Goal: Task Accomplishment & Management: Manage account settings

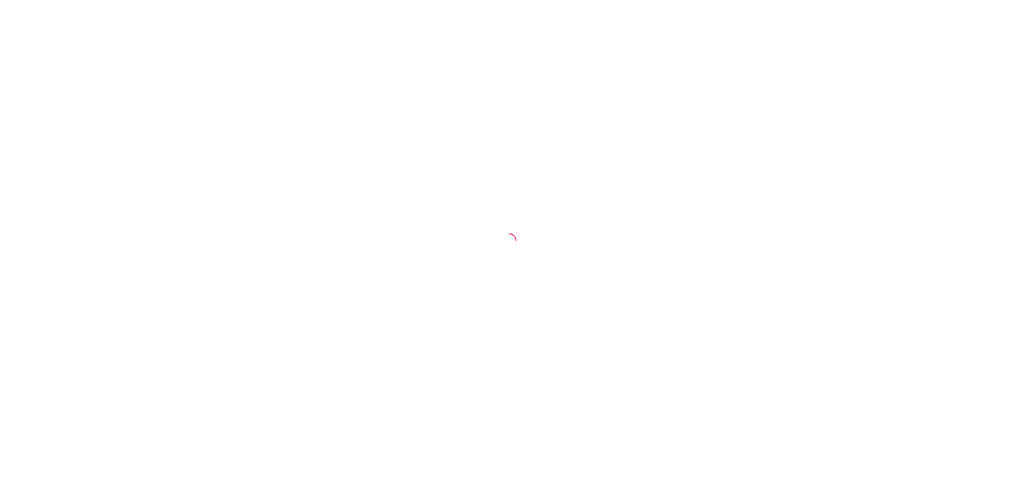
select select "30"
select select "HIGHEST_TOTAL_SPENT_WITH_ORDERS"
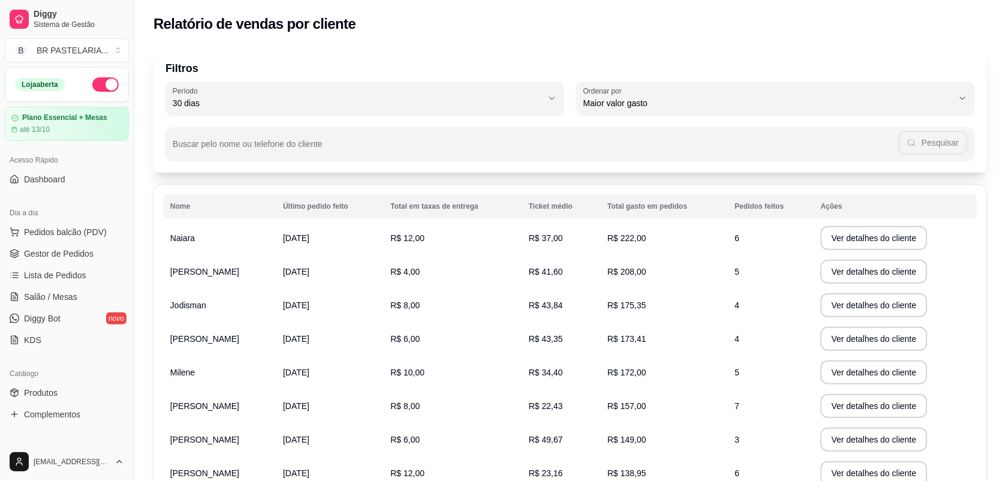
scroll to position [75, 0]
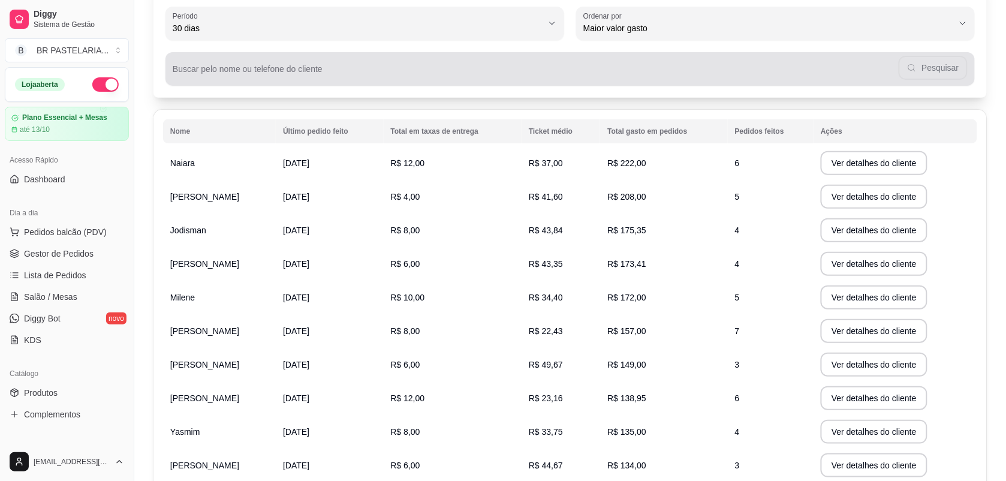
click at [355, 73] on input "Buscar pelo nome ou telefone do cliente" at bounding box center [536, 74] width 726 height 12
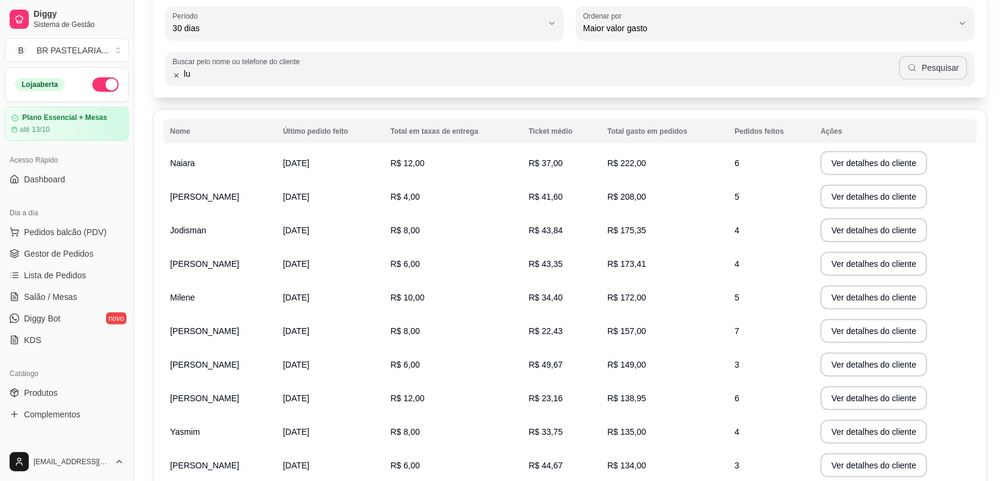
click at [946, 80] on div "lu Pesquisar" at bounding box center [570, 69] width 795 height 24
click at [934, 63] on button "Pesquisar" at bounding box center [934, 68] width 68 height 24
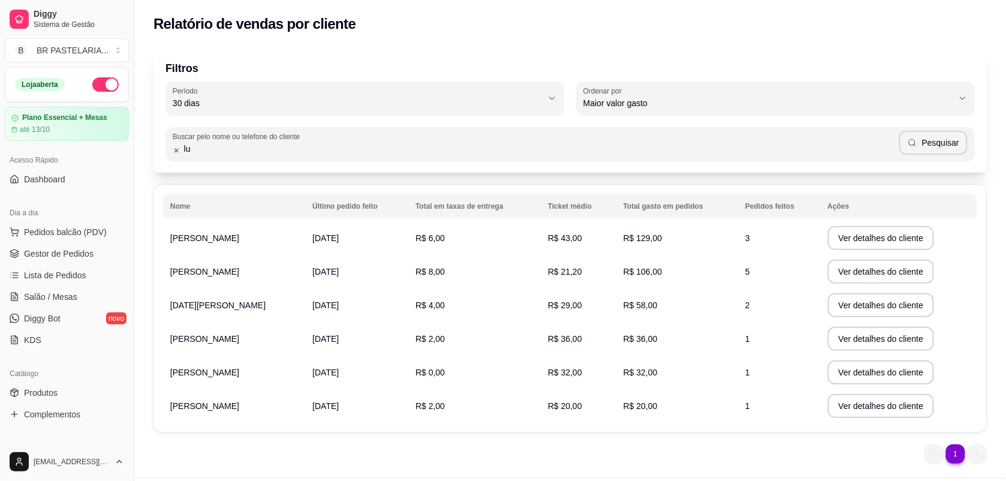
scroll to position [31, 0]
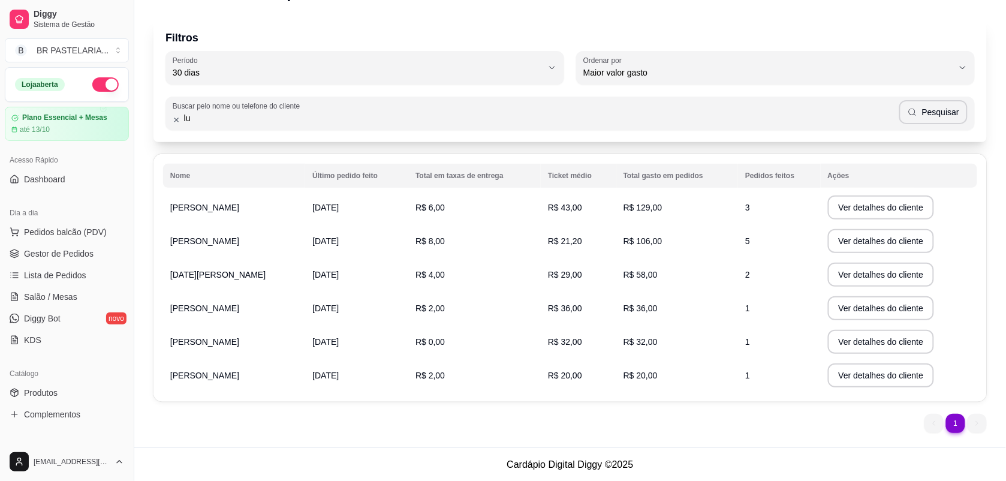
click at [276, 115] on input "lu" at bounding box center [540, 118] width 719 height 12
type input "l"
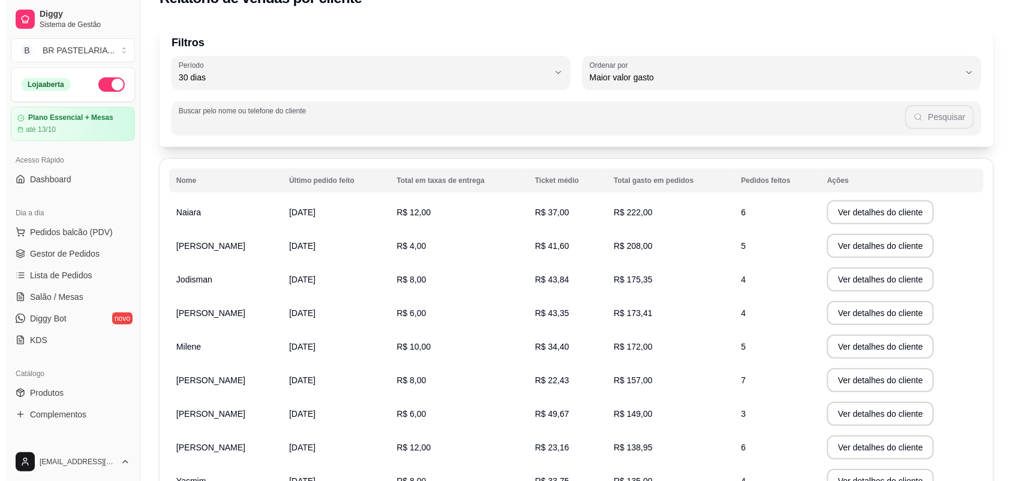
scroll to position [0, 0]
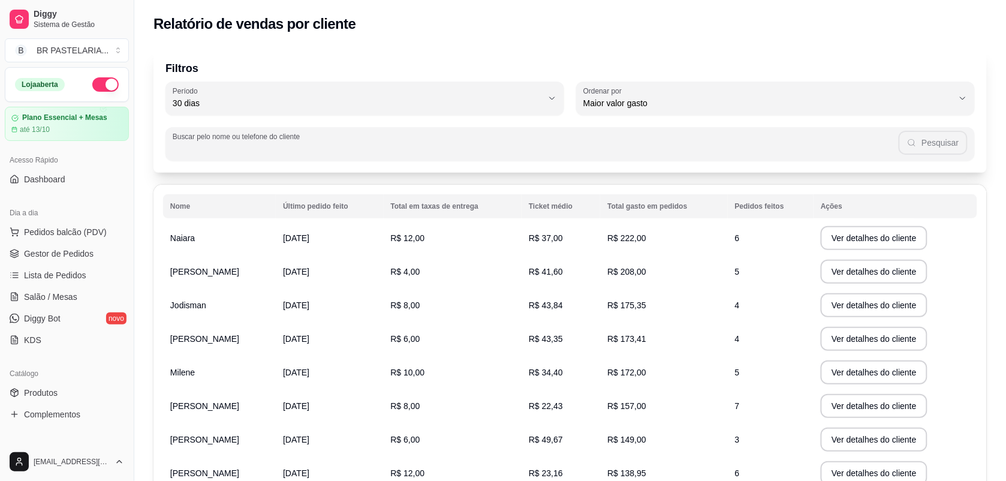
click at [652, 210] on th "Total gasto em pedidos" at bounding box center [663, 206] width 127 height 24
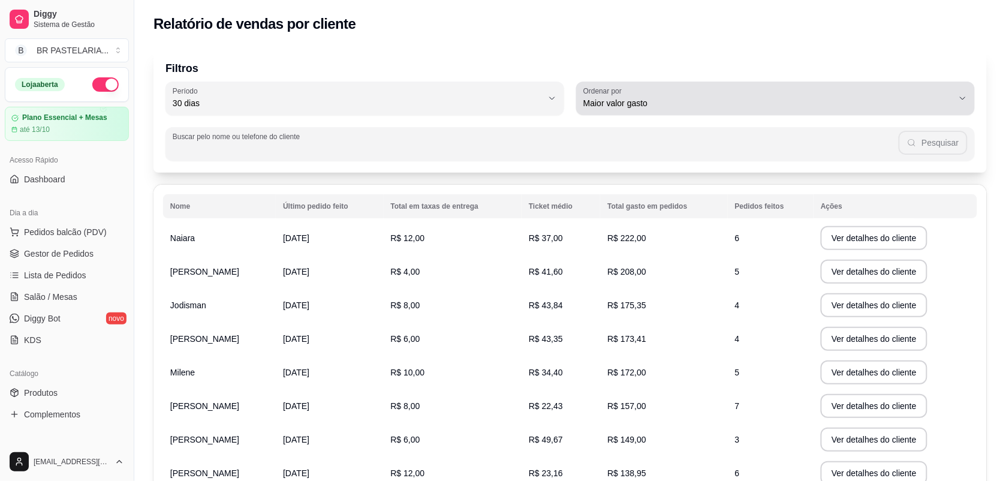
click at [709, 90] on div "Maior valor gasto" at bounding box center [769, 98] width 370 height 24
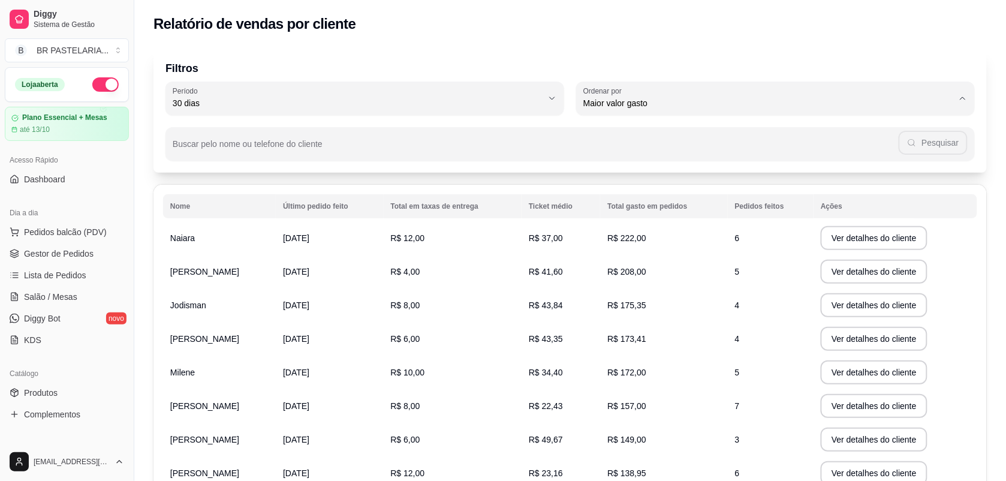
click at [690, 140] on li "Maior número de pedidos" at bounding box center [776, 131] width 374 height 19
type input "HIGHEST_ORDER_COUNT"
select select "HIGHEST_ORDER_COUNT"
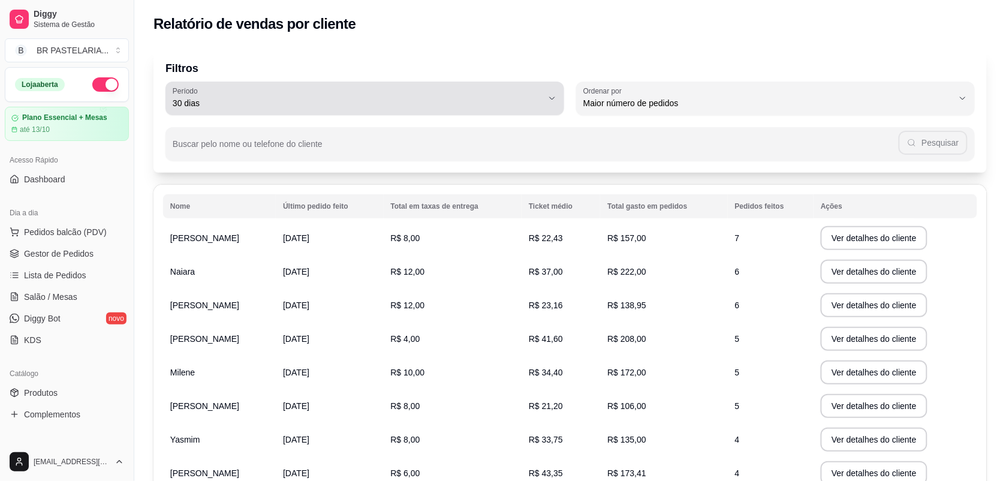
click at [451, 87] on div "30 dias" at bounding box center [358, 98] width 370 height 24
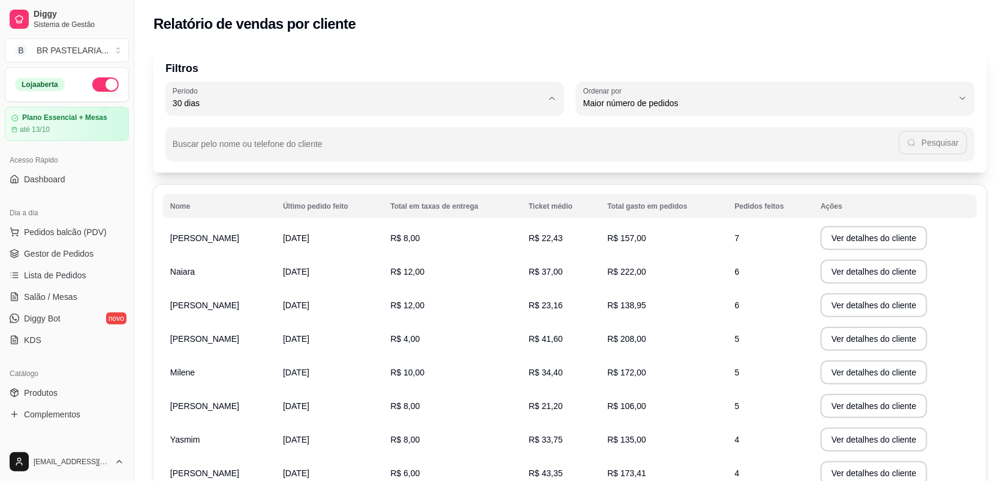
click at [242, 250] on span "60 dias" at bounding box center [359, 248] width 353 height 11
type input "60"
select select "60"
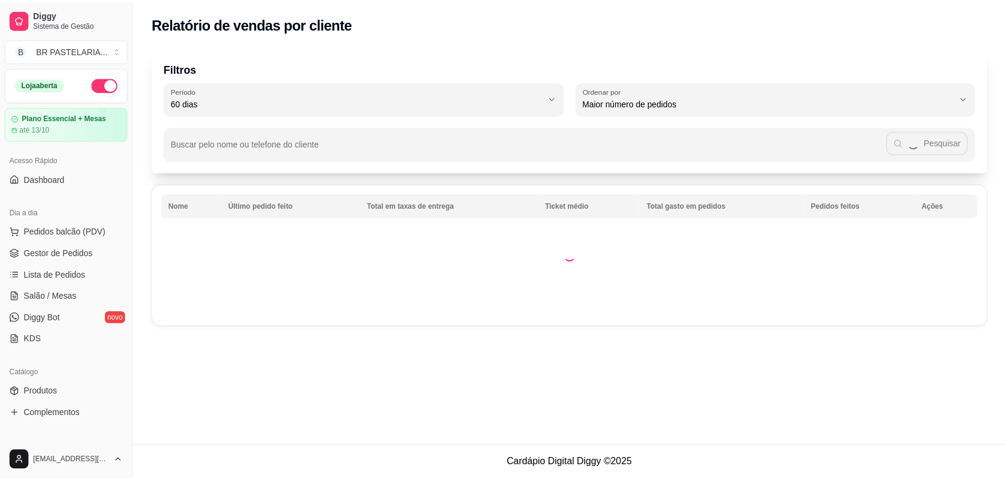
scroll to position [11, 0]
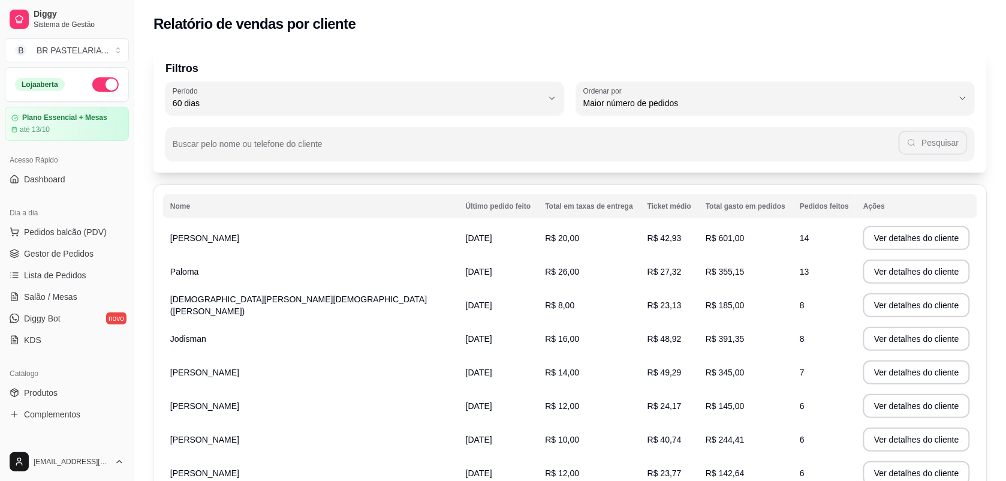
click at [637, 75] on p "Filtros" at bounding box center [571, 68] width 810 height 17
click at [645, 88] on div "Maior número de pedidos" at bounding box center [769, 98] width 370 height 24
click at [652, 171] on span "Maior valor gasto" at bounding box center [770, 170] width 353 height 11
type input "HIGHEST_TOTAL_SPENT_WITH_ORDERS"
select select "HIGHEST_TOTAL_SPENT_WITH_ORDERS"
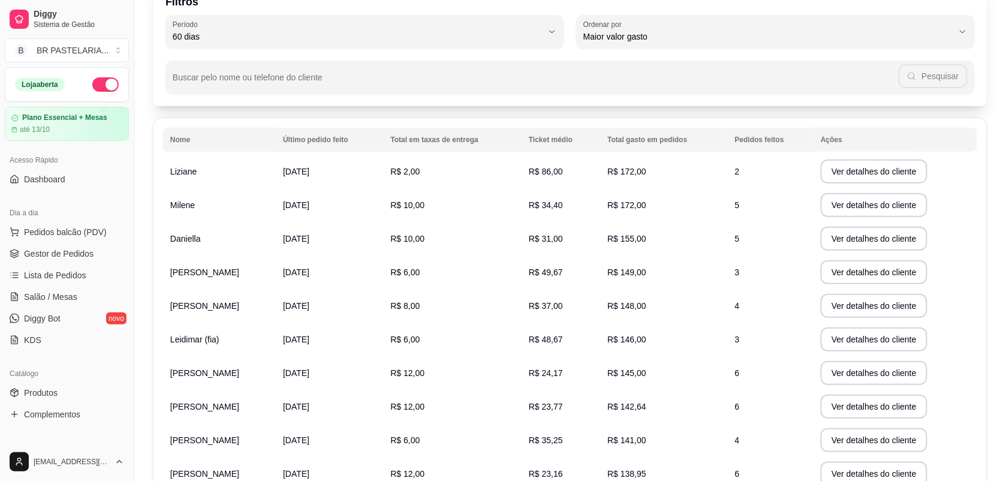
scroll to position [0, 0]
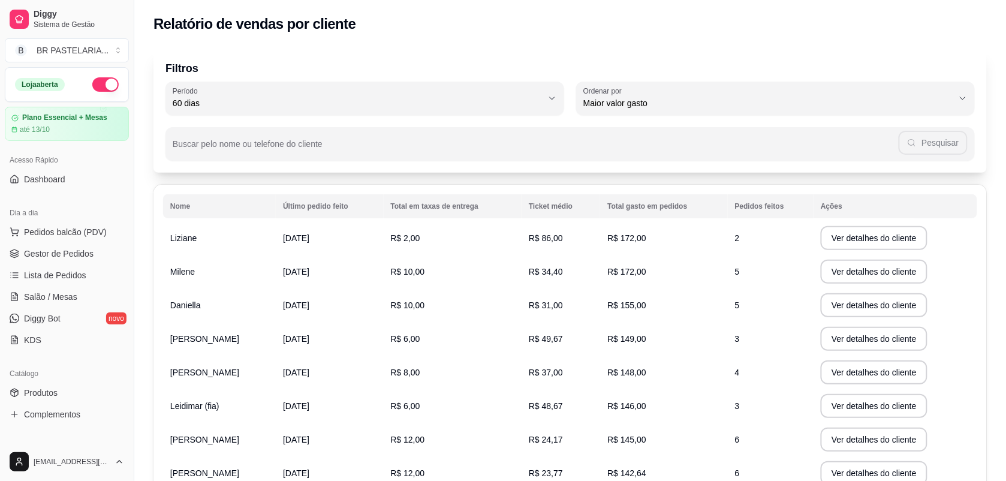
click at [480, 66] on p "Filtros" at bounding box center [571, 68] width 810 height 17
click at [477, 90] on div "60 dias" at bounding box center [358, 98] width 370 height 24
click at [276, 154] on span "Ontem" at bounding box center [359, 150] width 353 height 11
type input "1"
select select "1"
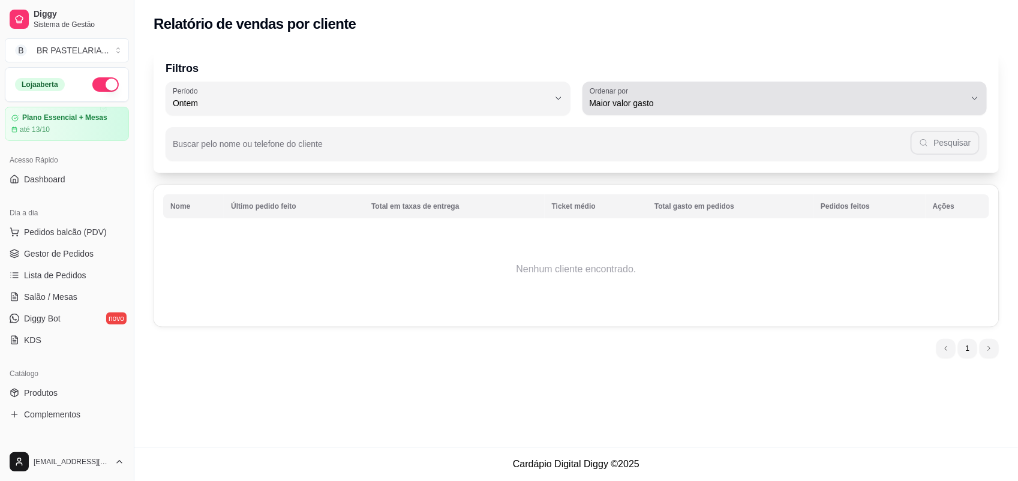
click at [708, 105] on span "Maior valor gasto" at bounding box center [778, 103] width 376 height 12
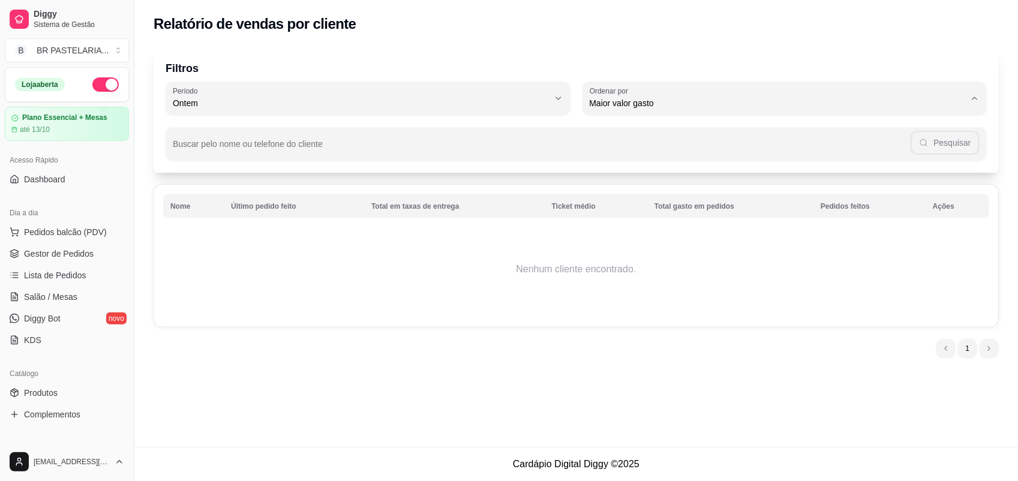
click at [679, 128] on span "Maior número de pedidos" at bounding box center [779, 130] width 359 height 11
type input "HIGHEST_ORDER_COUNT"
select select "HIGHEST_ORDER_COUNT"
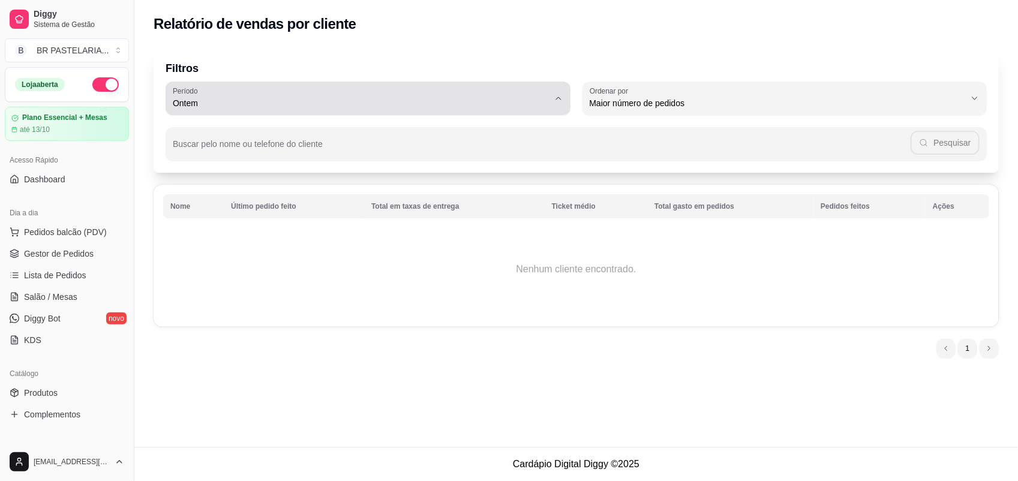
click at [549, 93] on button "Período Ontem" at bounding box center [368, 99] width 405 height 34
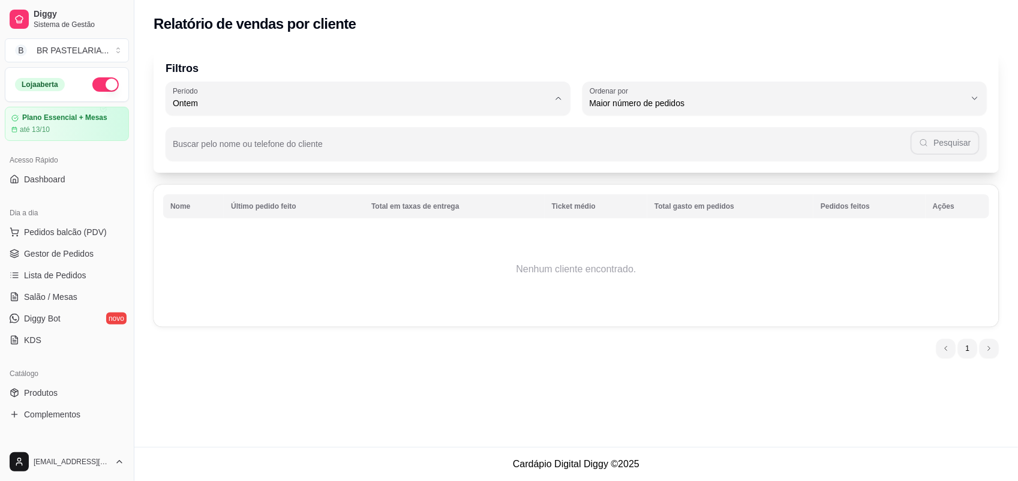
click at [256, 169] on span "7 dias" at bounding box center [362, 170] width 359 height 11
type input "7"
select select "7"
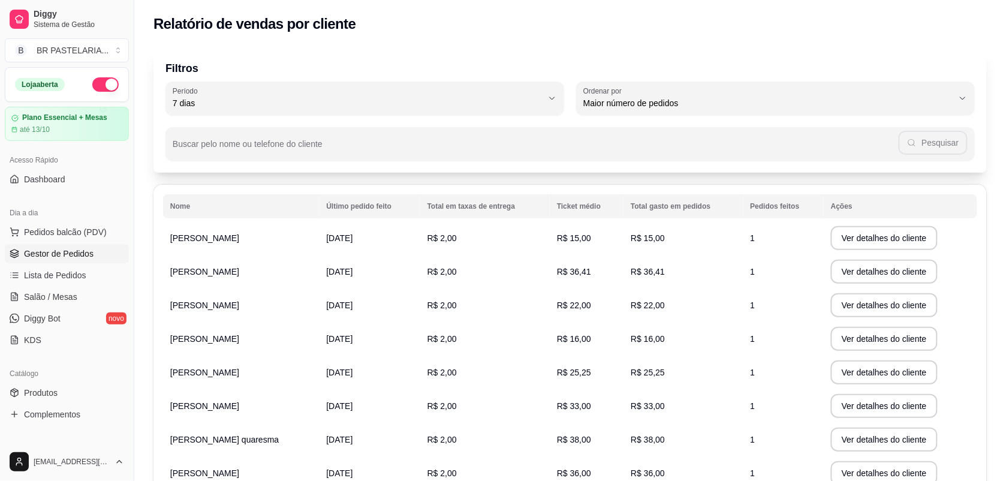
click at [70, 255] on span "Gestor de Pedidos" at bounding box center [59, 254] width 70 height 12
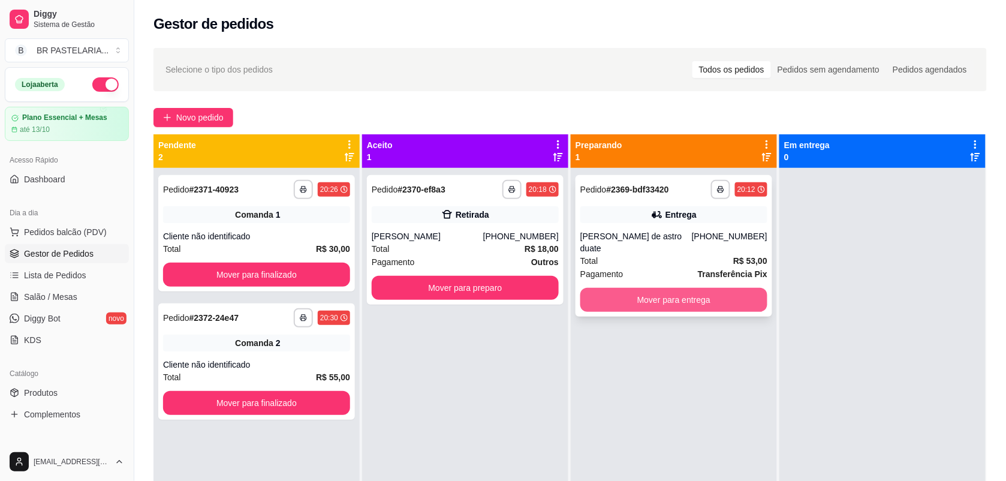
click at [634, 288] on button "Mover para entrega" at bounding box center [674, 300] width 187 height 24
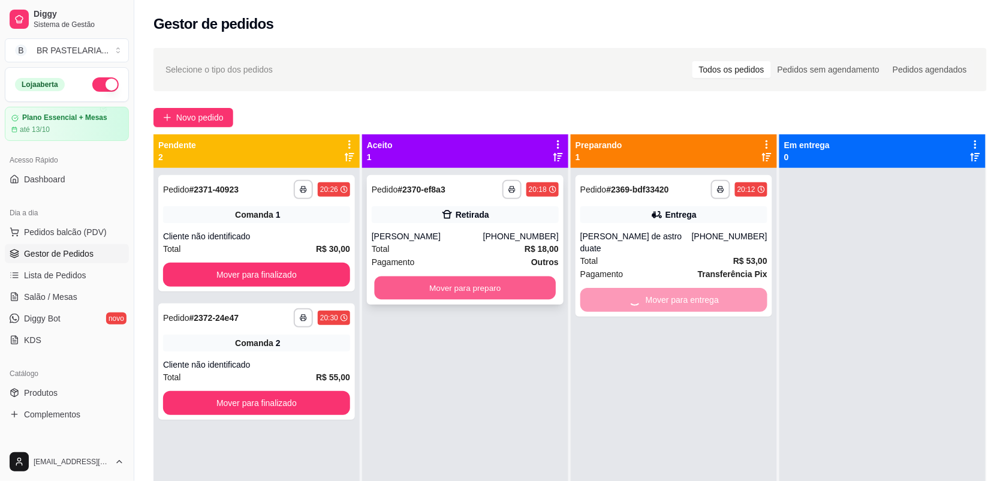
click at [522, 291] on button "Mover para preparo" at bounding box center [466, 287] width 182 height 23
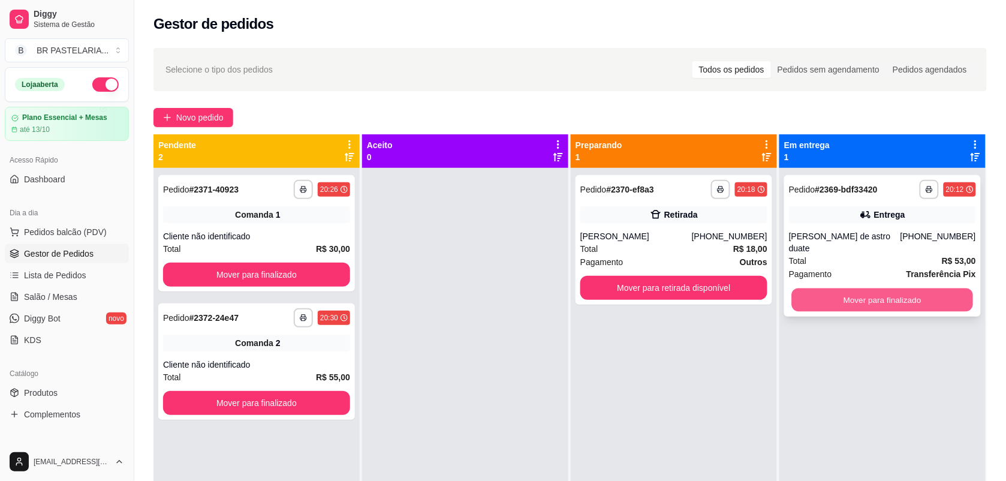
click at [805, 289] on button "Mover para finalizado" at bounding box center [883, 299] width 182 height 23
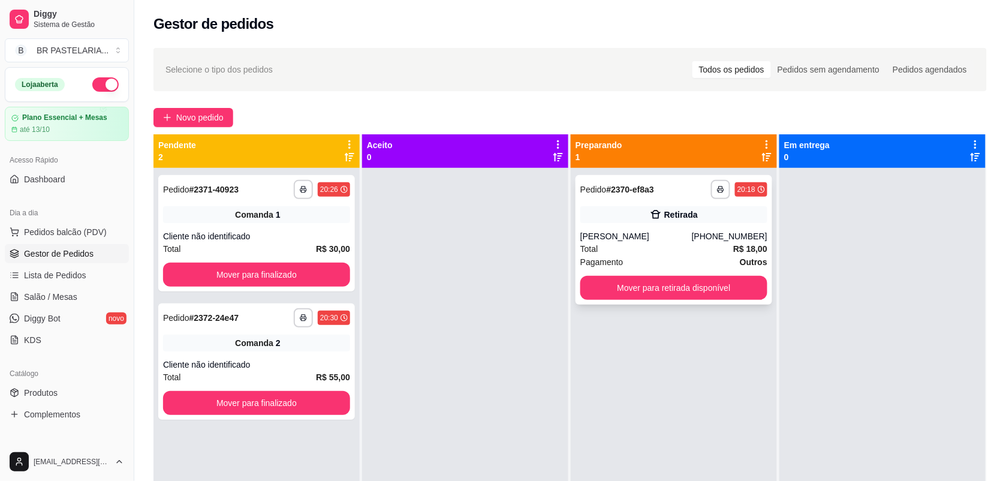
click at [650, 211] on icon at bounding box center [656, 215] width 12 height 12
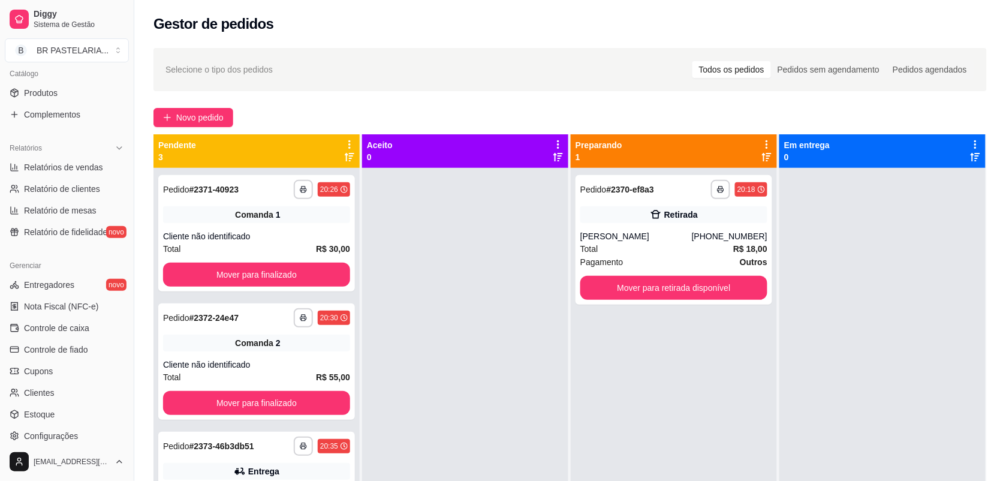
scroll to position [375, 0]
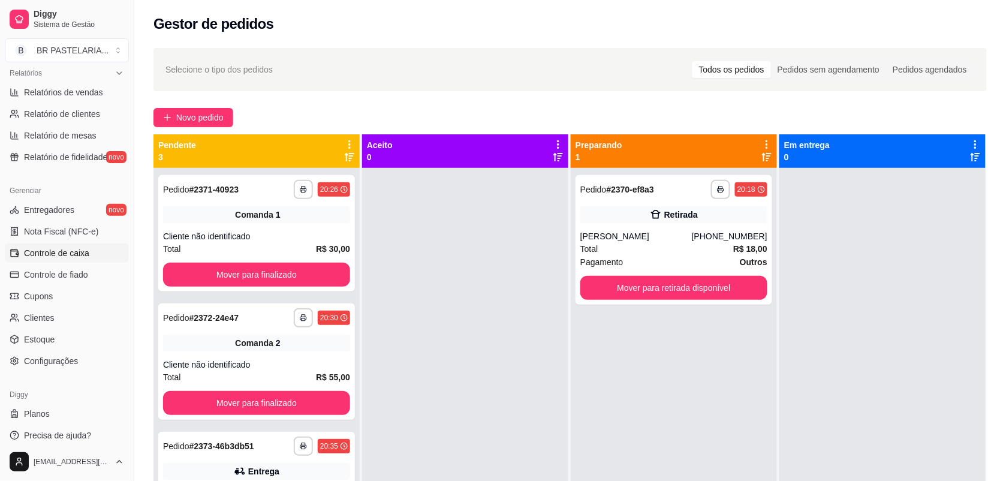
click at [85, 255] on span "Controle de caixa" at bounding box center [56, 253] width 65 height 12
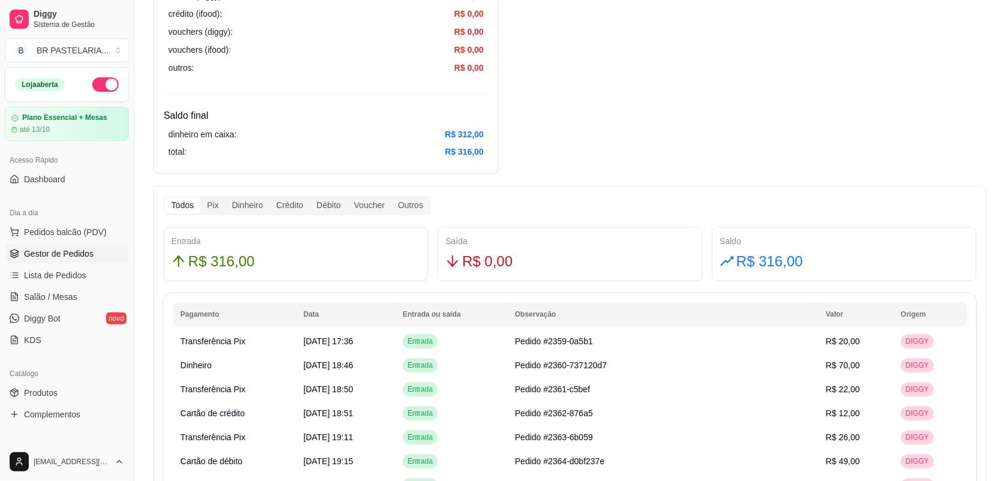
click at [48, 255] on span "Gestor de Pedidos" at bounding box center [59, 254] width 70 height 12
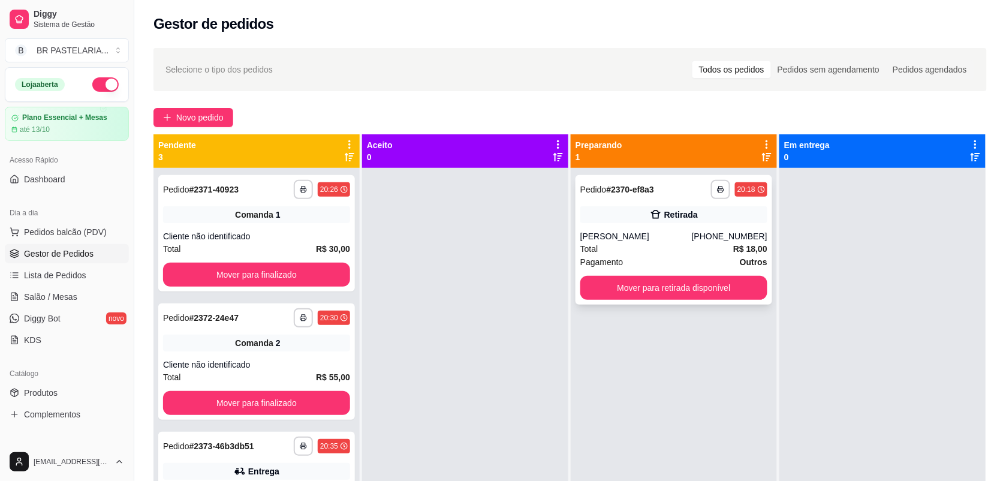
click at [643, 223] on div "**********" at bounding box center [674, 240] width 197 height 130
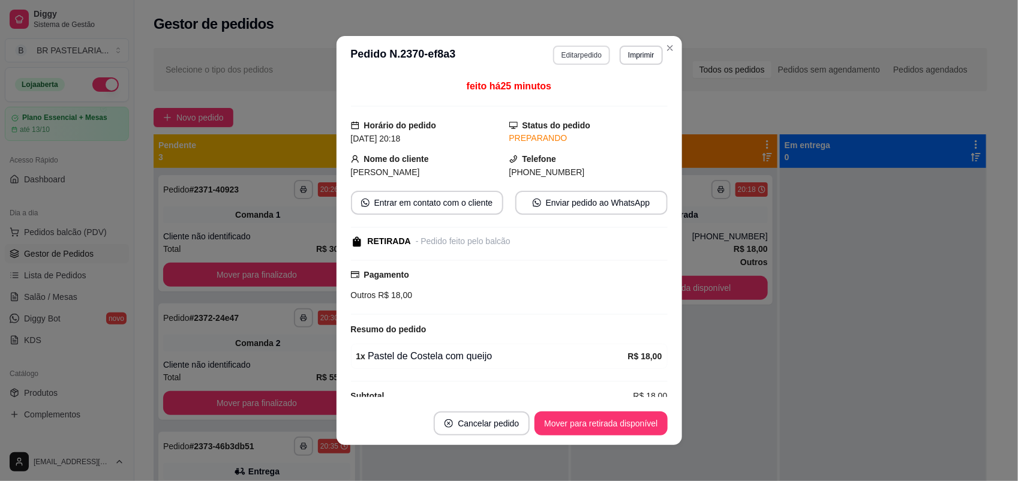
click at [573, 61] on button "Editar pedido" at bounding box center [581, 55] width 57 height 19
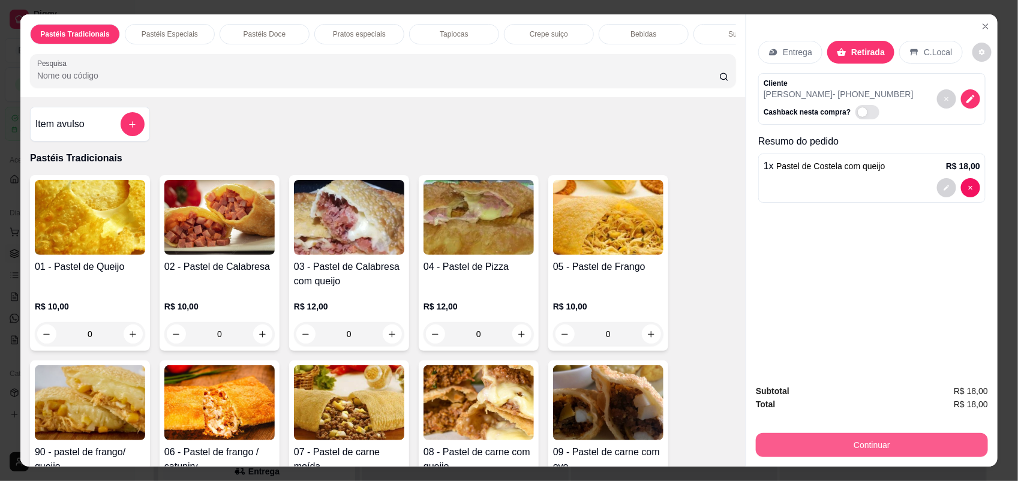
click at [814, 436] on button "Continuar" at bounding box center [872, 445] width 232 height 24
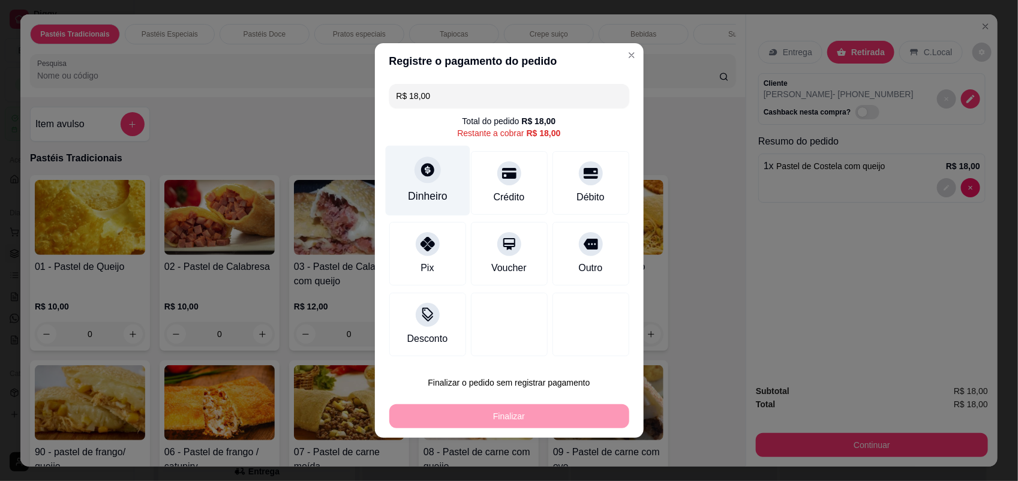
click at [423, 179] on div at bounding box center [427, 170] width 26 height 26
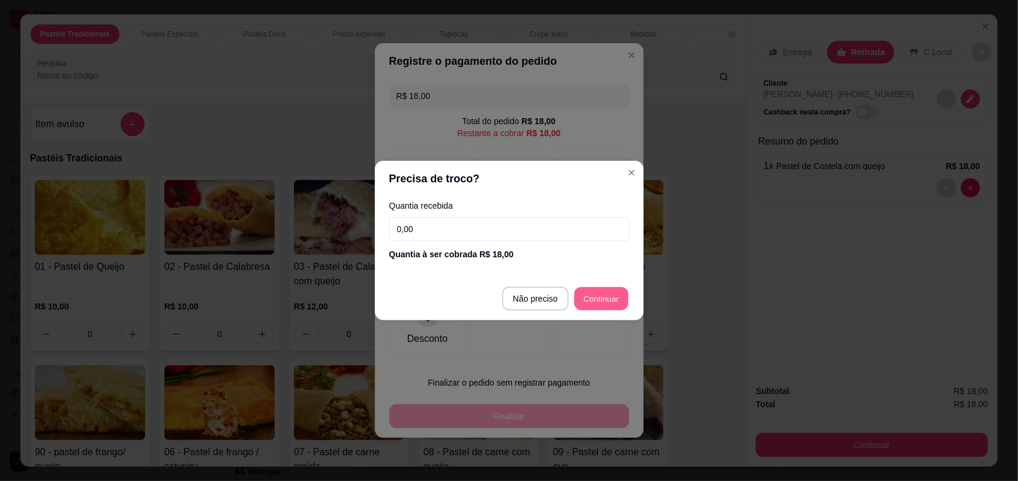
type input "R$ 0,00"
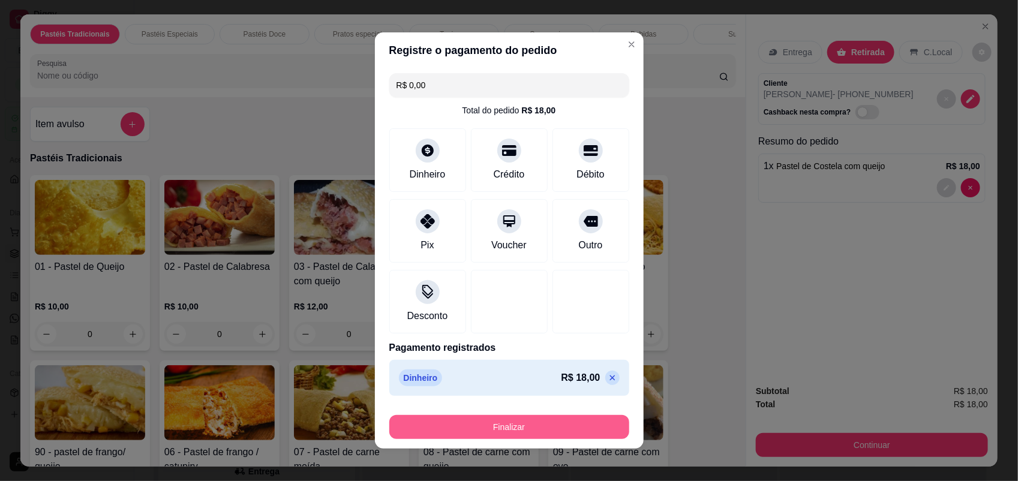
click at [535, 417] on button "Finalizar" at bounding box center [509, 427] width 240 height 24
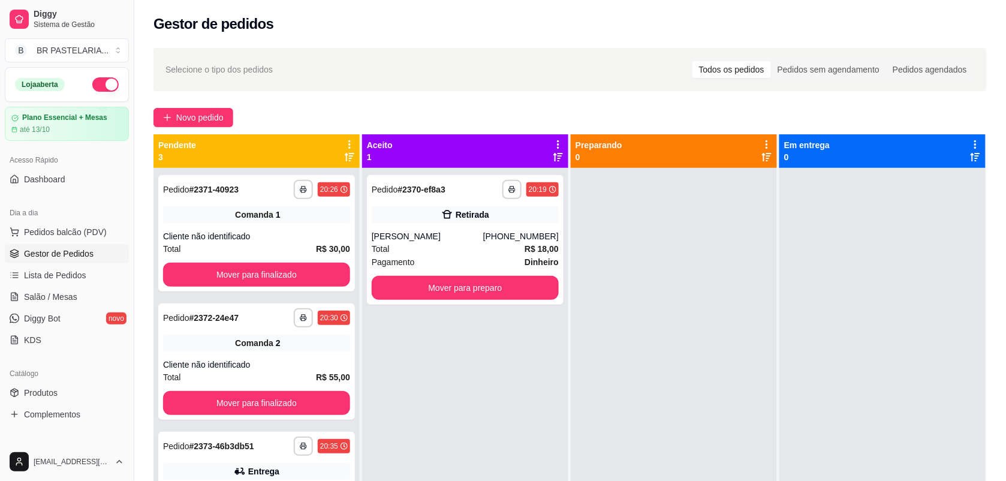
drag, startPoint x: 693, startPoint y: 326, endPoint x: 563, endPoint y: 358, distance: 134.1
click at [571, 360] on div at bounding box center [674, 408] width 206 height 481
click at [498, 280] on button "Mover para preparo" at bounding box center [465, 288] width 187 height 24
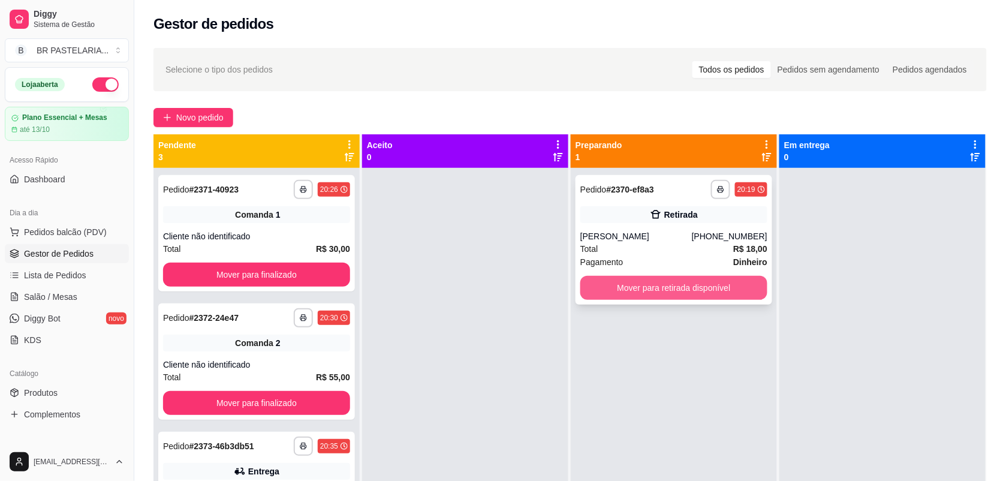
click at [666, 288] on button "Mover para retirada disponível" at bounding box center [674, 288] width 187 height 24
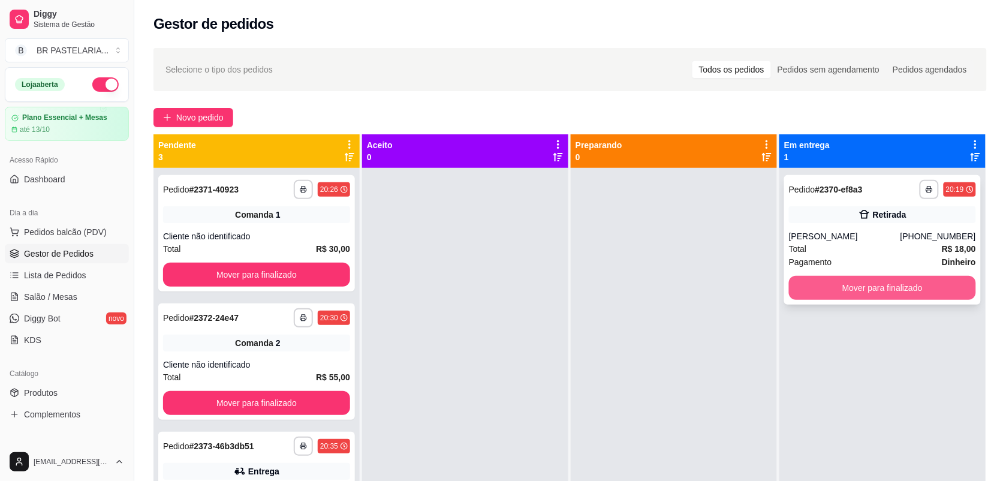
click at [799, 288] on button "Mover para finalizado" at bounding box center [882, 288] width 187 height 24
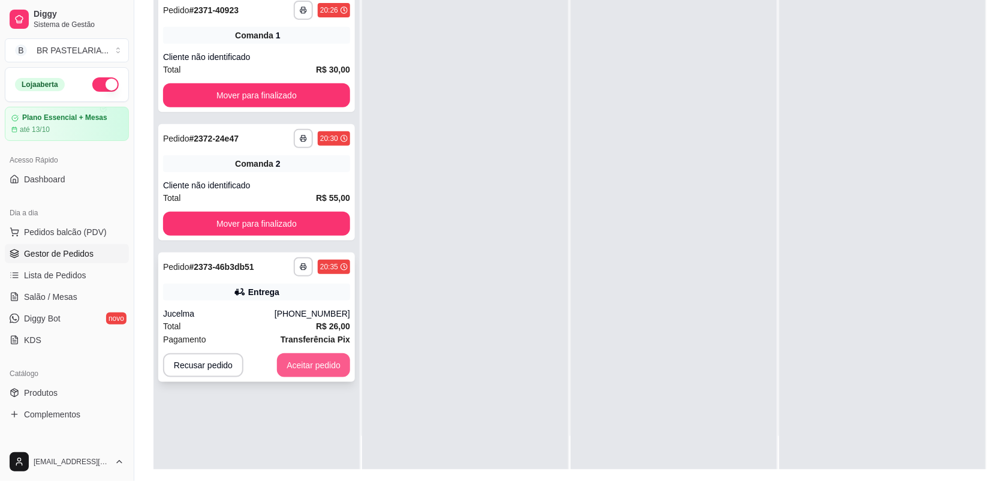
scroll to position [150, 0]
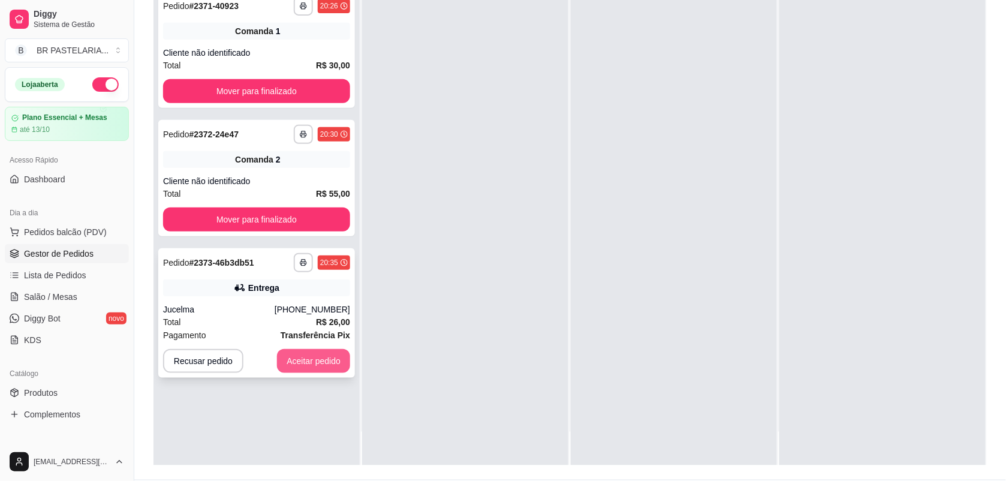
click at [310, 359] on button "Aceitar pedido" at bounding box center [313, 361] width 73 height 24
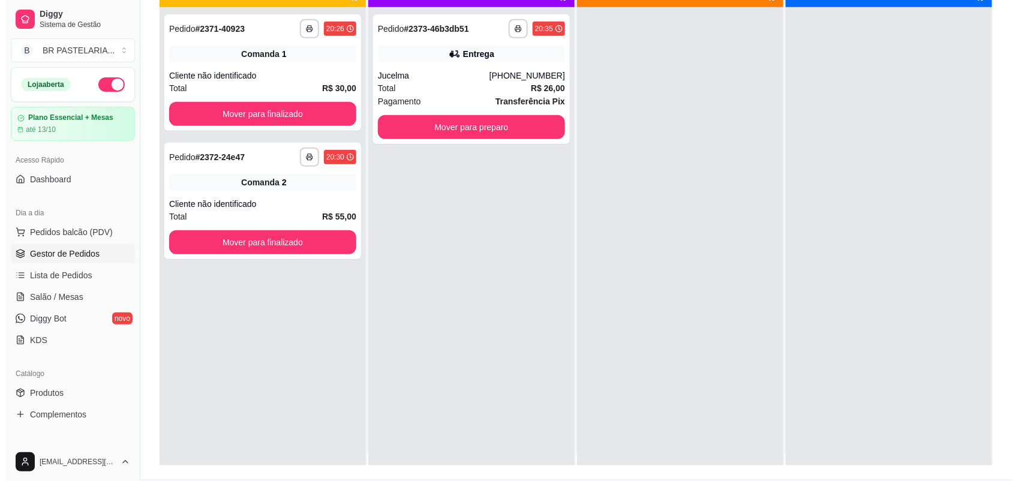
scroll to position [0, 0]
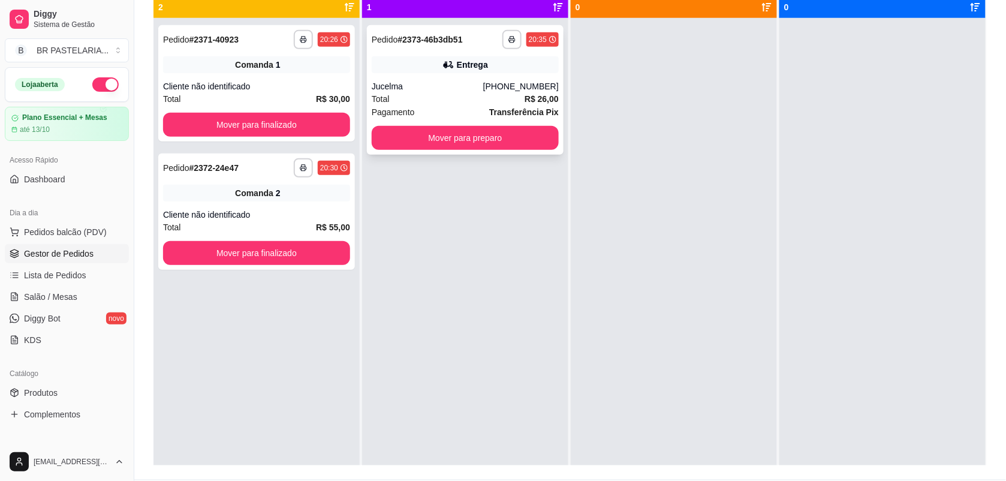
click at [431, 91] on div "Jucelma" at bounding box center [428, 86] width 112 height 12
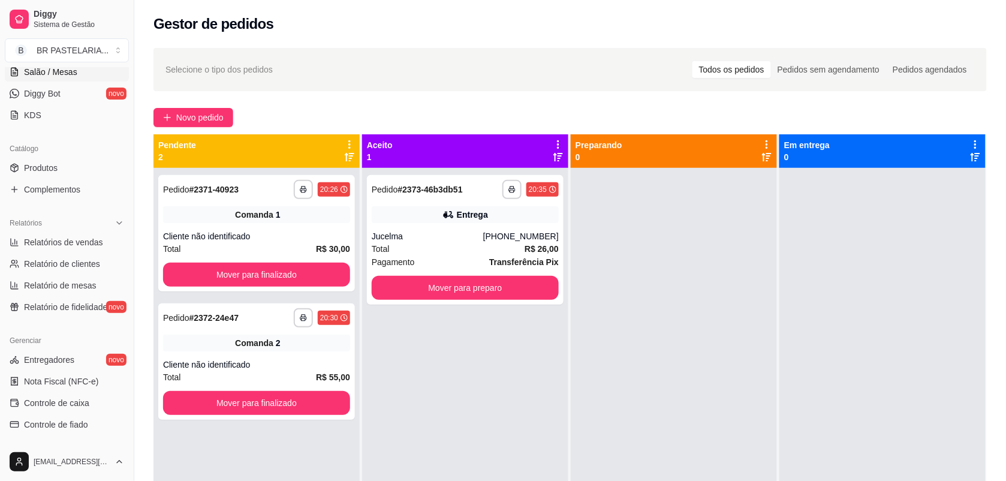
scroll to position [150, 0]
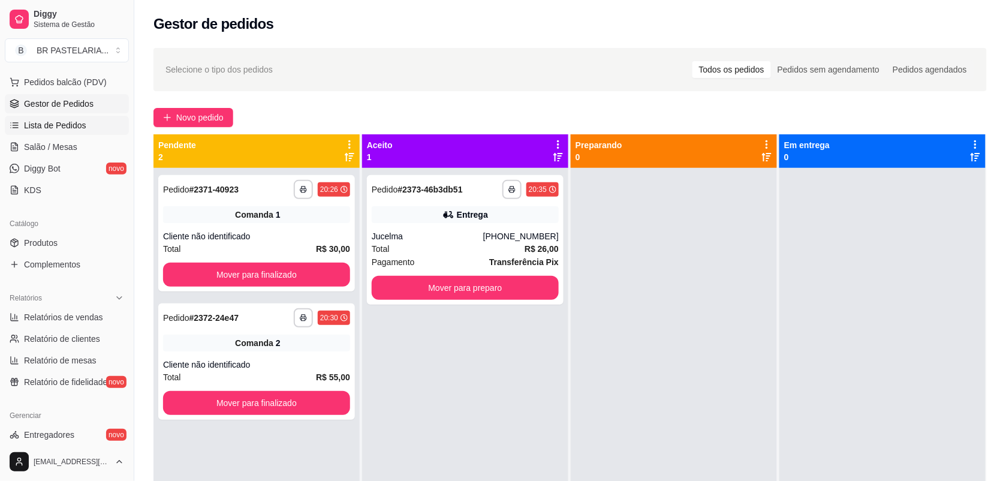
click at [83, 132] on link "Lista de Pedidos" at bounding box center [67, 125] width 124 height 19
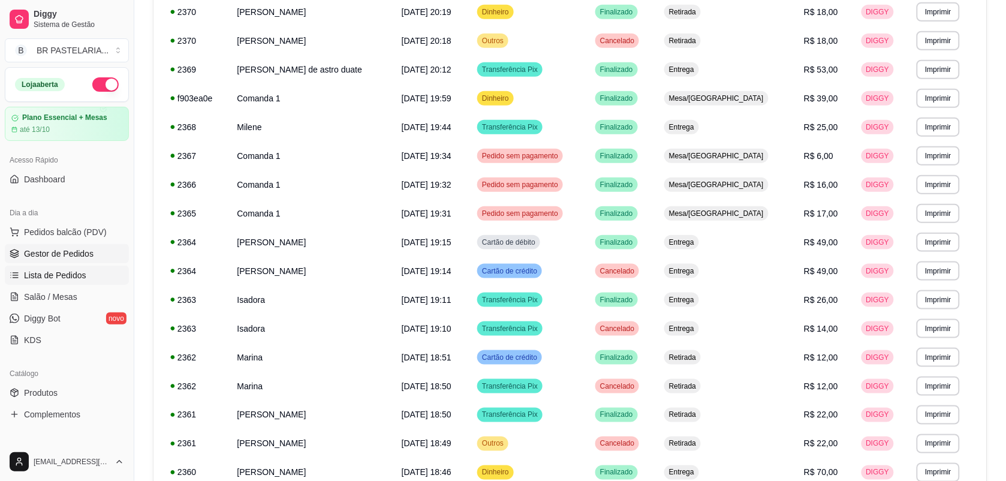
click at [70, 257] on span "Gestor de Pedidos" at bounding box center [59, 254] width 70 height 12
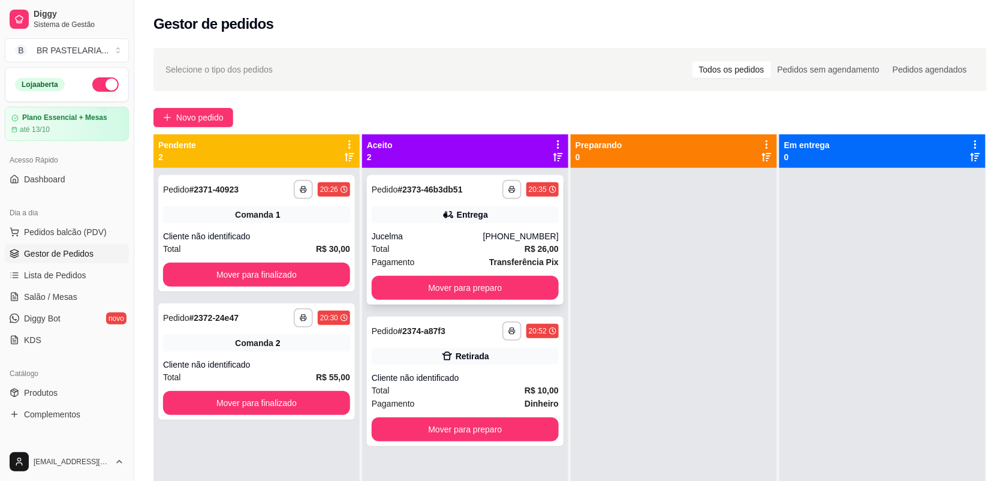
click at [430, 238] on div "Jucelma" at bounding box center [428, 236] width 112 height 12
click at [441, 351] on icon at bounding box center [447, 356] width 12 height 12
click at [429, 427] on button "Mover para preparo" at bounding box center [465, 429] width 187 height 24
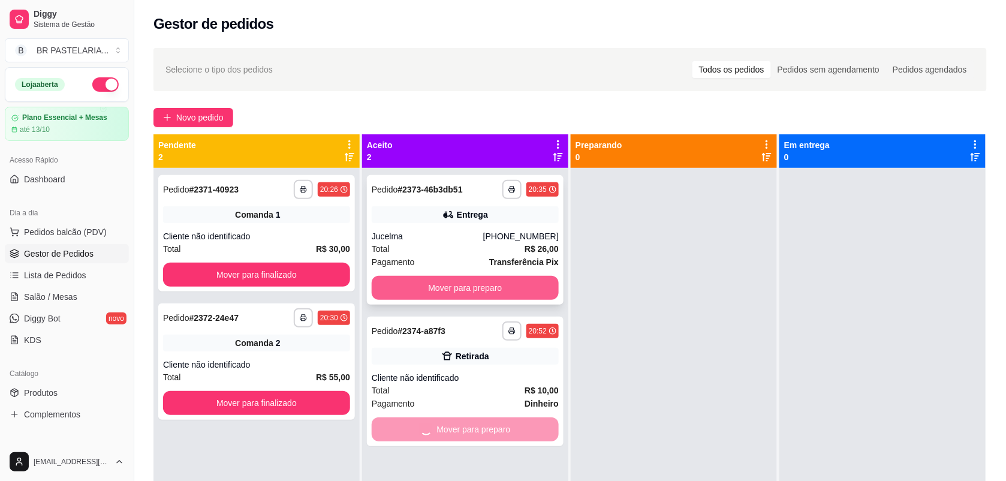
click at [447, 297] on button "Mover para preparo" at bounding box center [465, 288] width 187 height 24
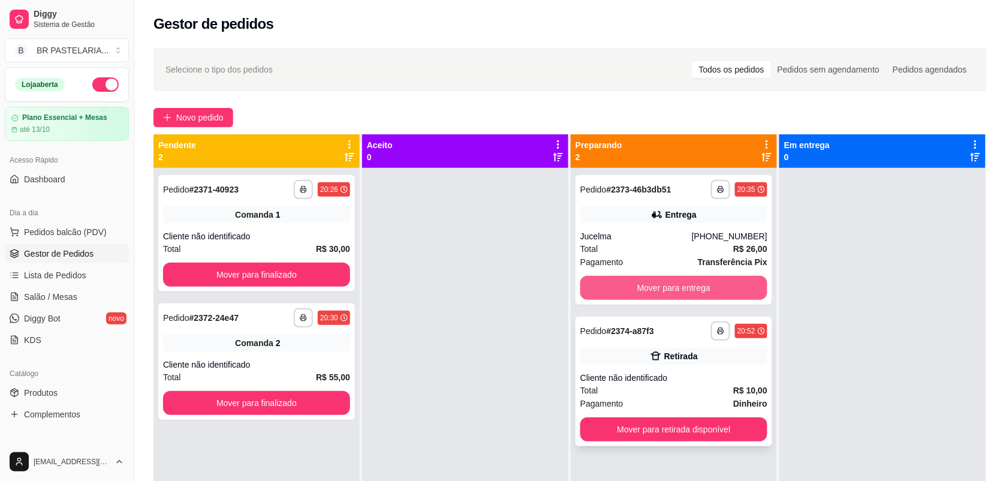
click at [696, 285] on button "Mover para entrega" at bounding box center [674, 288] width 187 height 24
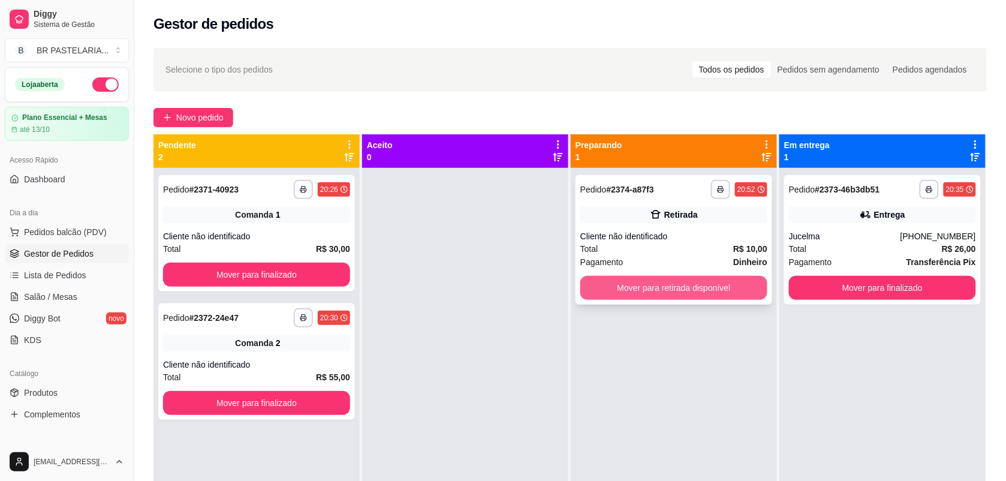
click at [696, 285] on button "Mover para retirada disponível" at bounding box center [674, 288] width 187 height 24
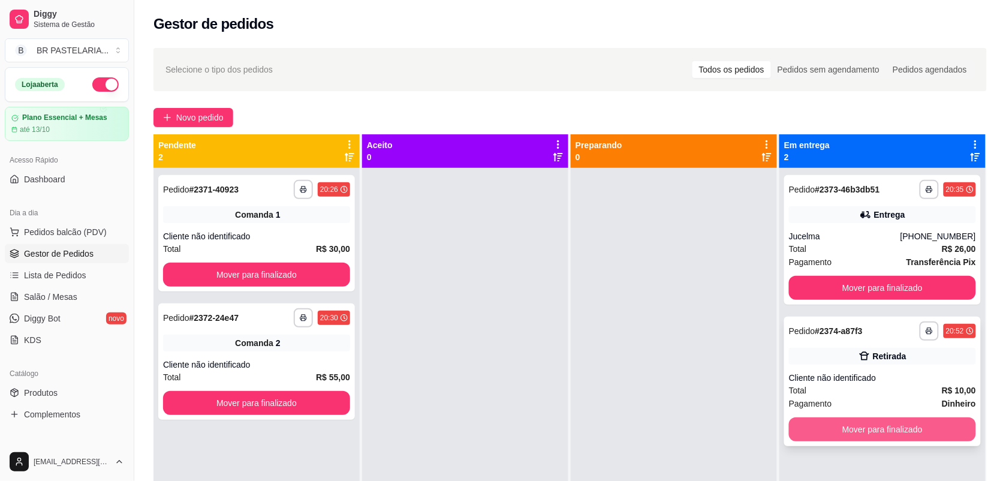
click at [877, 429] on button "Mover para finalizado" at bounding box center [882, 429] width 187 height 24
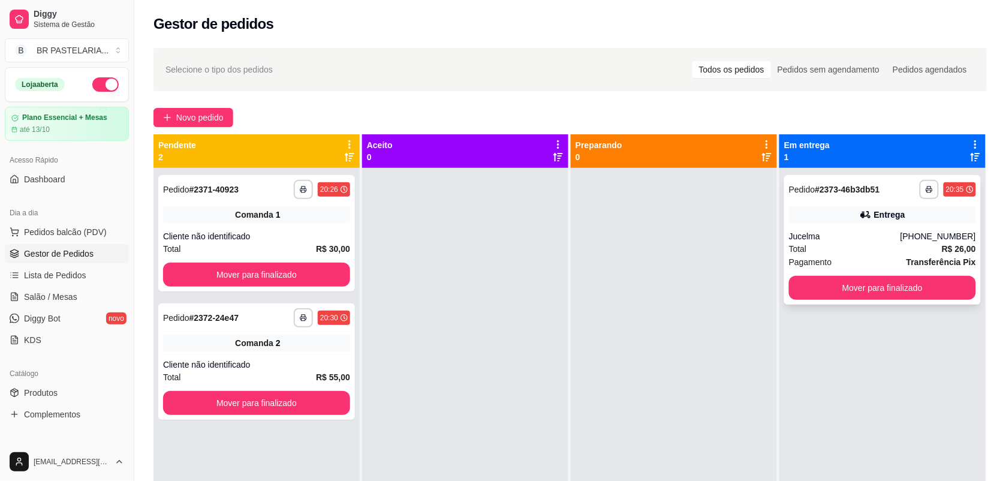
click at [934, 231] on div "[PHONE_NUMBER]" at bounding box center [939, 236] width 76 height 12
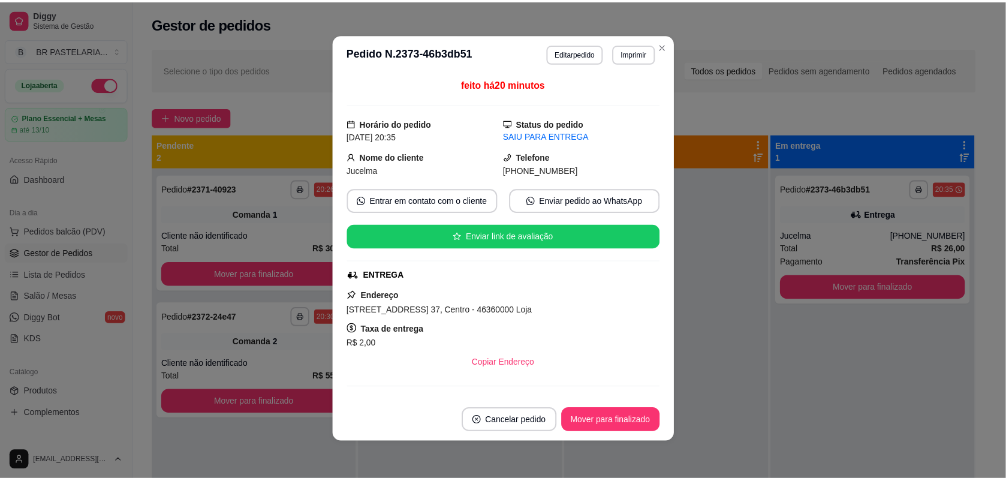
scroll to position [150, 0]
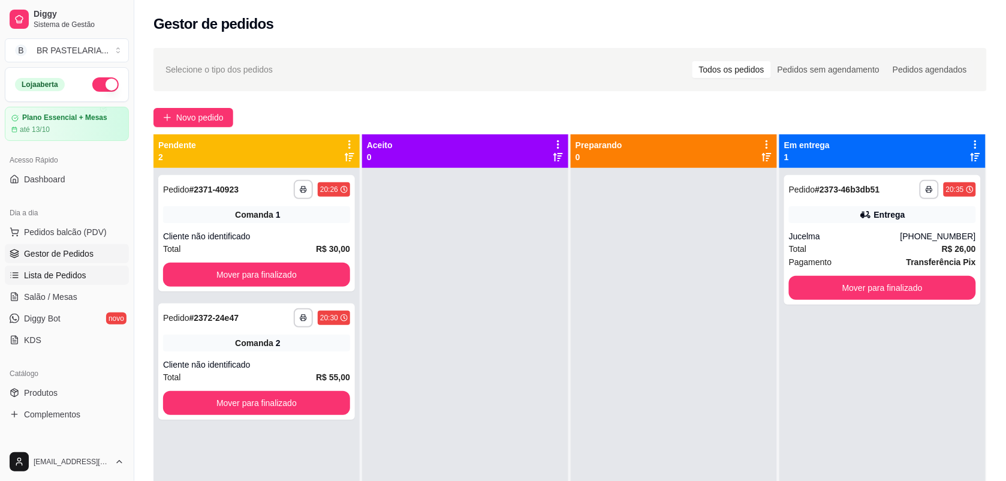
click at [28, 282] on link "Lista de Pedidos" at bounding box center [67, 275] width 124 height 19
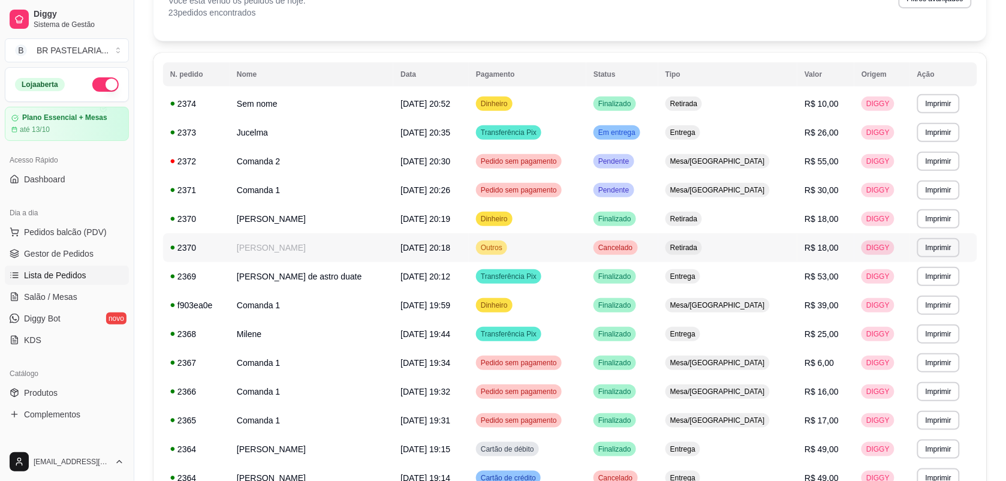
scroll to position [150, 0]
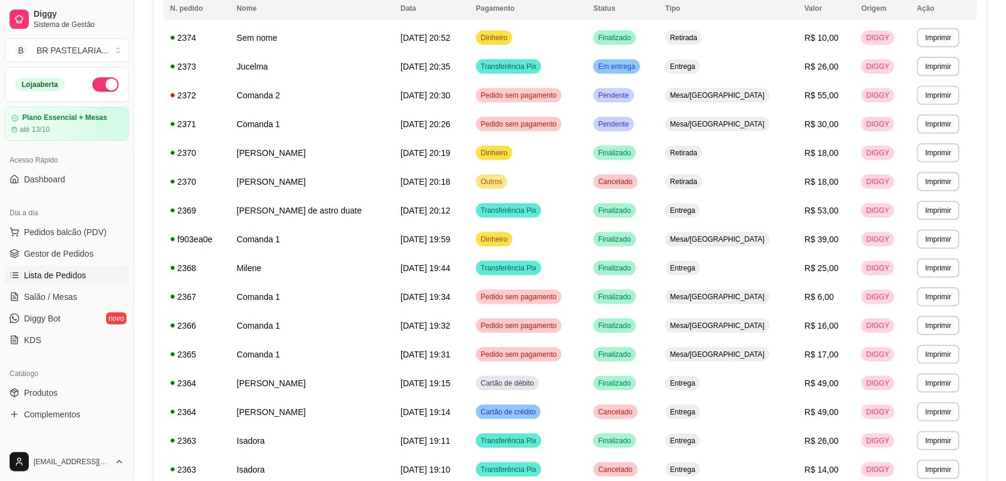
click at [60, 243] on ul "Pedidos balcão (PDV) Gestor de Pedidos Lista de Pedidos Salão / Mesas Diggy Bot…" at bounding box center [67, 285] width 124 height 127
click at [56, 261] on link "Gestor de Pedidos" at bounding box center [67, 253] width 124 height 19
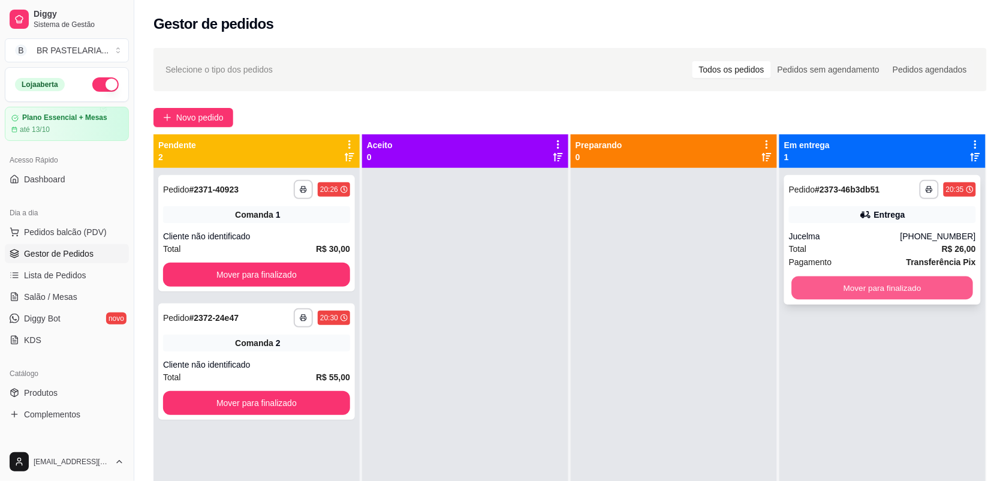
click at [847, 283] on button "Mover para finalizado" at bounding box center [883, 287] width 182 height 23
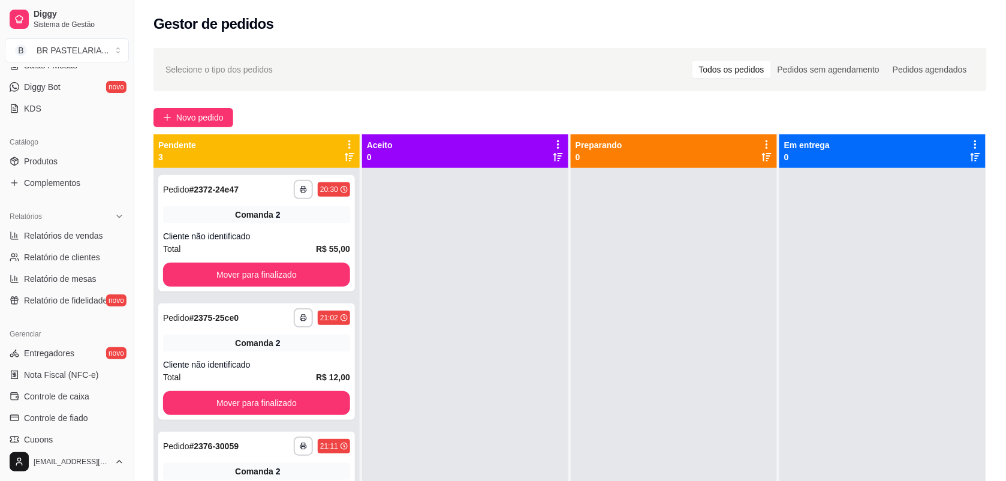
scroll to position [306, 0]
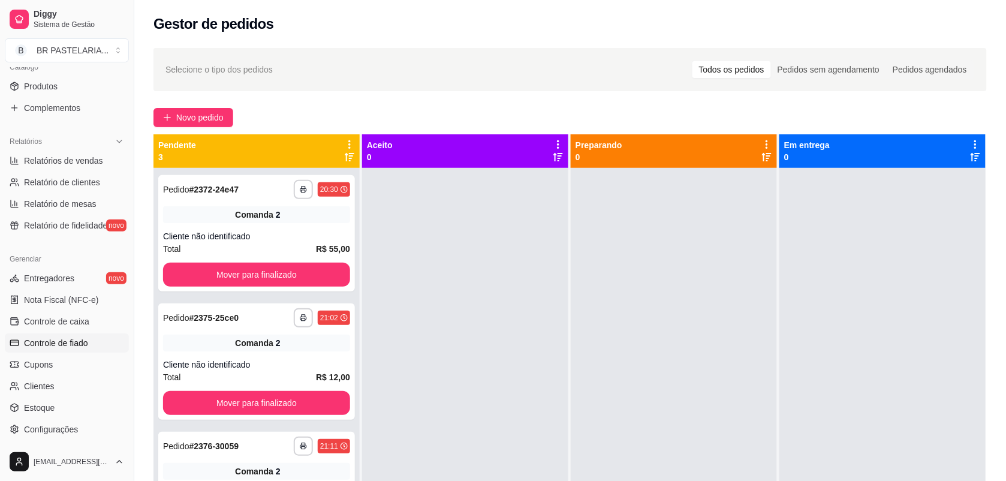
click at [85, 337] on span "Controle de fiado" at bounding box center [56, 343] width 64 height 12
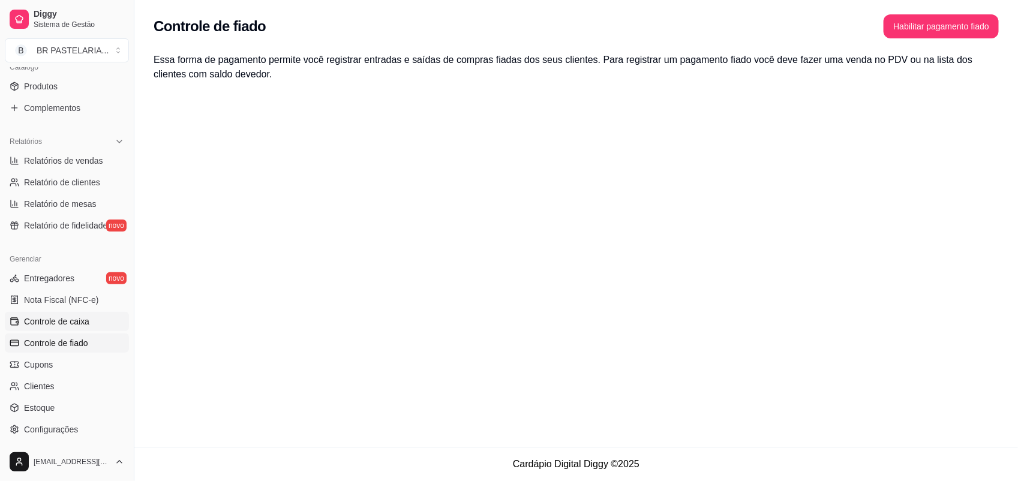
click at [88, 325] on link "Controle de caixa" at bounding box center [67, 321] width 124 height 19
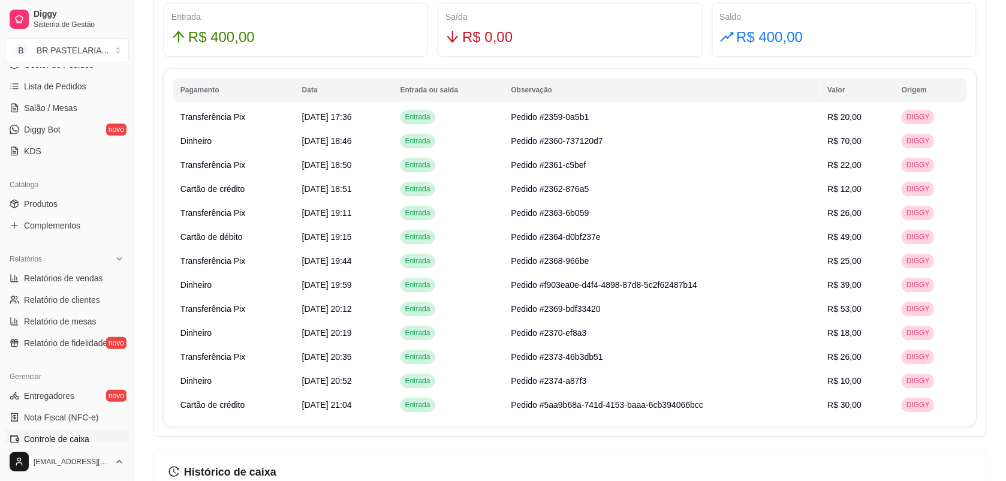
scroll to position [7, 0]
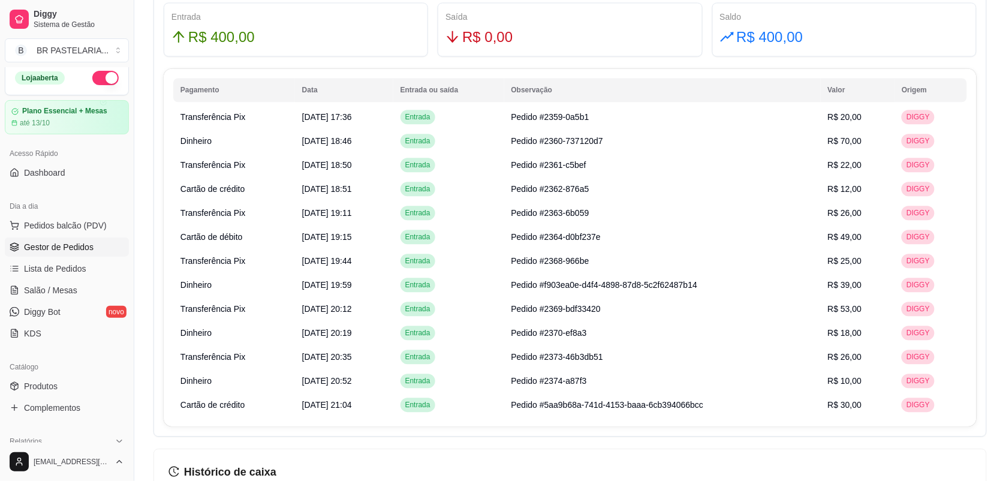
click at [72, 246] on span "Gestor de Pedidos" at bounding box center [59, 247] width 70 height 12
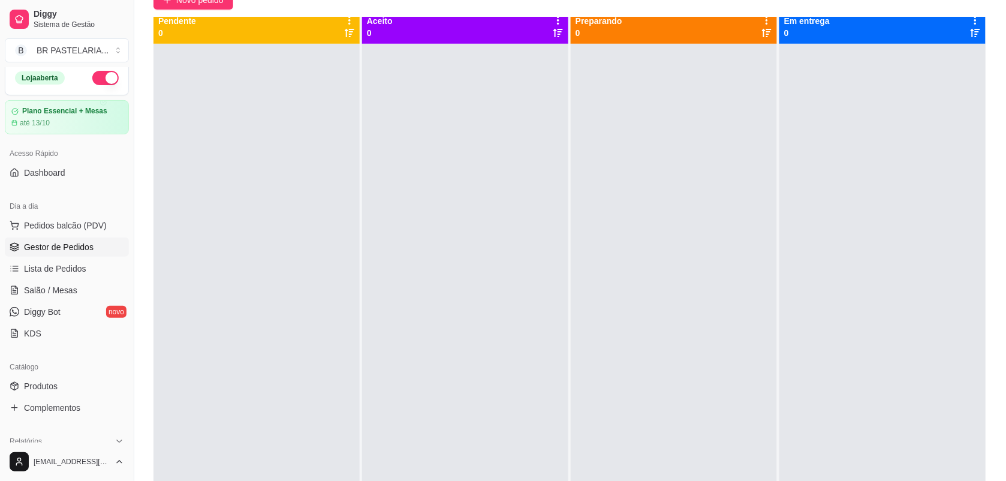
scroll to position [133, 0]
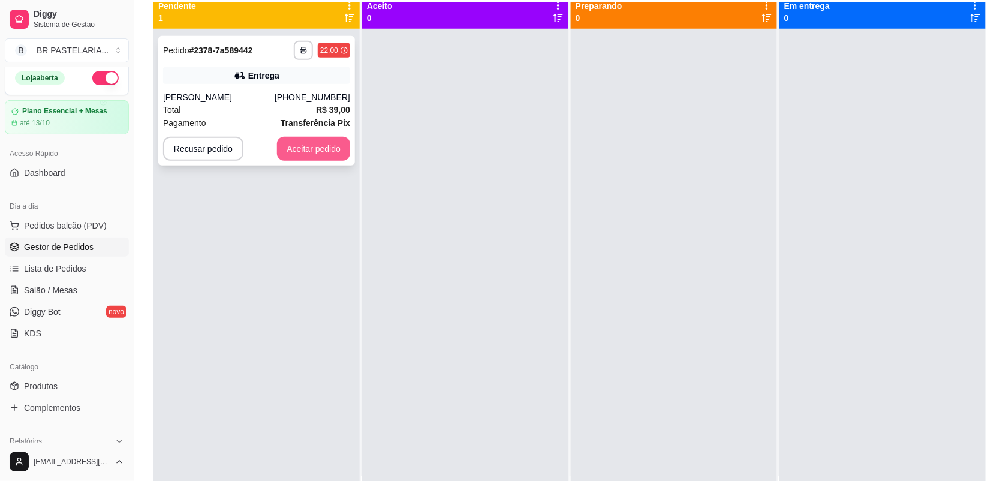
click at [329, 148] on button "Aceitar pedido" at bounding box center [313, 149] width 73 height 24
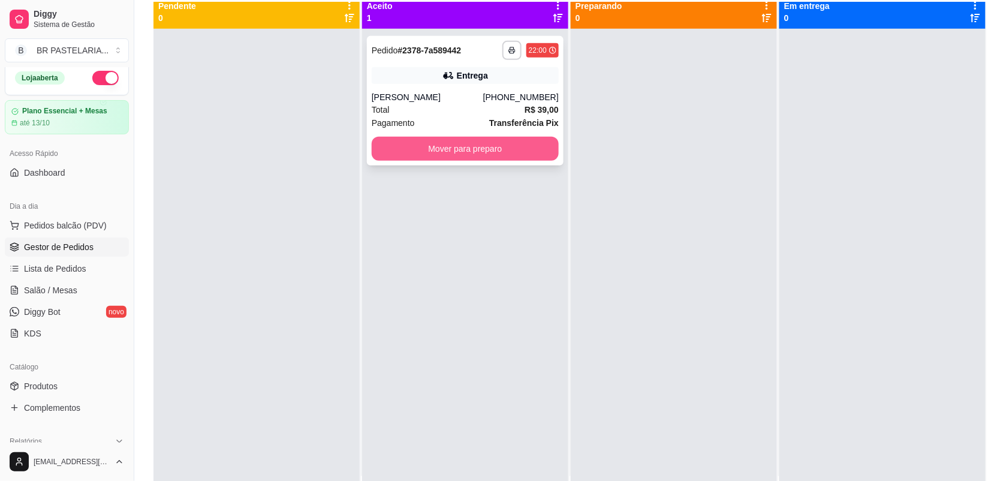
click at [437, 151] on button "Mover para preparo" at bounding box center [465, 149] width 187 height 24
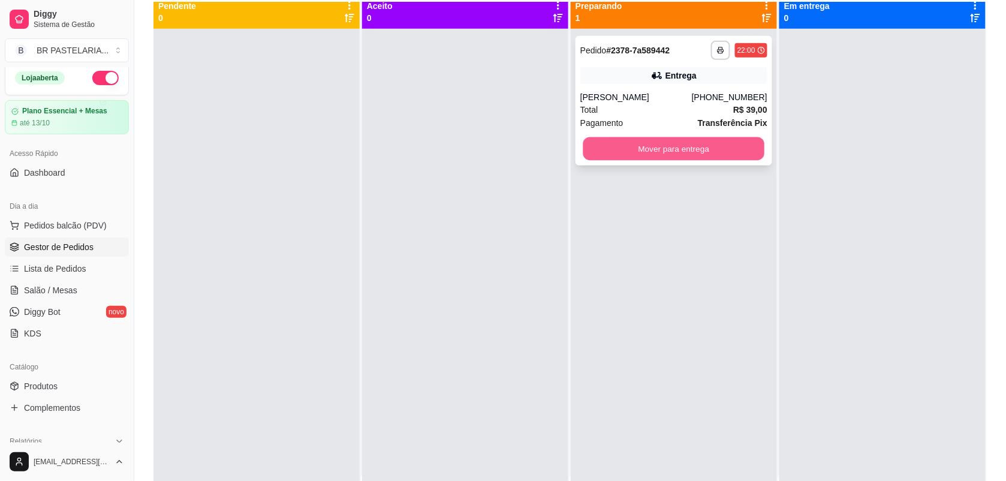
click at [615, 153] on button "Mover para entrega" at bounding box center [675, 148] width 182 height 23
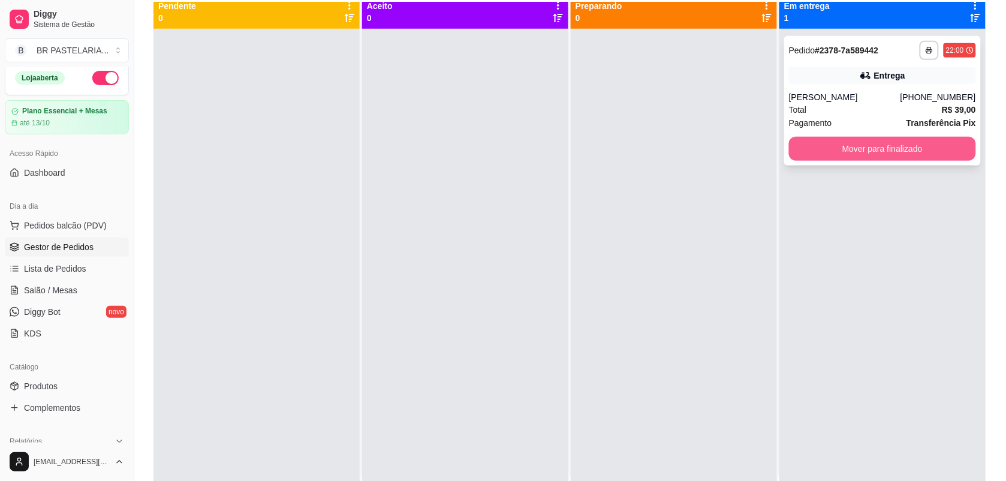
click at [798, 145] on button "Mover para finalizado" at bounding box center [882, 149] width 187 height 24
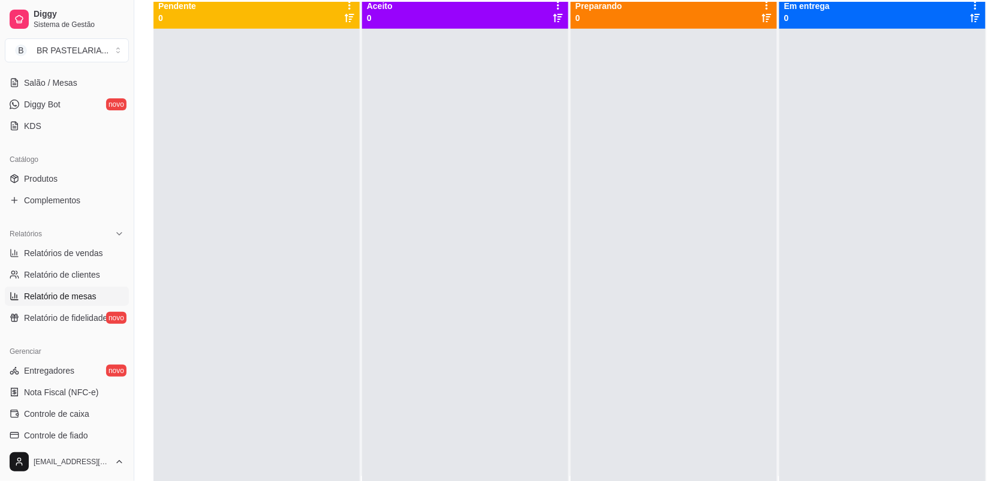
scroll to position [231, 0]
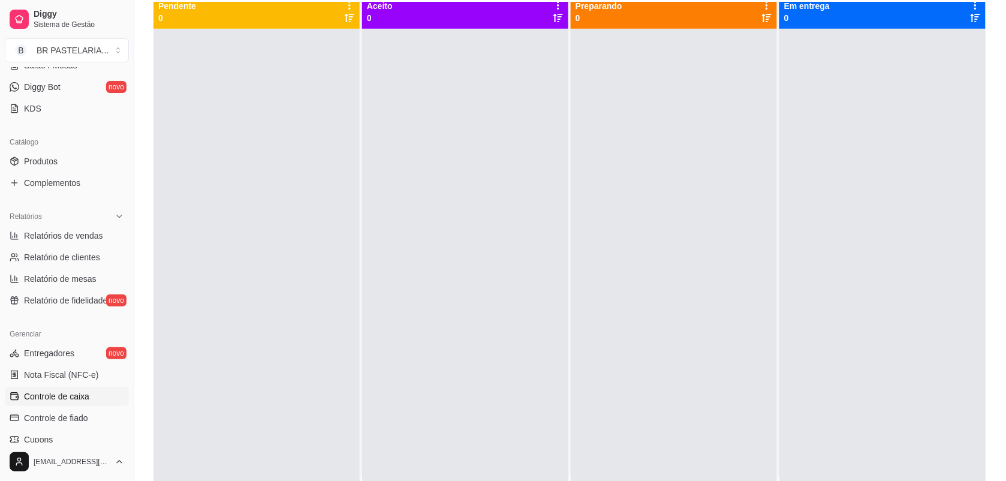
click at [64, 400] on span "Controle de caixa" at bounding box center [56, 396] width 65 height 12
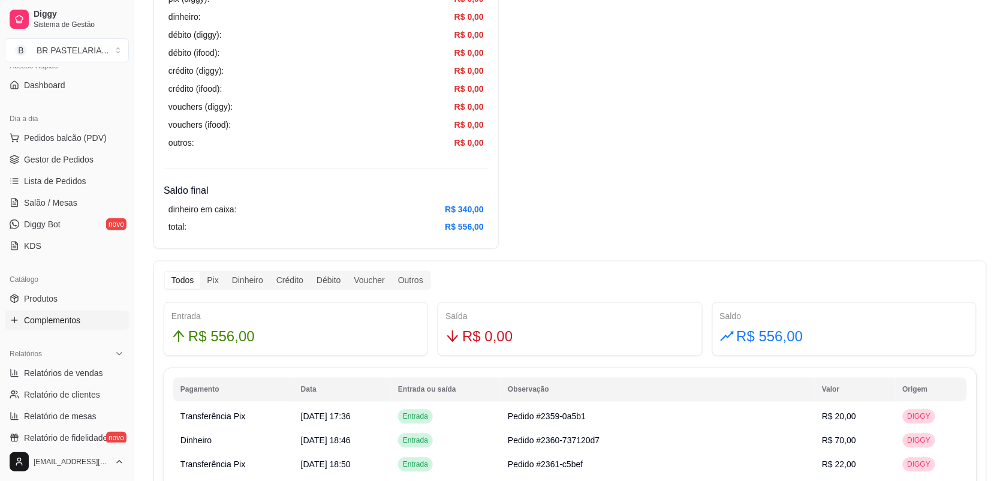
scroll to position [82, 0]
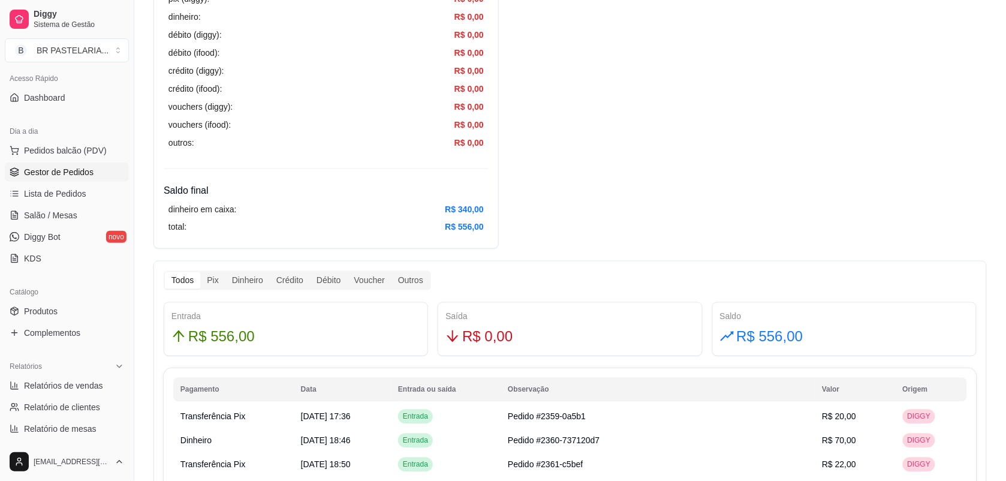
click at [63, 174] on span "Gestor de Pedidos" at bounding box center [59, 172] width 70 height 12
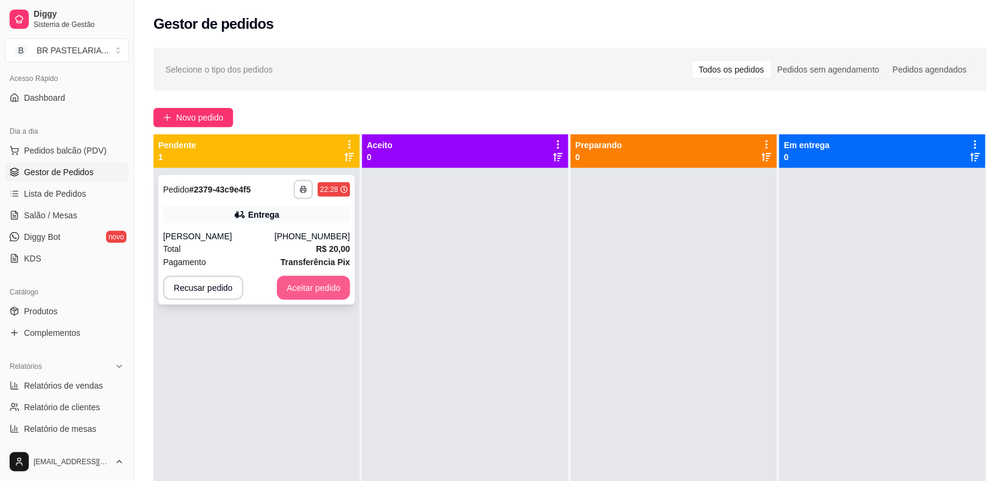
click at [329, 290] on button "Aceitar pedido" at bounding box center [313, 288] width 73 height 24
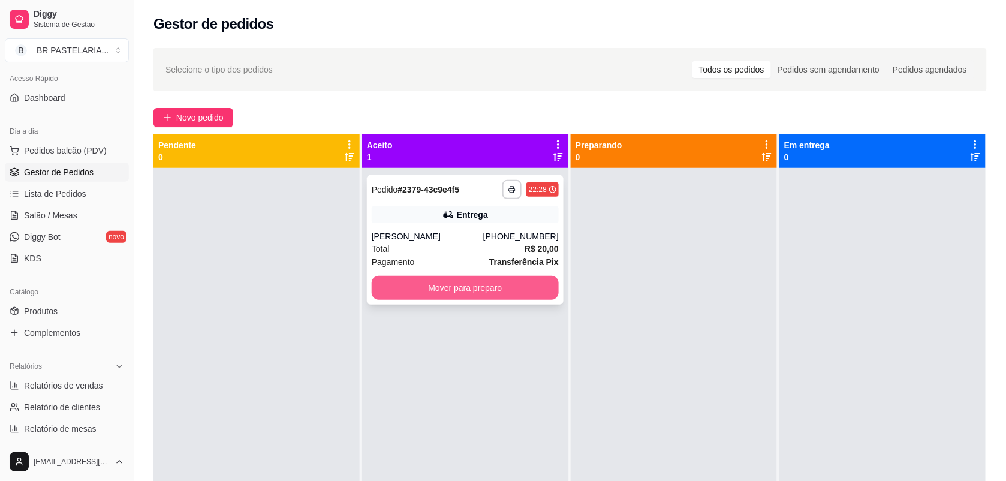
click at [466, 283] on button "Mover para preparo" at bounding box center [465, 288] width 187 height 24
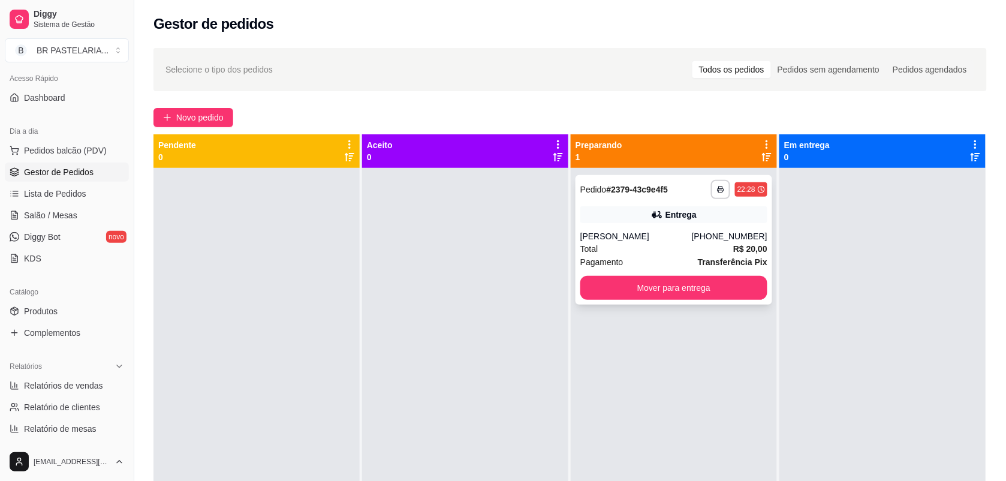
click at [600, 232] on div "[PERSON_NAME]" at bounding box center [637, 236] width 112 height 12
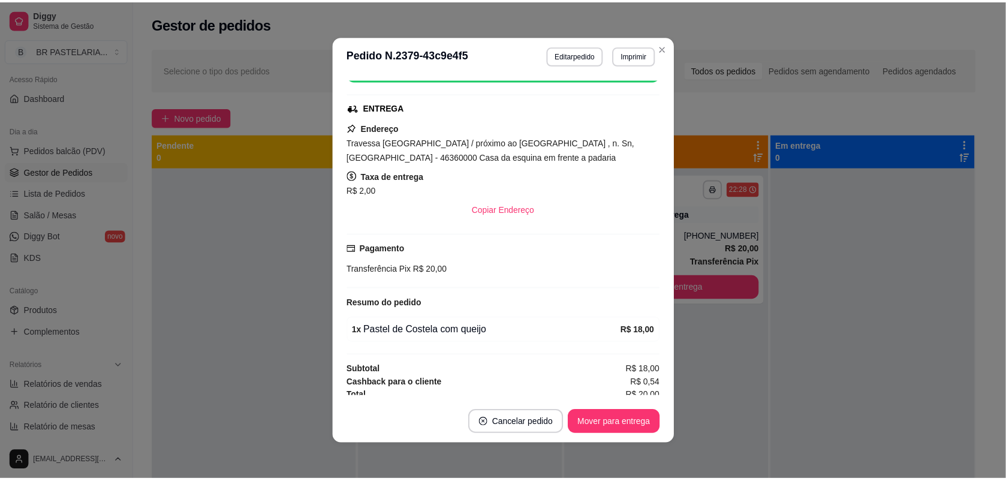
scroll to position [181, 0]
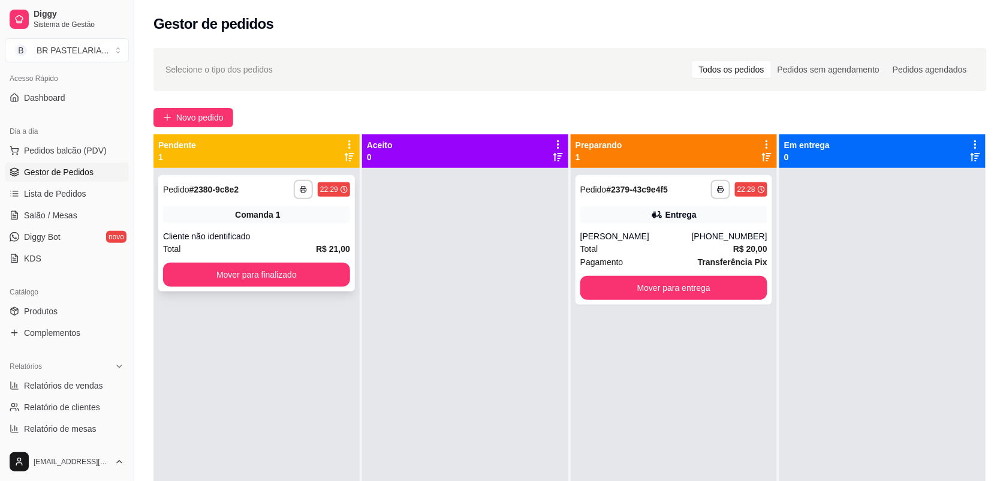
click at [269, 209] on span "Comanda" at bounding box center [254, 215] width 38 height 12
click at [649, 289] on button "Mover para entrega" at bounding box center [674, 288] width 187 height 24
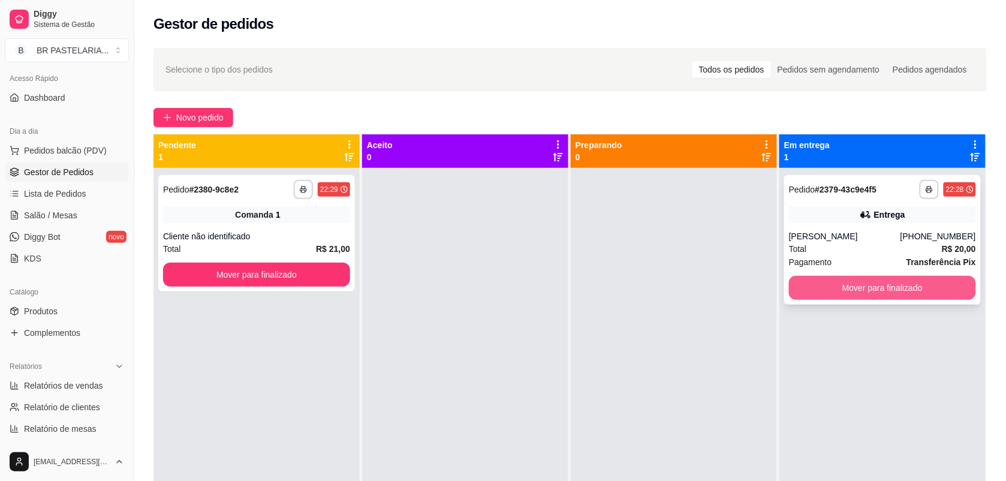
click at [883, 284] on button "Mover para finalizado" at bounding box center [882, 288] width 187 height 24
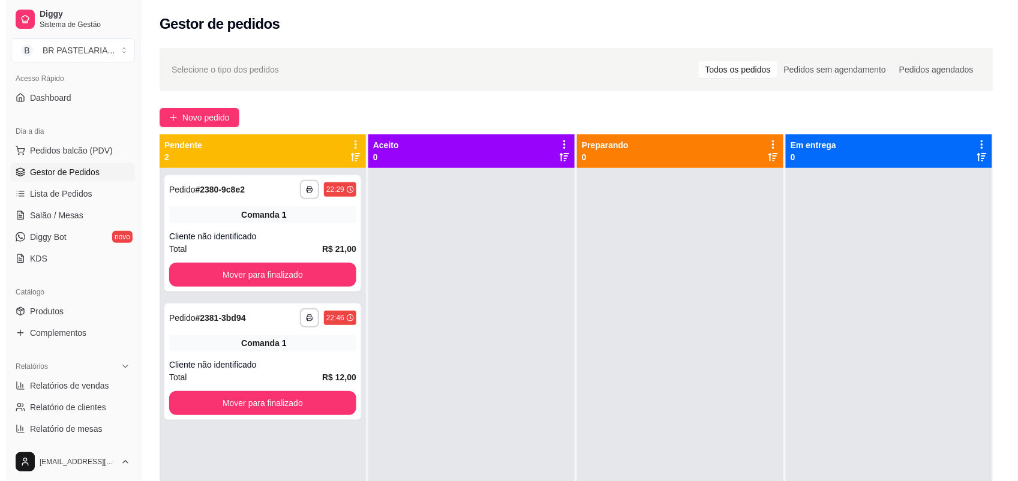
scroll to position [0, 0]
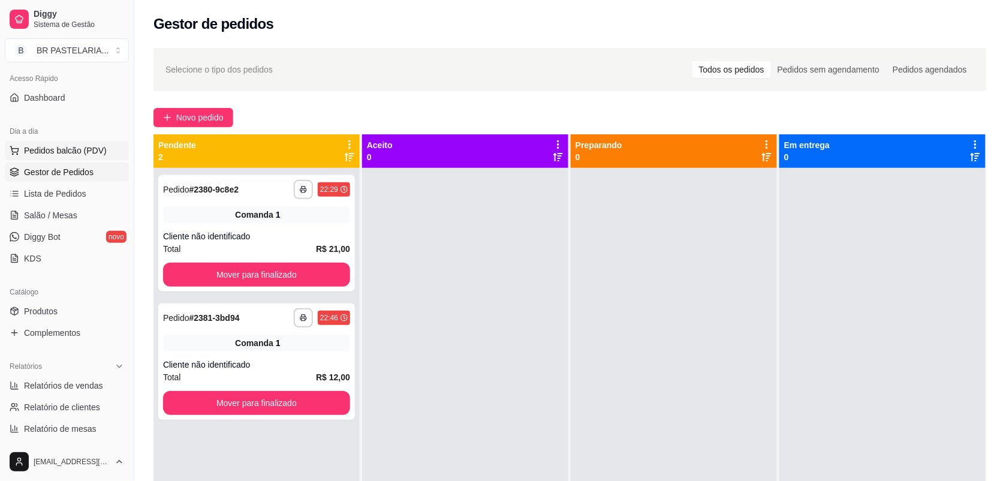
click at [64, 148] on span "Pedidos balcão (PDV)" at bounding box center [65, 151] width 83 height 12
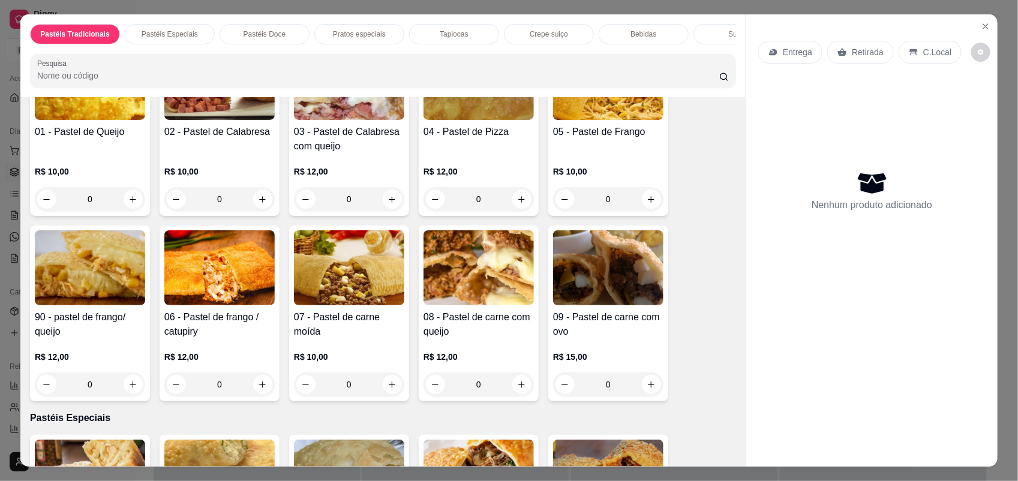
scroll to position [150, 0]
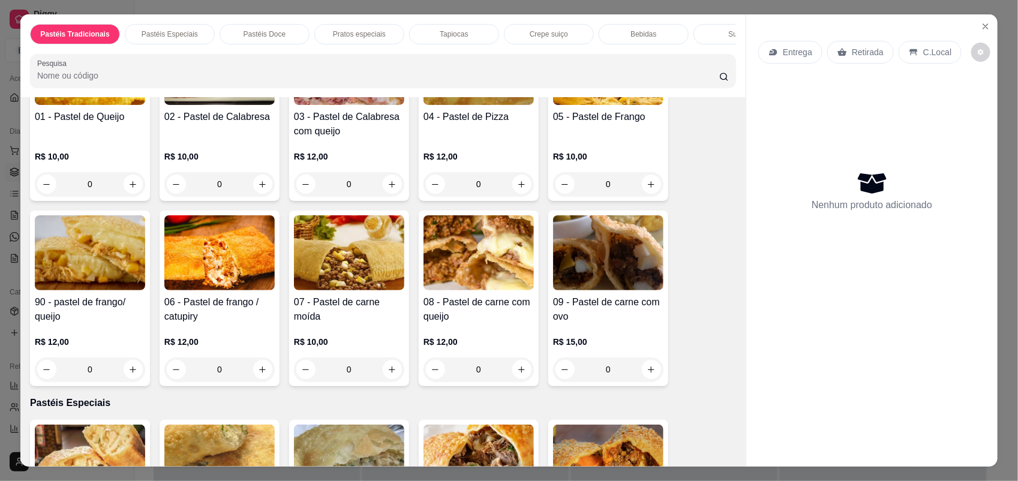
click at [390, 381] on div "0" at bounding box center [349, 369] width 110 height 24
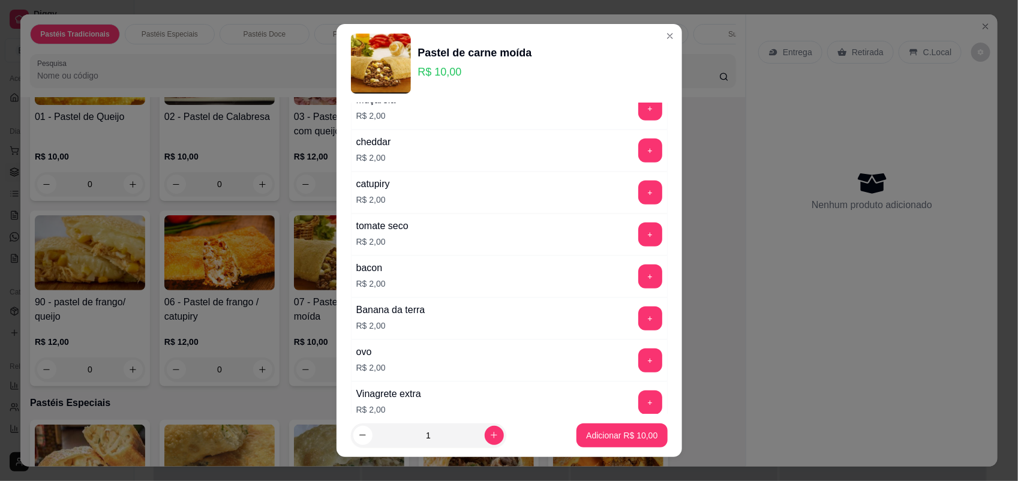
drag, startPoint x: 447, startPoint y: 344, endPoint x: 462, endPoint y: 348, distance: 15.7
click at [462, 348] on div "Adicionais salgados Completo Escolha até 20 opções azeitona R$ 1,00 + milho ver…" at bounding box center [509, 319] width 317 height 966
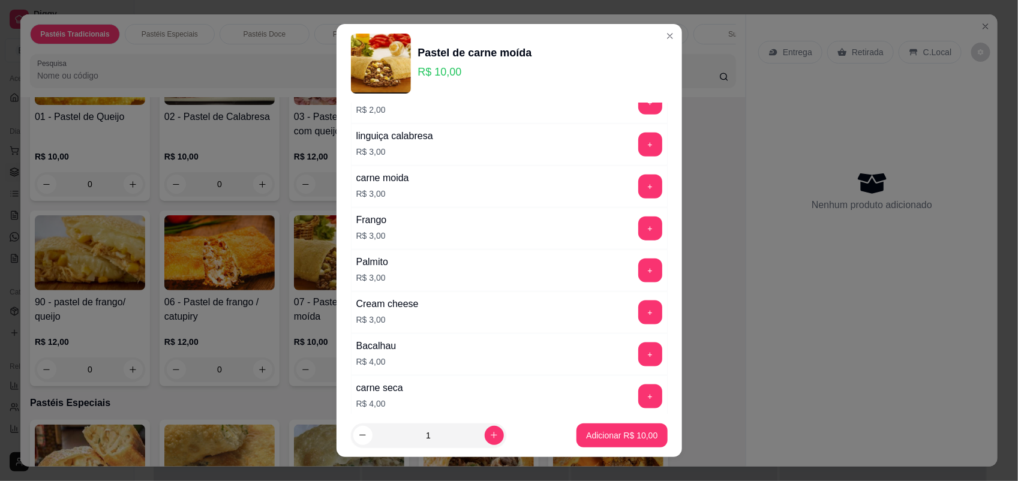
scroll to position [771, 0]
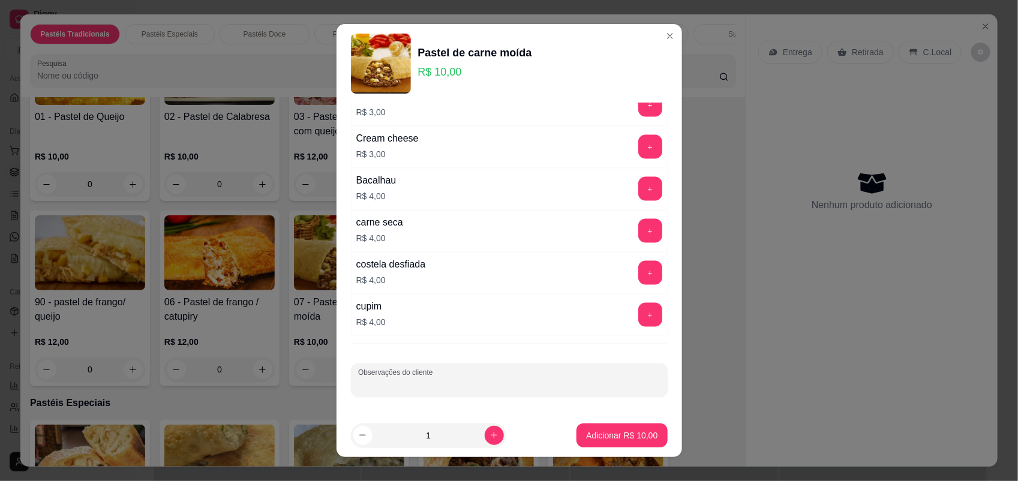
click at [461, 387] on input "Observações do cliente" at bounding box center [509, 385] width 302 height 12
type input "sem azeitona"
click at [597, 434] on p "Adicionar R$ 10,00" at bounding box center [621, 435] width 71 height 12
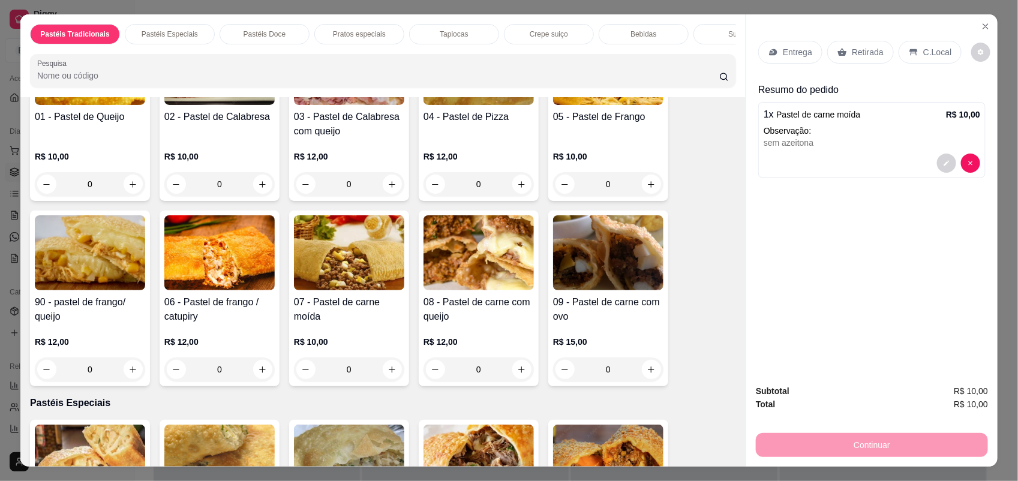
click at [514, 381] on div "0" at bounding box center [478, 369] width 110 height 24
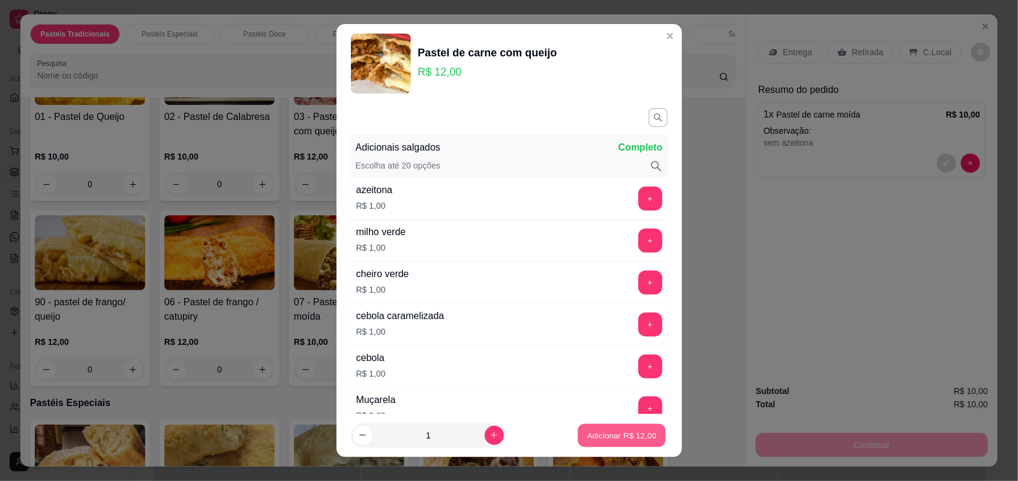
click at [596, 433] on p "Adicionar R$ 12,00" at bounding box center [622, 434] width 70 height 11
type input "1"
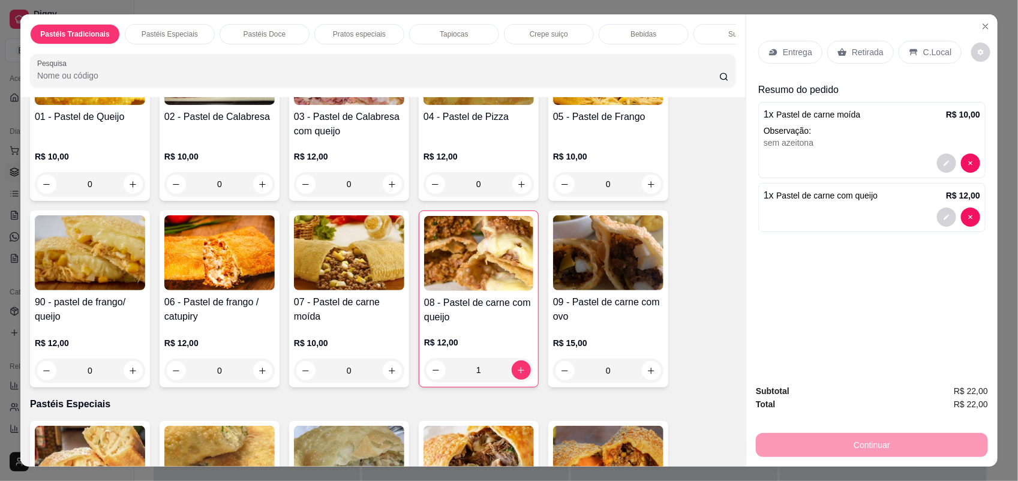
click at [783, 51] on p "Entrega" at bounding box center [797, 52] width 29 height 12
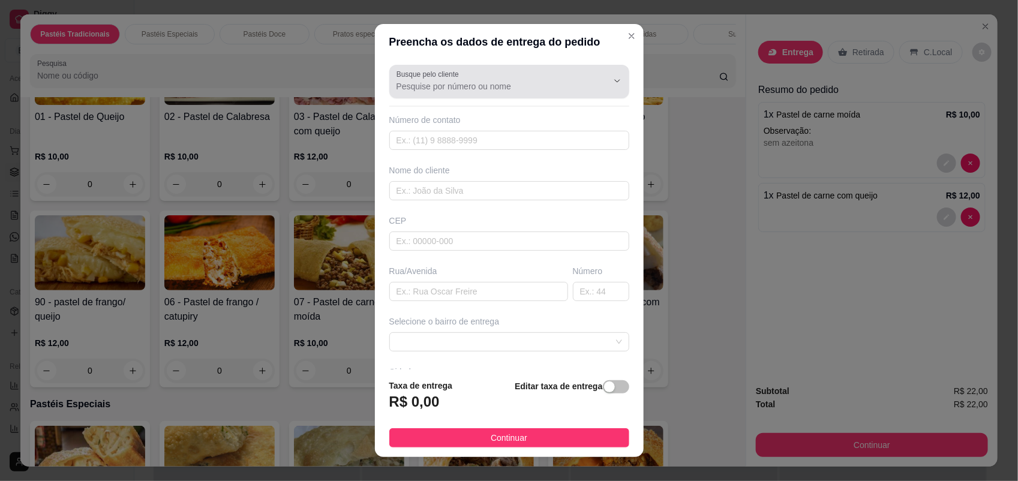
click at [484, 91] on input "Busque pelo cliente" at bounding box center [492, 86] width 192 height 12
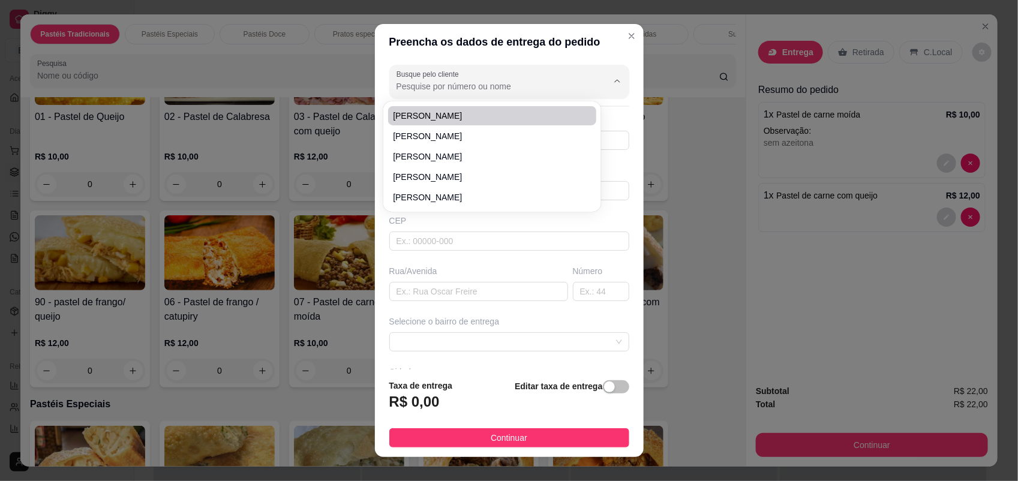
click at [486, 82] on input "Busque pelo cliente" at bounding box center [492, 86] width 192 height 12
type input "n"
click at [479, 112] on span "Naiara" at bounding box center [486, 116] width 187 height 12
type input "Naiara"
type input "77992069788"
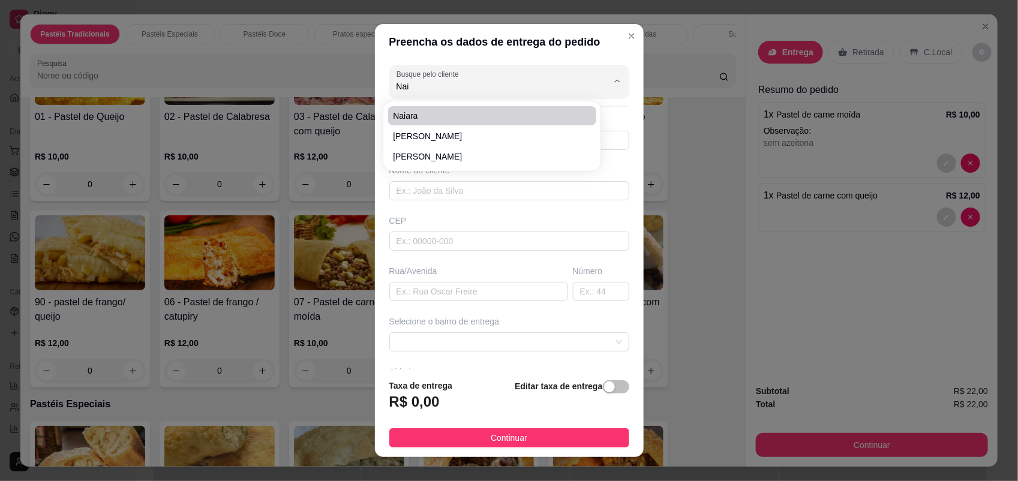
type input "Naiara"
type input "Posto cmop"
type input "Pindai"
type input "posto cmop para leo"
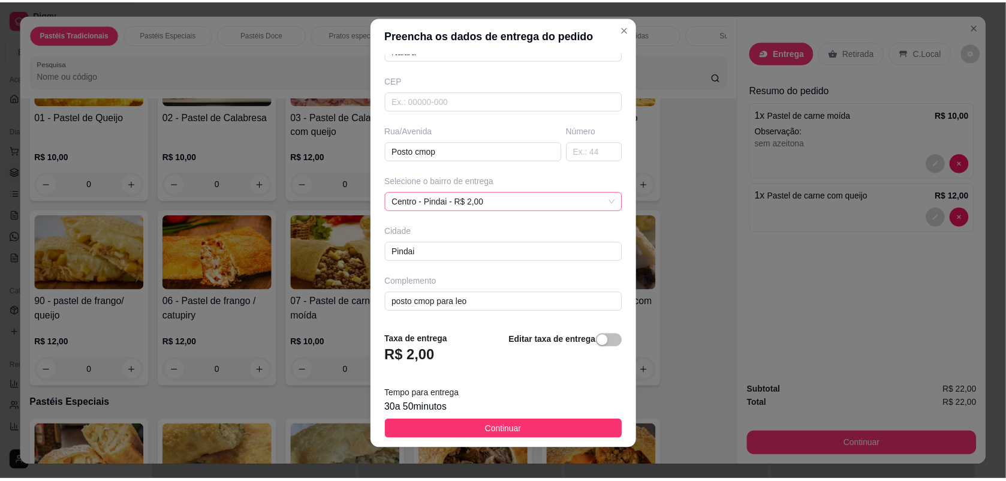
scroll to position [14, 0]
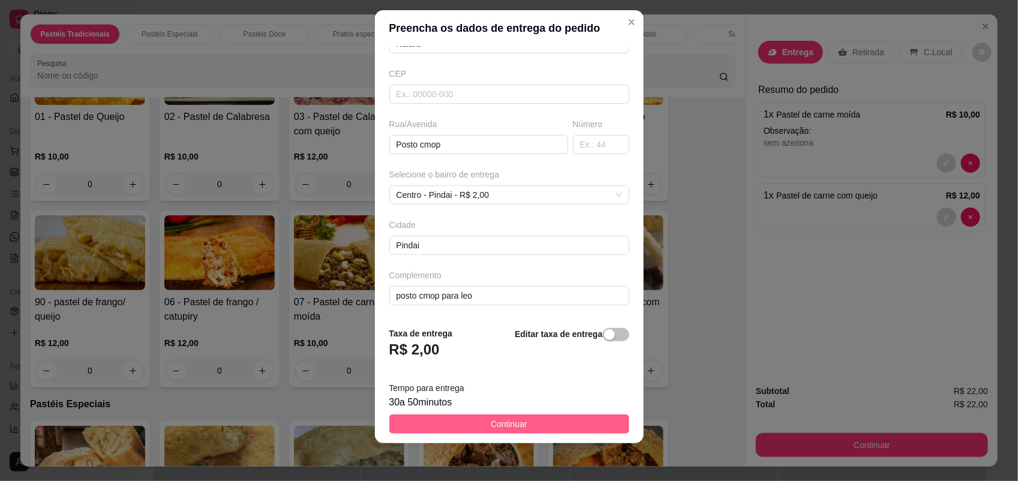
type input "Naiara"
click at [560, 422] on button "Continuar" at bounding box center [509, 423] width 240 height 19
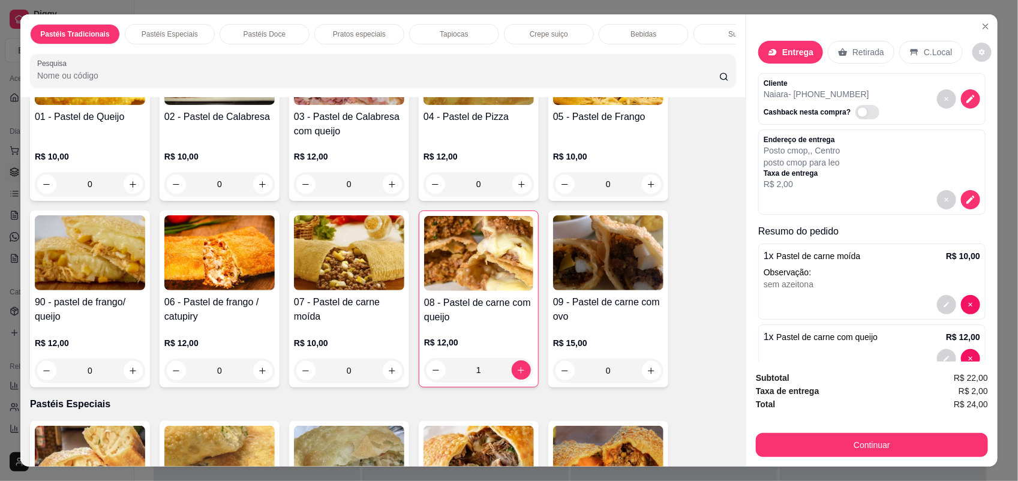
click at [682, 252] on div "01 - Pastel de Queijo R$ 10,00 0 02 - Pastel de Calabresa R$ 10,00 0 03 - Paste…" at bounding box center [383, 206] width 706 height 362
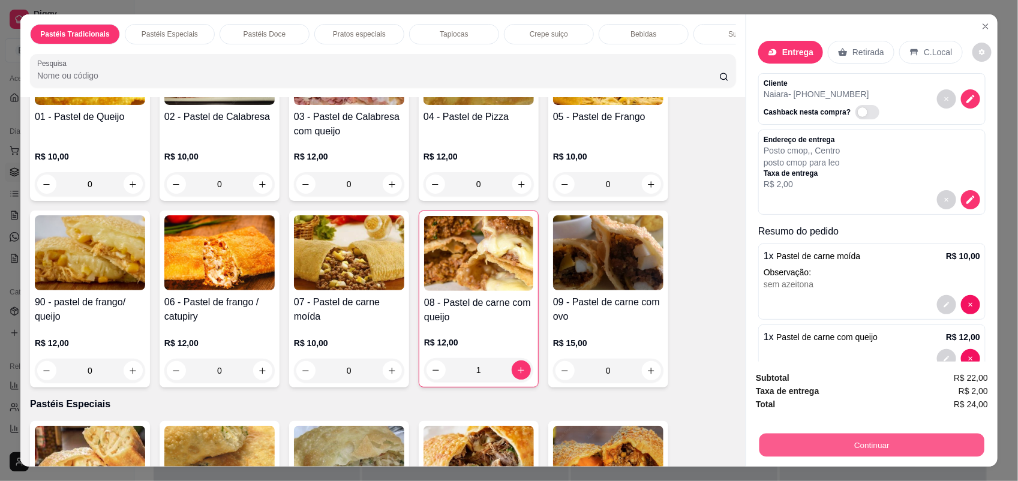
click at [832, 443] on button "Continuar" at bounding box center [871, 445] width 225 height 23
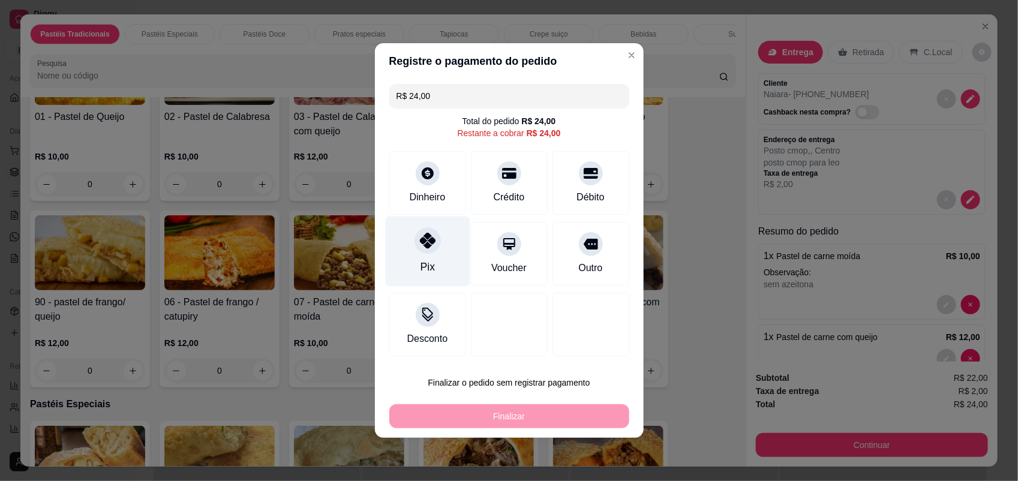
click at [444, 267] on div "Pix" at bounding box center [427, 251] width 85 height 70
type input "R$ 0,00"
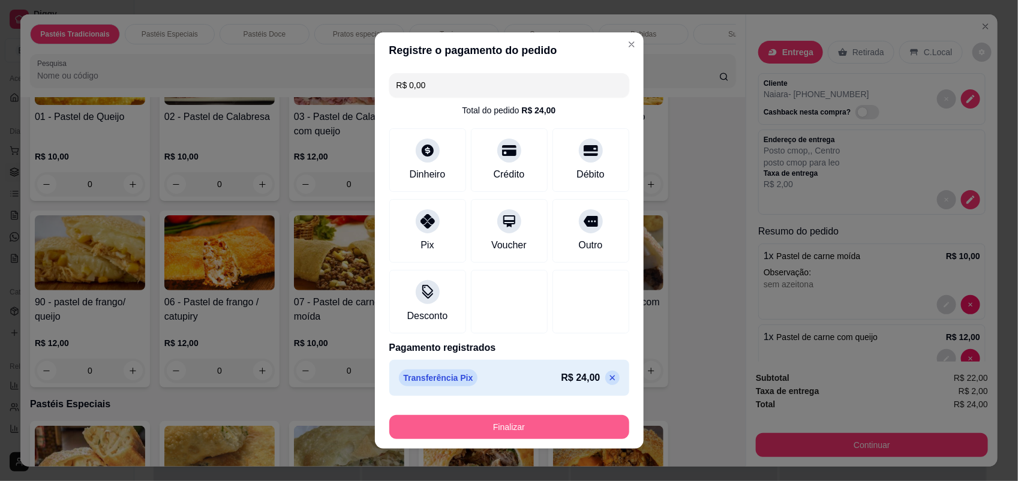
click at [538, 427] on button "Finalizar" at bounding box center [509, 427] width 240 height 24
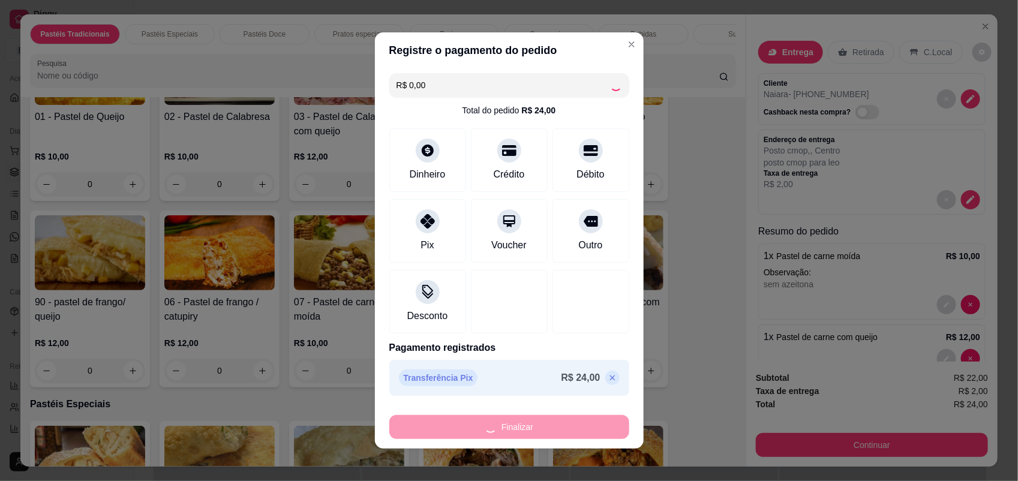
type input "0"
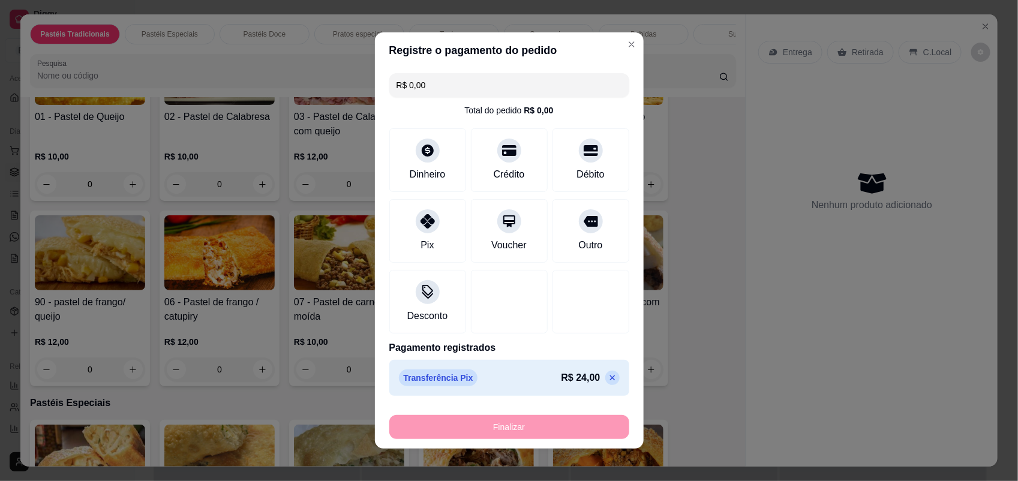
type input "-R$ 24,00"
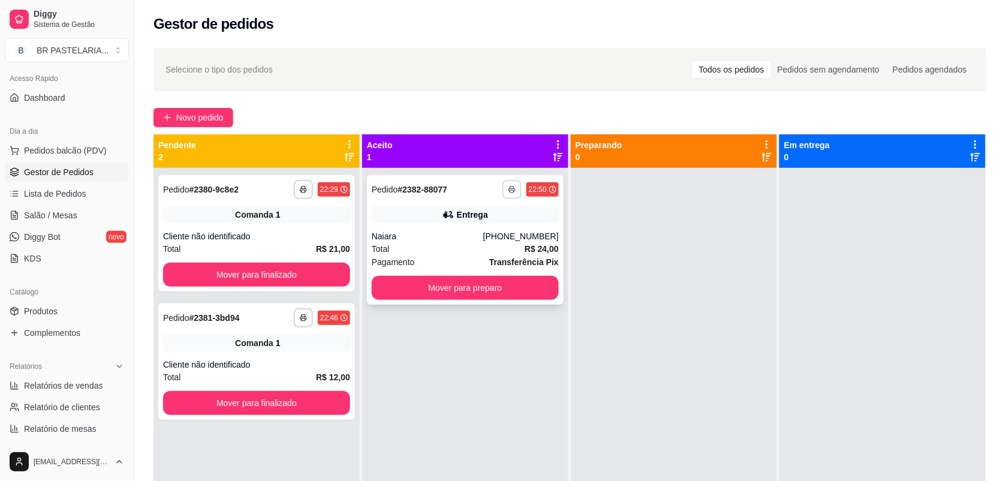
click at [513, 187] on button "button" at bounding box center [512, 189] width 19 height 19
click at [498, 234] on button "IMPRESSORA" at bounding box center [476, 231] width 84 height 19
click at [505, 234] on div "[PHONE_NUMBER]" at bounding box center [521, 236] width 76 height 12
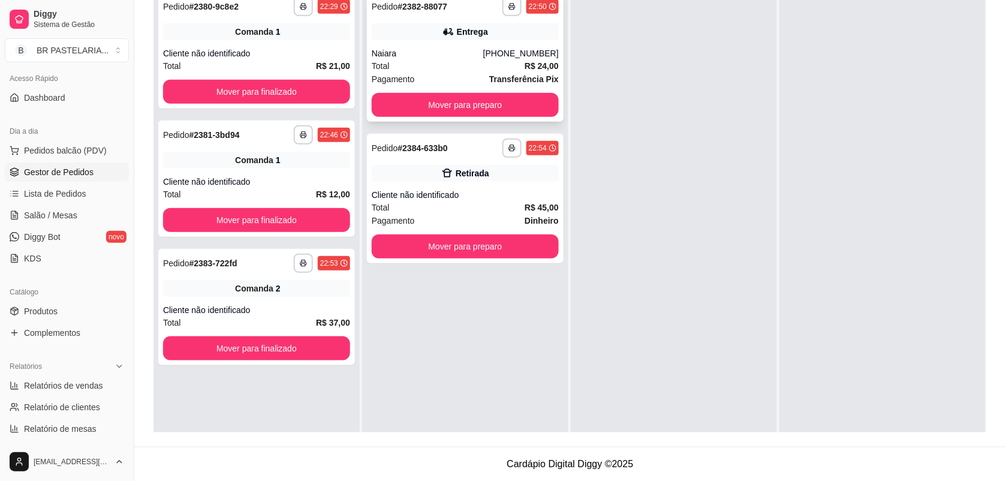
click at [438, 40] on div "**********" at bounding box center [465, 57] width 197 height 130
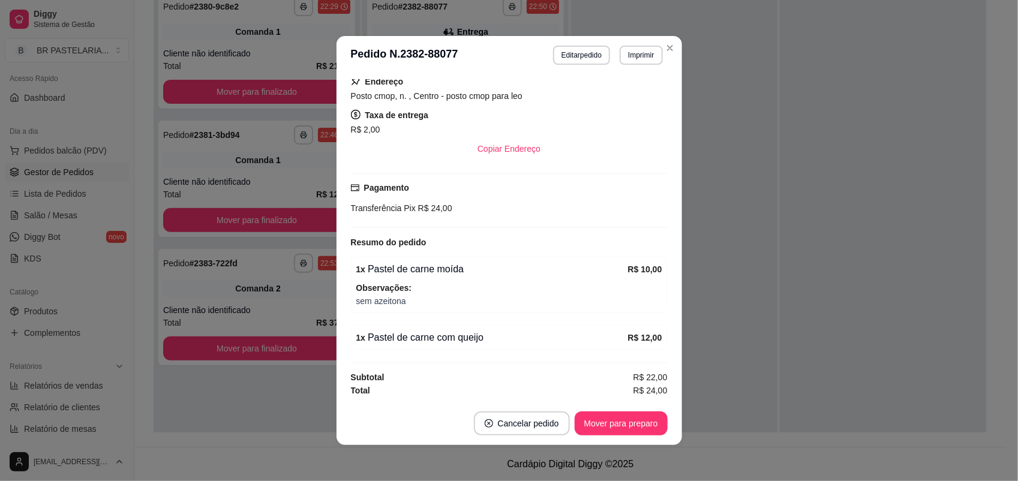
scroll to position [2, 0]
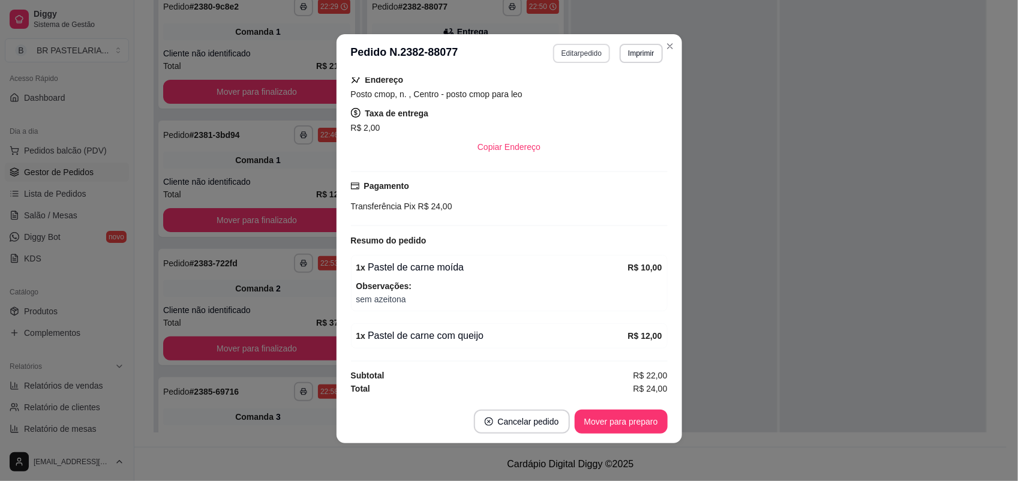
click at [572, 46] on button "Editar pedido" at bounding box center [581, 53] width 57 height 19
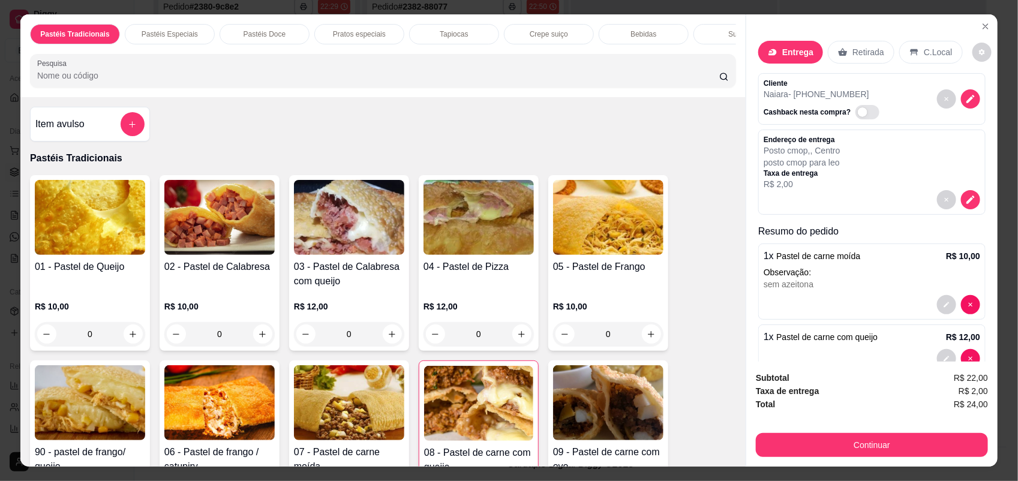
scroll to position [29, 0]
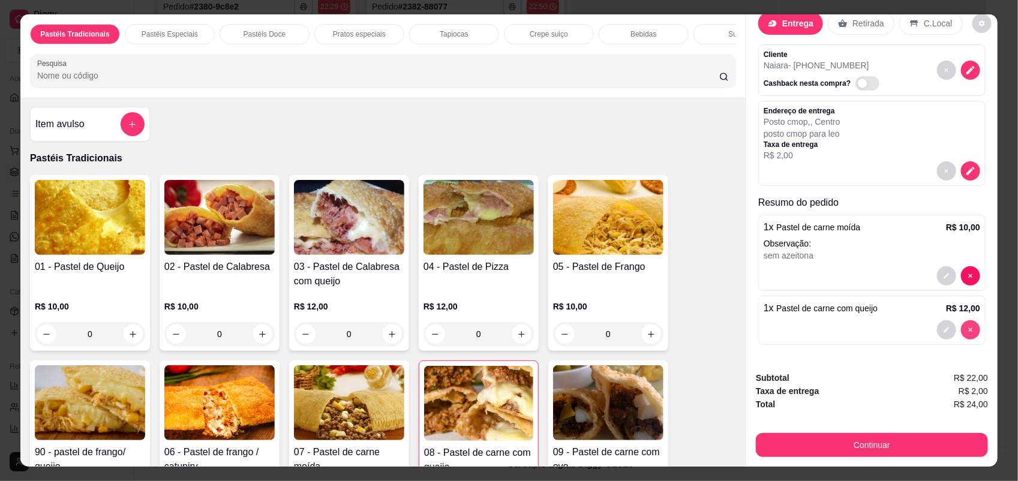
type input "0"
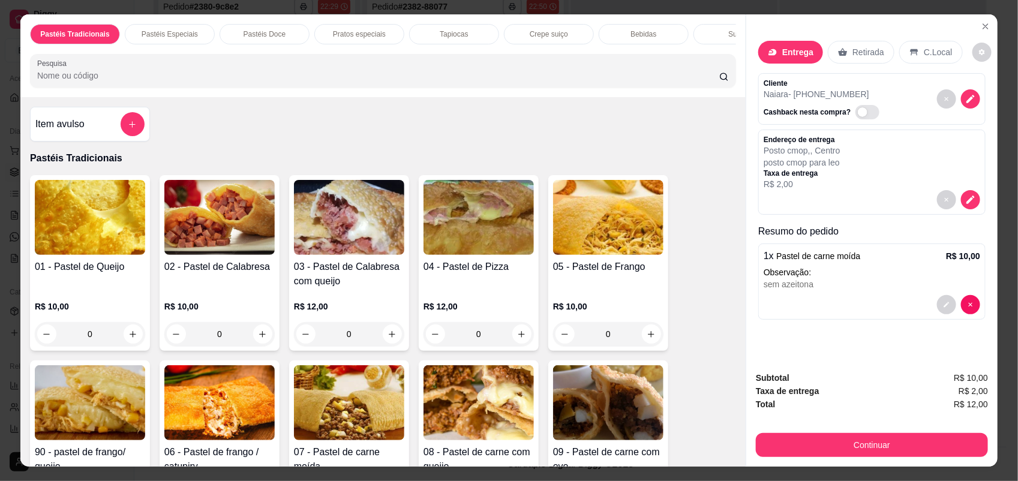
scroll to position [0, 0]
click at [85, 267] on div "01 - Pastel de Queijo R$ 10,00 0" at bounding box center [90, 263] width 120 height 176
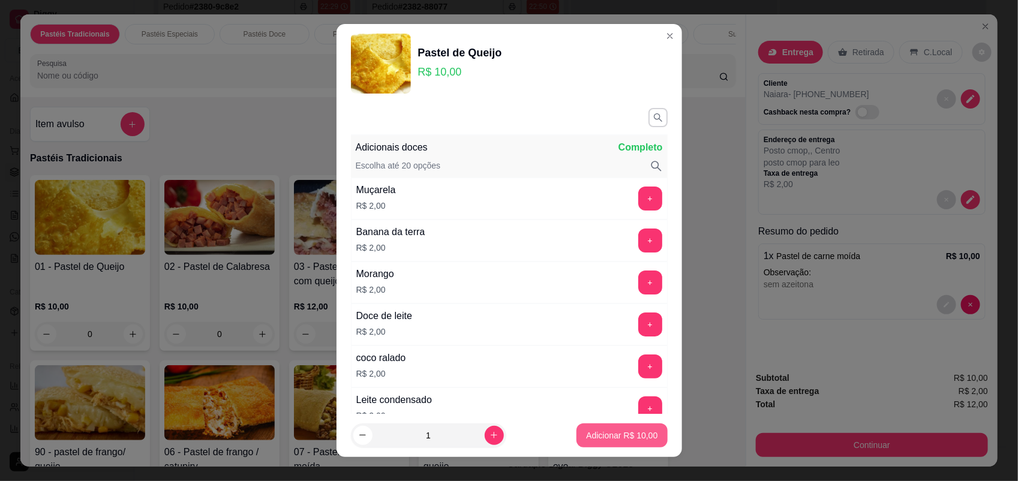
click at [594, 429] on button "Adicionar R$ 10,00" at bounding box center [621, 435] width 91 height 24
type input "1"
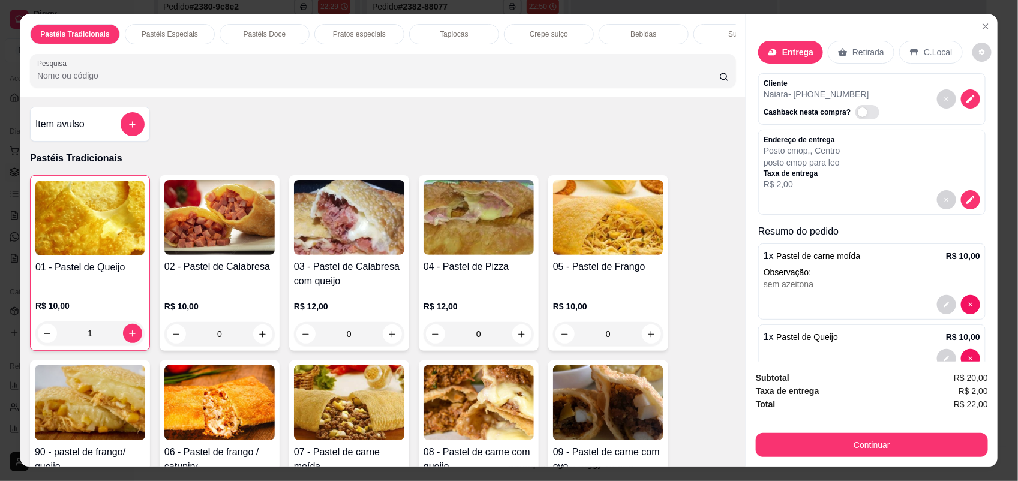
drag, startPoint x: 799, startPoint y: 426, endPoint x: 805, endPoint y: 435, distance: 10.5
click at [801, 429] on div "Subtotal R$ 20,00 Taxa de entrega R$ 2,00 Total R$ 22,00 Continuar" at bounding box center [872, 414] width 232 height 86
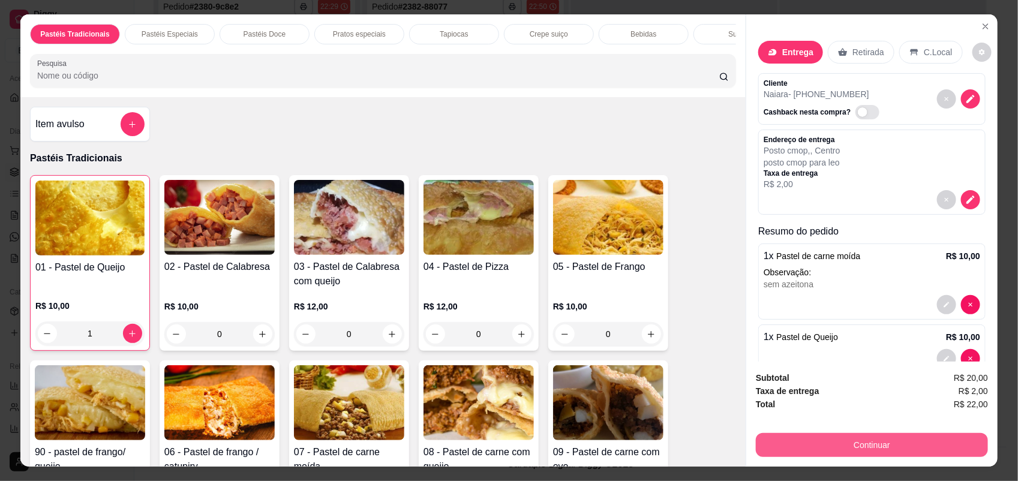
click at [805, 442] on button "Continuar" at bounding box center [872, 445] width 232 height 24
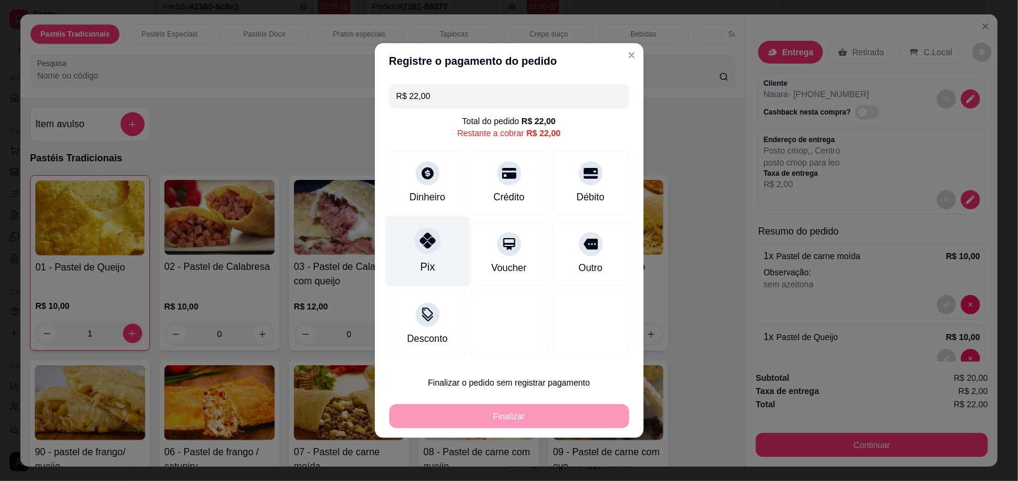
click at [430, 264] on div "Pix" at bounding box center [427, 267] width 14 height 16
type input "R$ 0,00"
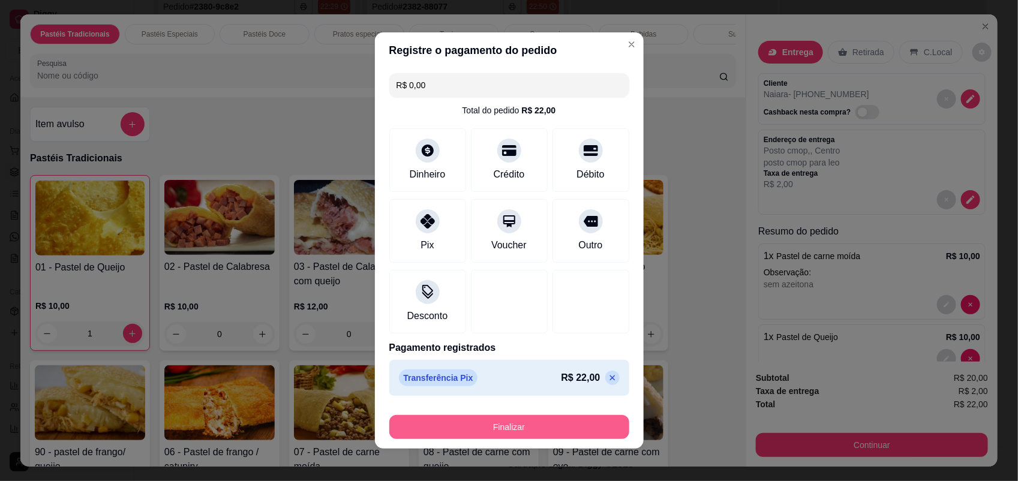
click at [535, 431] on button "Finalizar" at bounding box center [509, 427] width 240 height 24
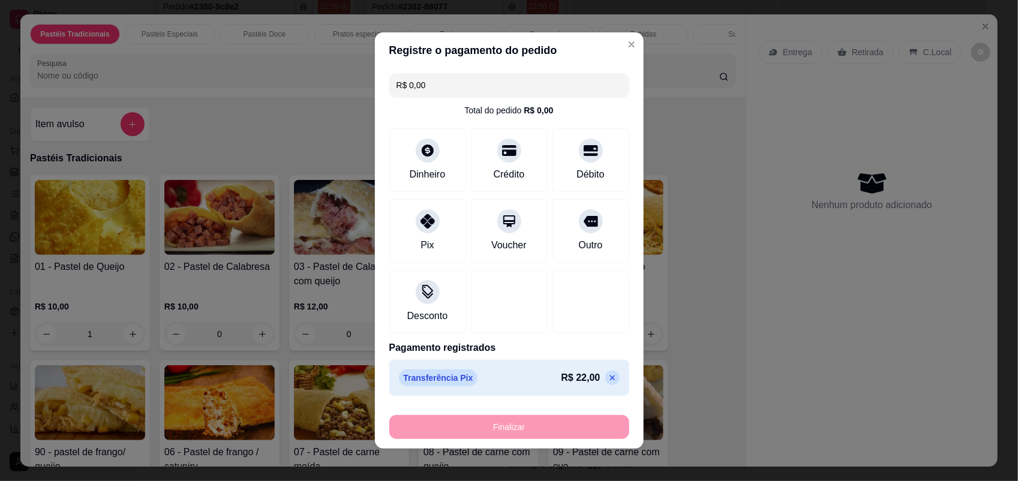
type input "0"
type input "-R$ 22,00"
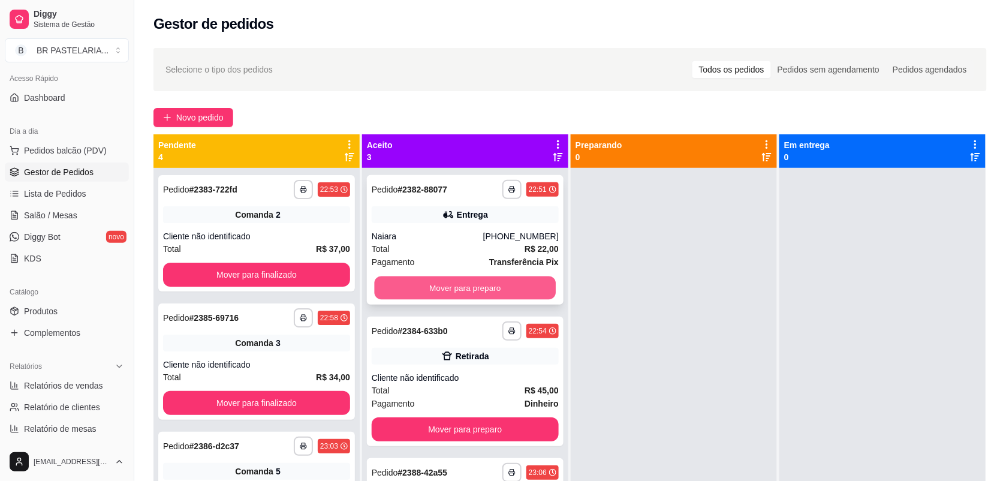
click at [534, 280] on button "Mover para preparo" at bounding box center [466, 287] width 182 height 23
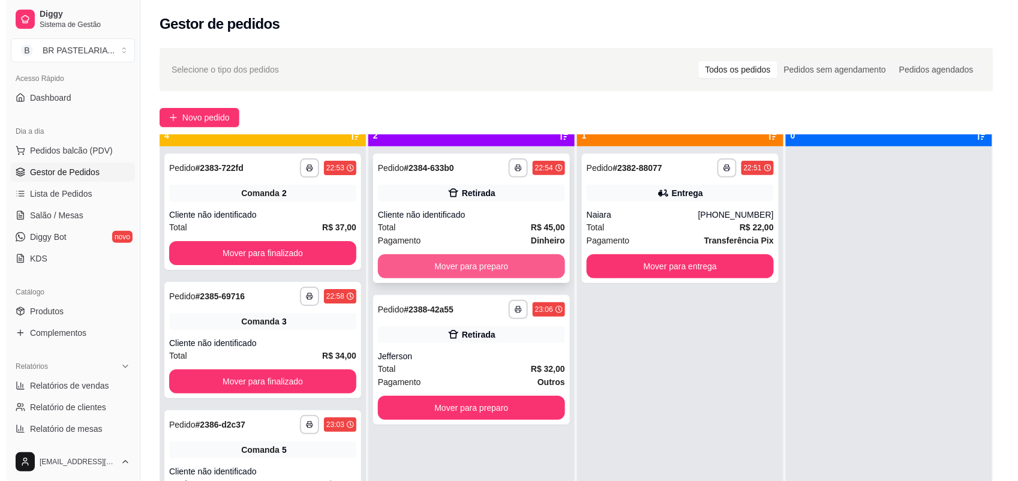
scroll to position [34, 0]
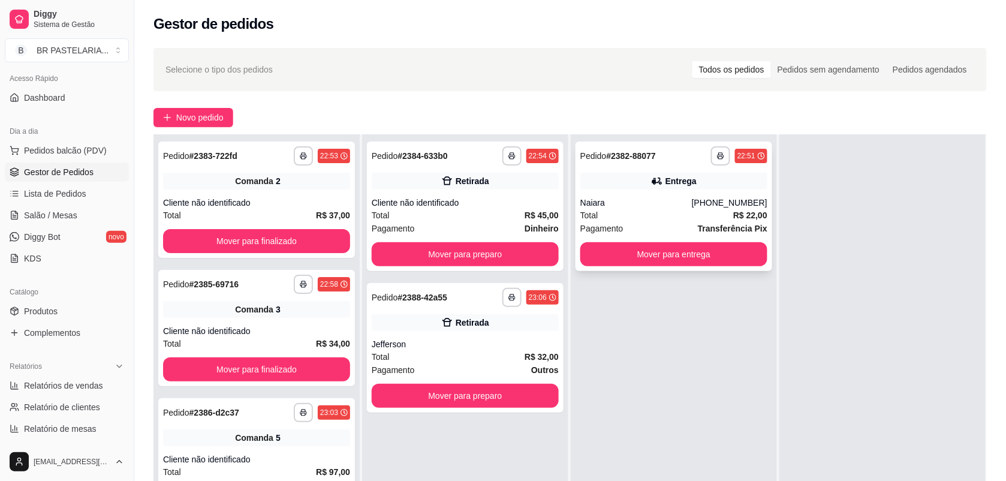
click at [666, 183] on div "Entrega" at bounding box center [681, 181] width 31 height 12
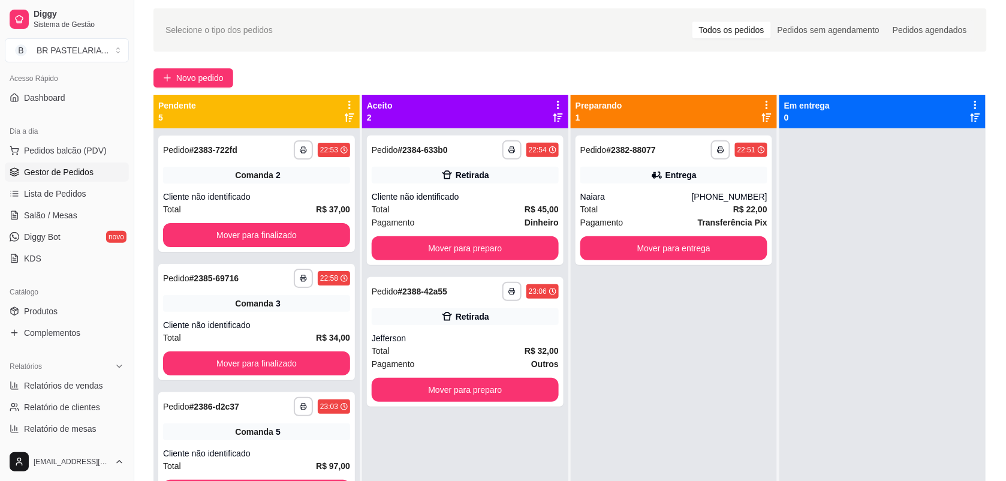
scroll to position [33, 0]
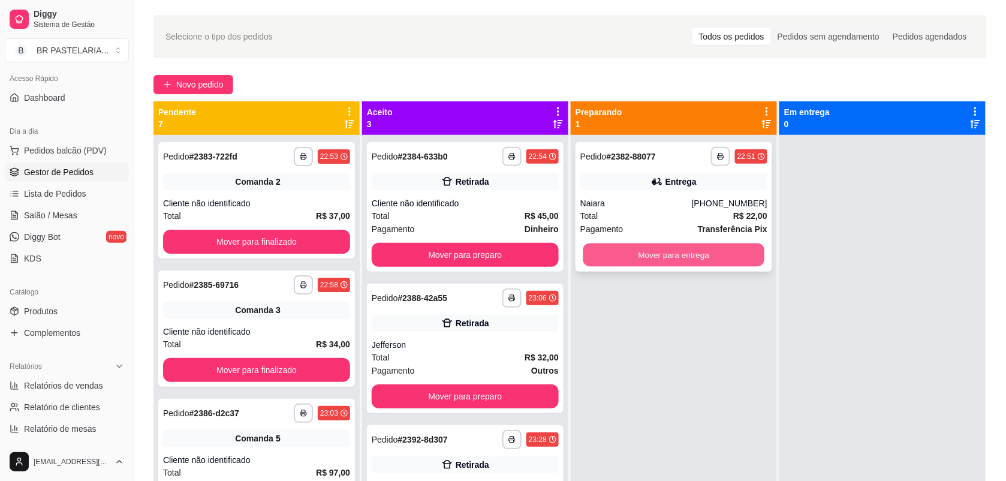
click at [718, 244] on button "Mover para entrega" at bounding box center [675, 254] width 182 height 23
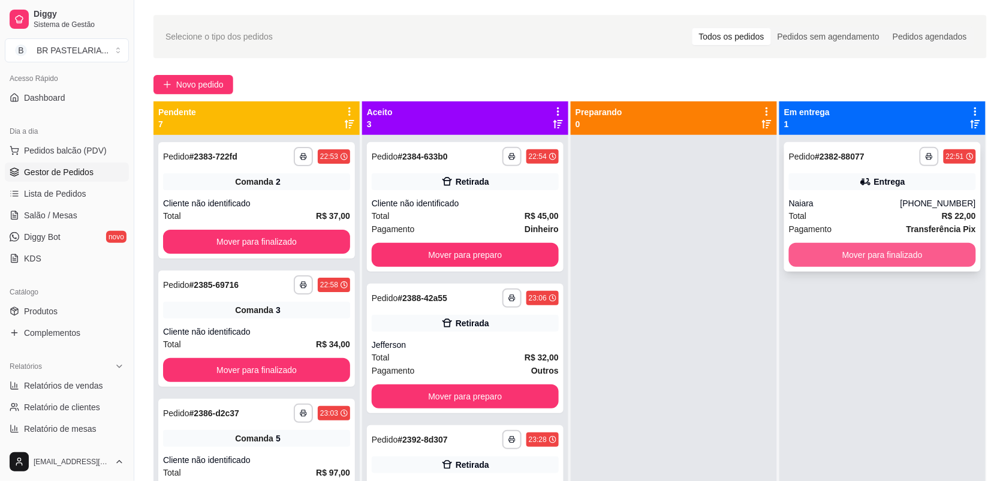
click at [850, 247] on button "Mover para finalizado" at bounding box center [882, 255] width 187 height 24
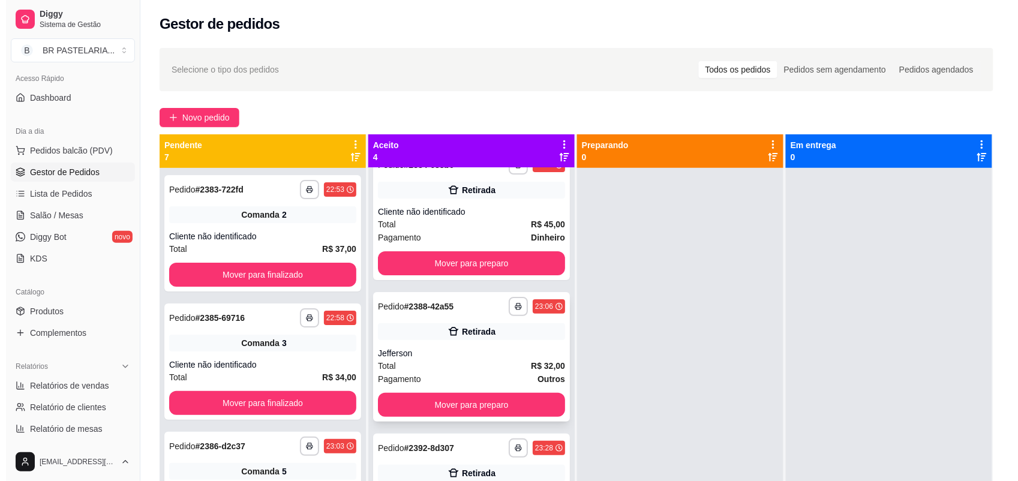
scroll to position [0, 0]
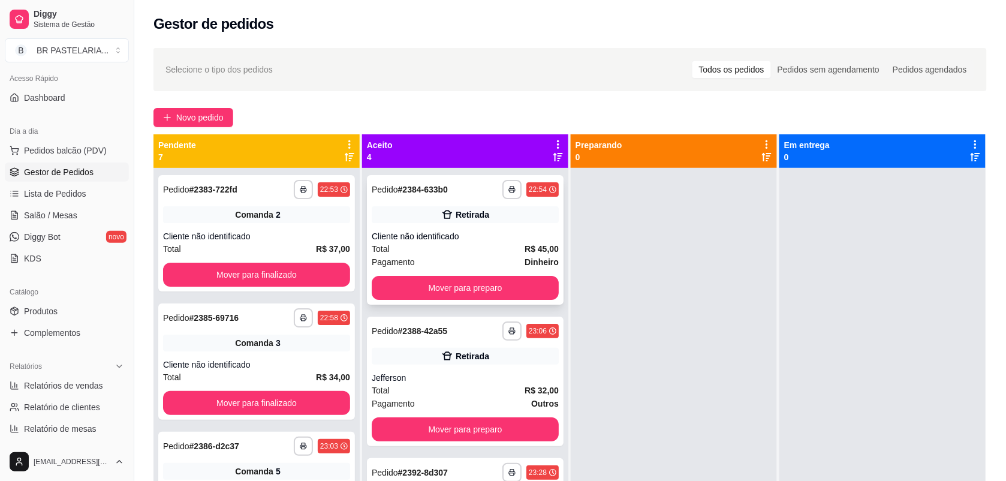
click at [474, 221] on div "Retirada" at bounding box center [465, 214] width 187 height 17
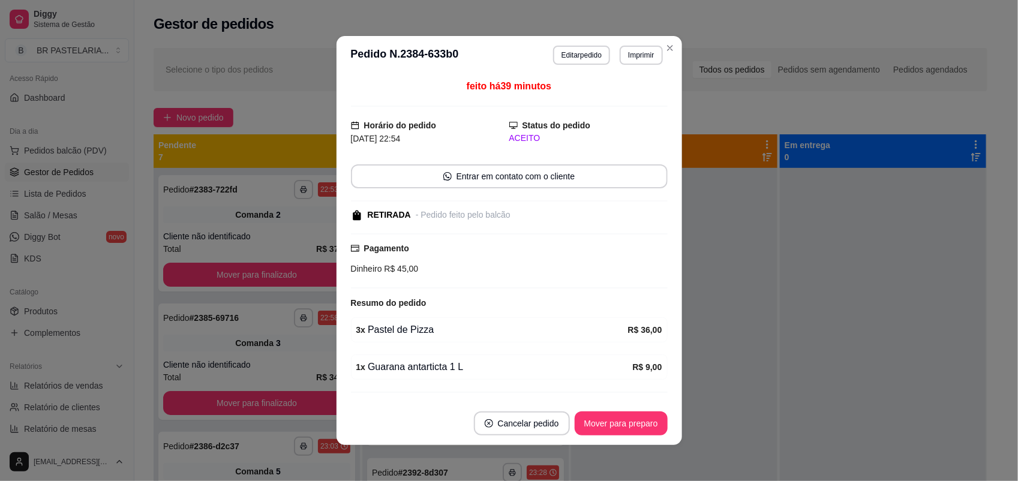
scroll to position [33, 0]
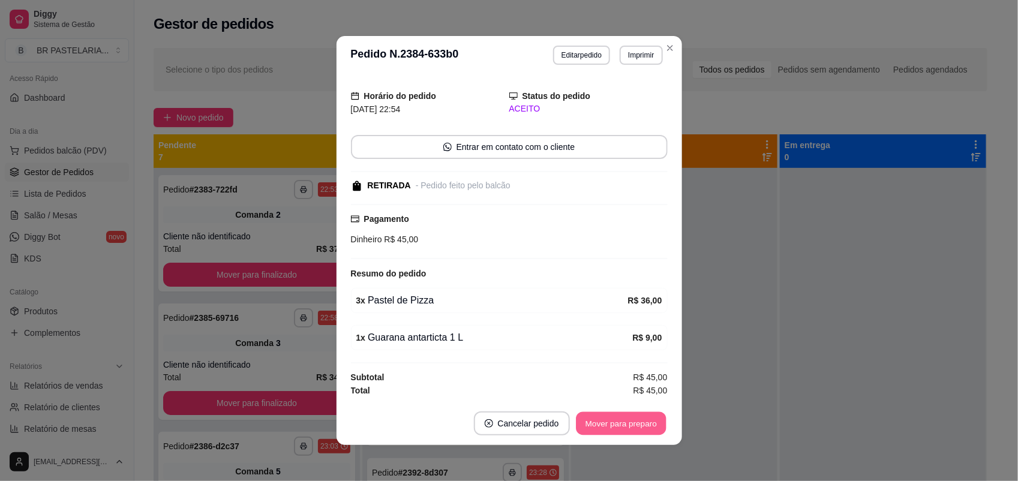
click at [645, 426] on button "Mover para preparo" at bounding box center [621, 423] width 90 height 23
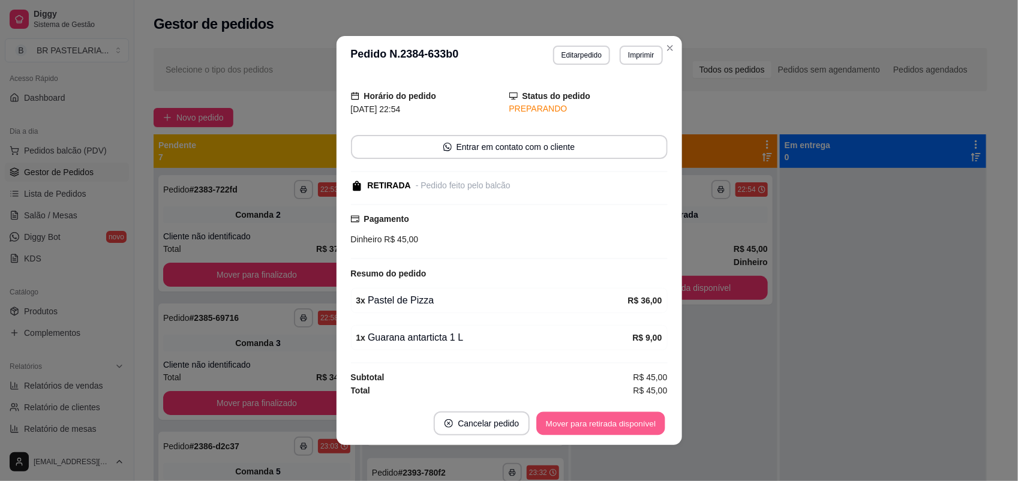
click at [634, 423] on button "Mover para retirada disponível" at bounding box center [601, 423] width 128 height 23
click at [634, 422] on div "Mover para retirada disponível" at bounding box center [592, 423] width 149 height 24
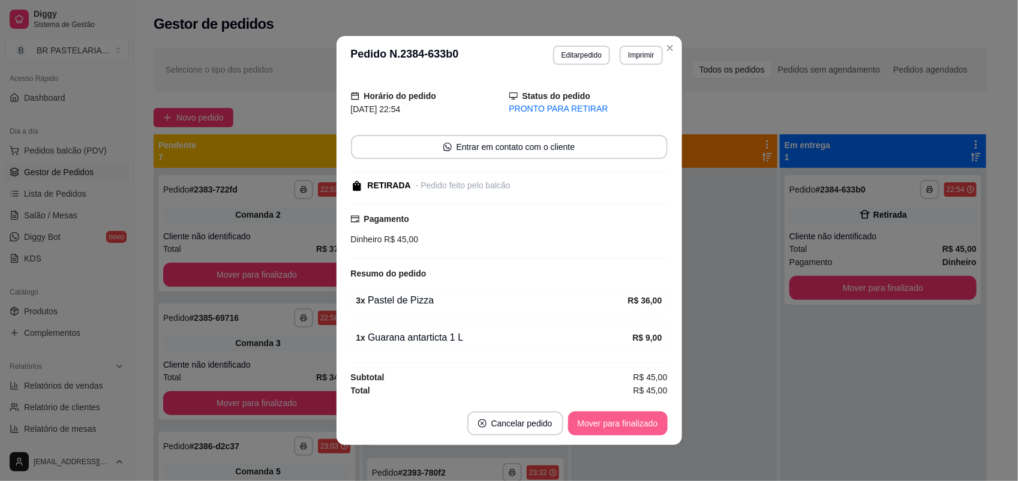
click at [634, 422] on button "Mover para finalizado" at bounding box center [618, 423] width 100 height 24
click at [634, 422] on div "Mover para finalizado" at bounding box center [609, 423] width 116 height 24
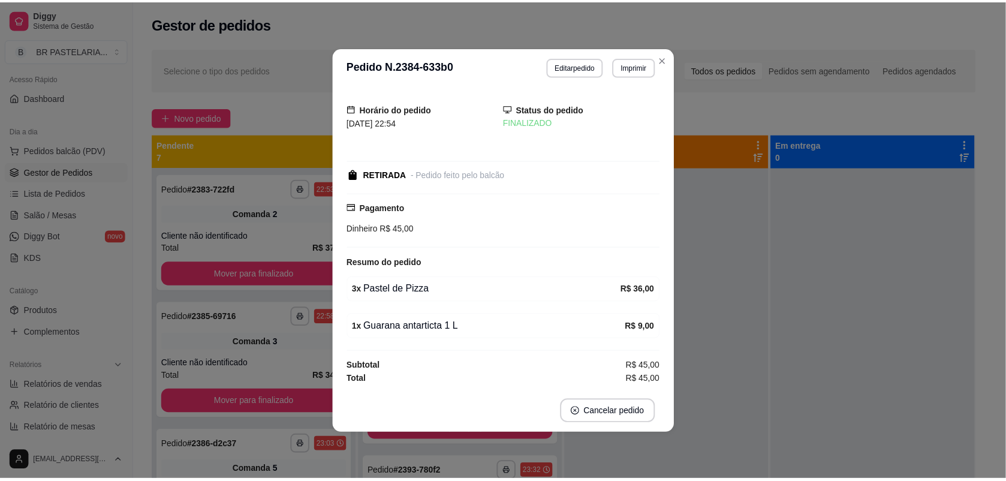
scroll to position [0, 0]
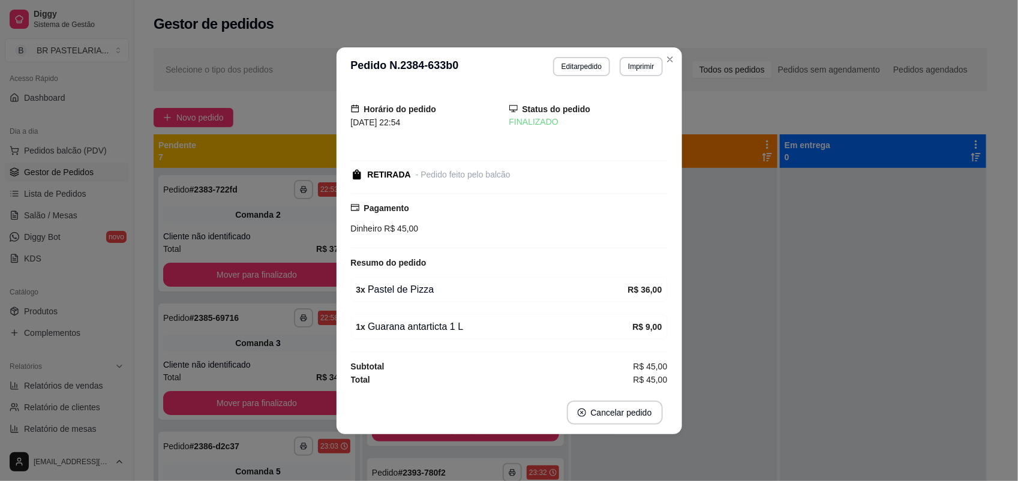
click at [679, 57] on header "**********" at bounding box center [508, 66] width 345 height 38
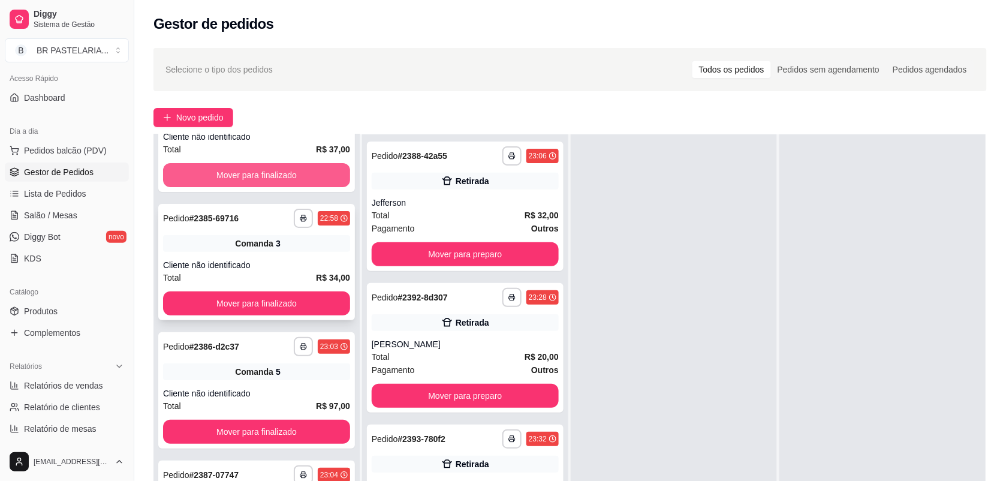
scroll to position [75, 0]
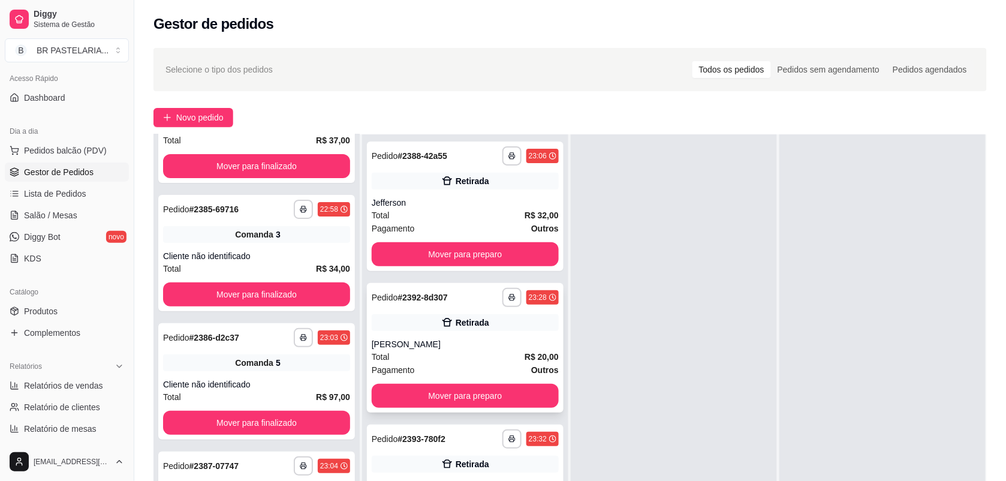
click at [469, 321] on div "Retirada" at bounding box center [473, 323] width 34 height 12
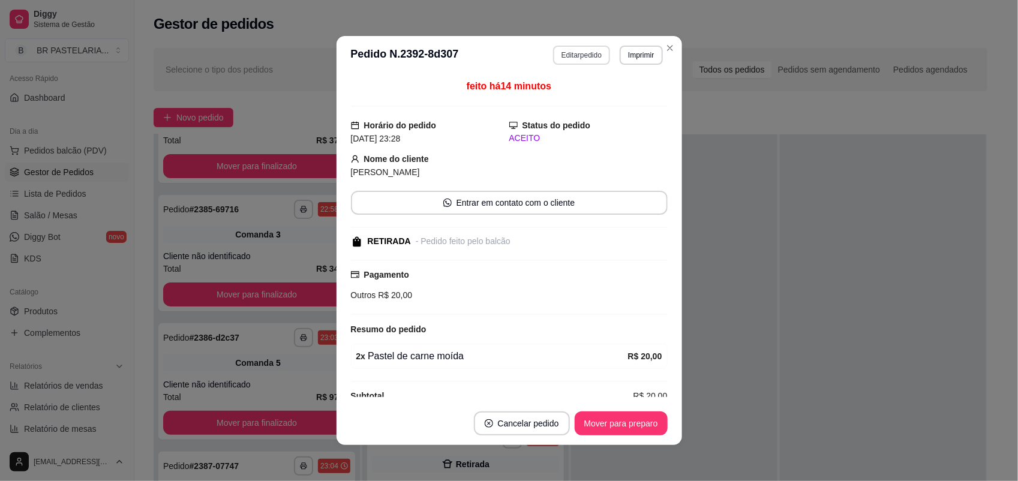
click at [573, 57] on button "Editar pedido" at bounding box center [581, 55] width 57 height 19
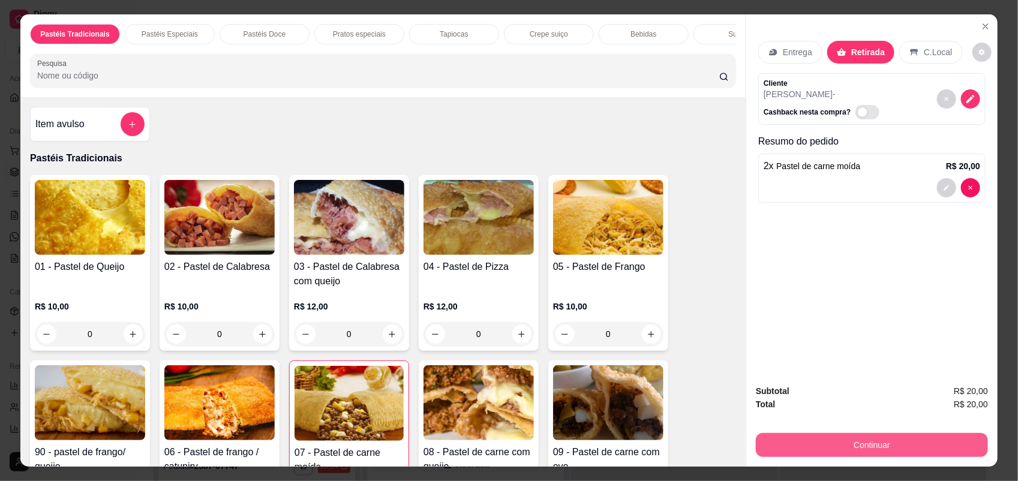
click at [852, 441] on button "Continuar" at bounding box center [872, 445] width 232 height 24
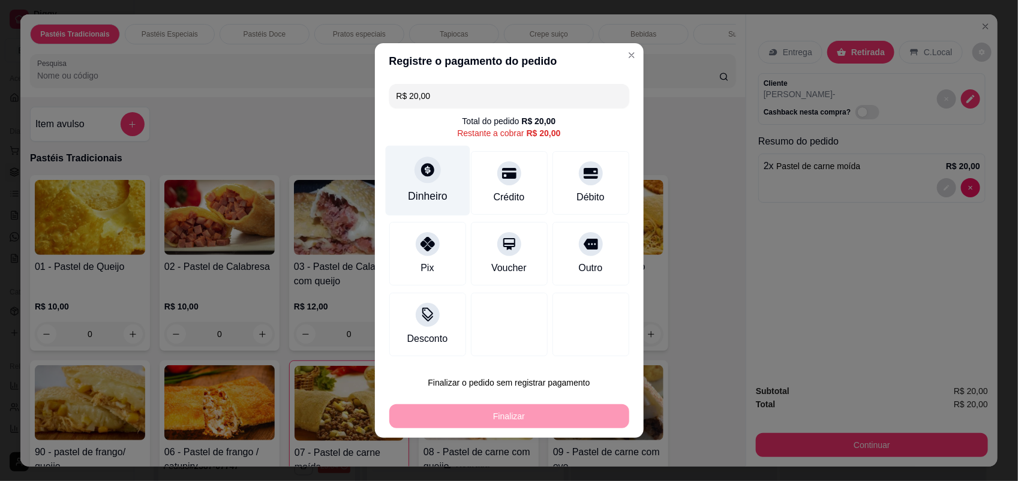
click at [411, 180] on div "Dinheiro" at bounding box center [427, 181] width 85 height 70
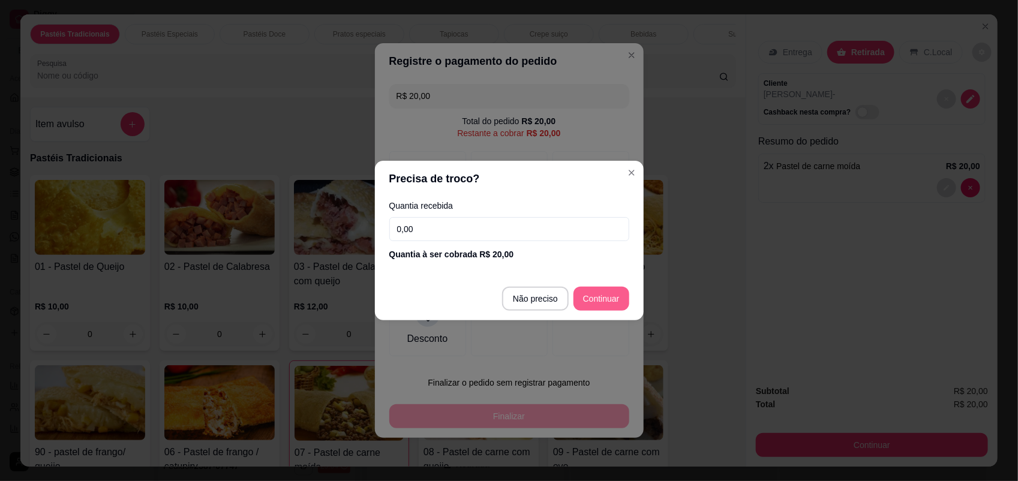
type input "R$ 0,00"
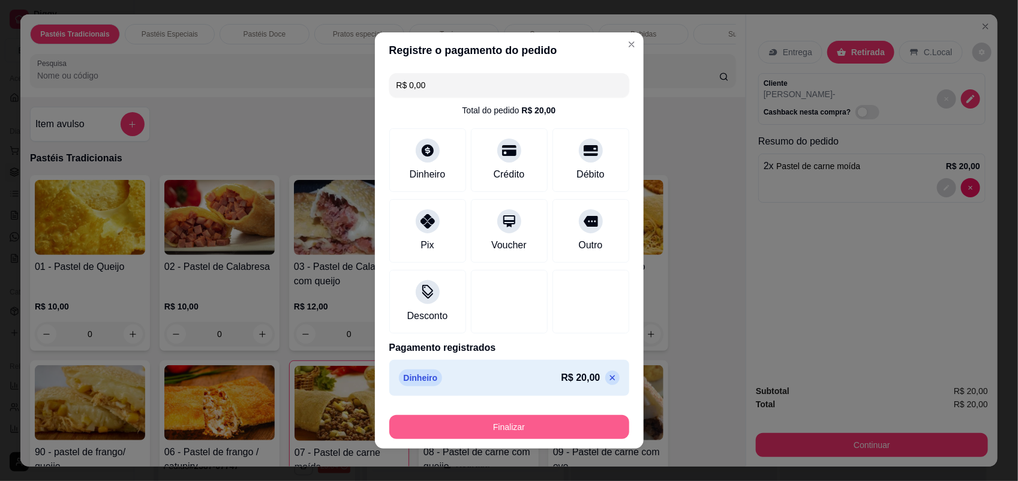
click at [592, 415] on button "Finalizar" at bounding box center [509, 427] width 240 height 24
click at [577, 431] on button "Finalizar" at bounding box center [509, 427] width 233 height 23
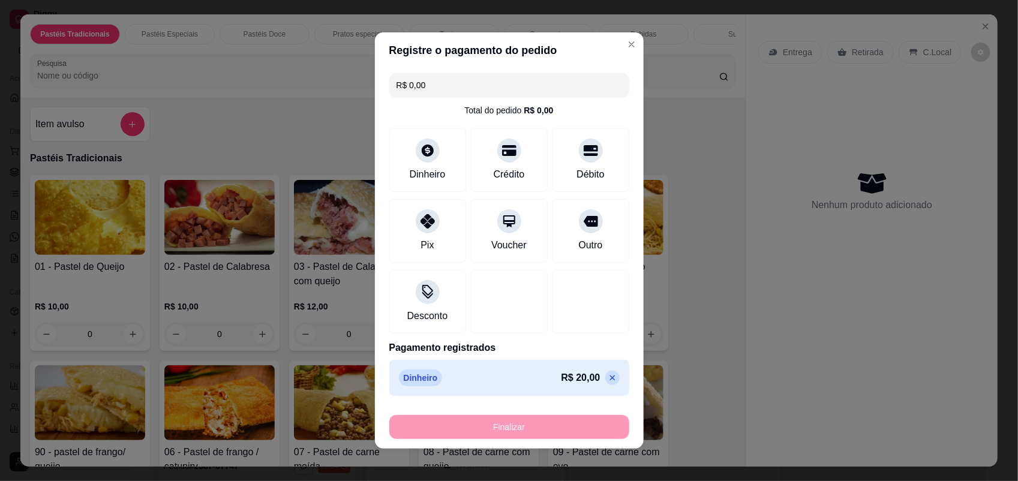
type input "0"
type input "-R$ 20,00"
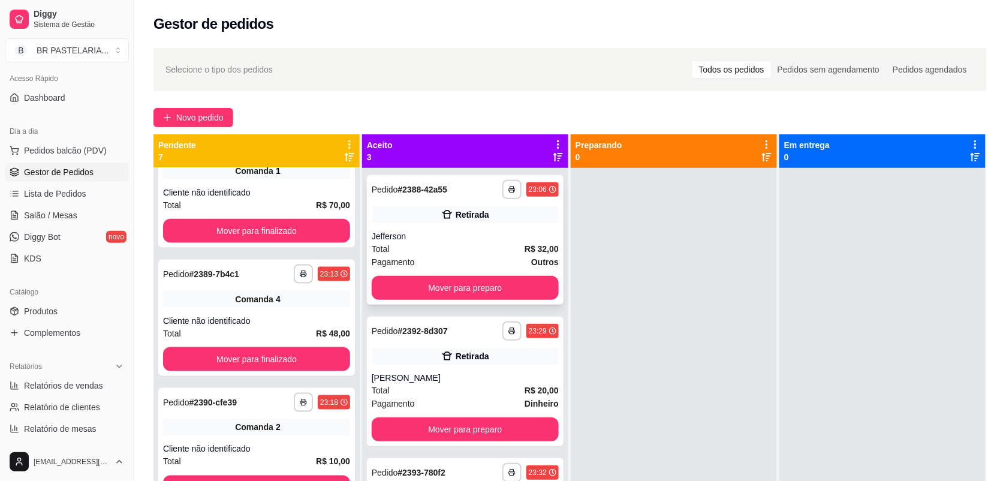
scroll to position [34, 0]
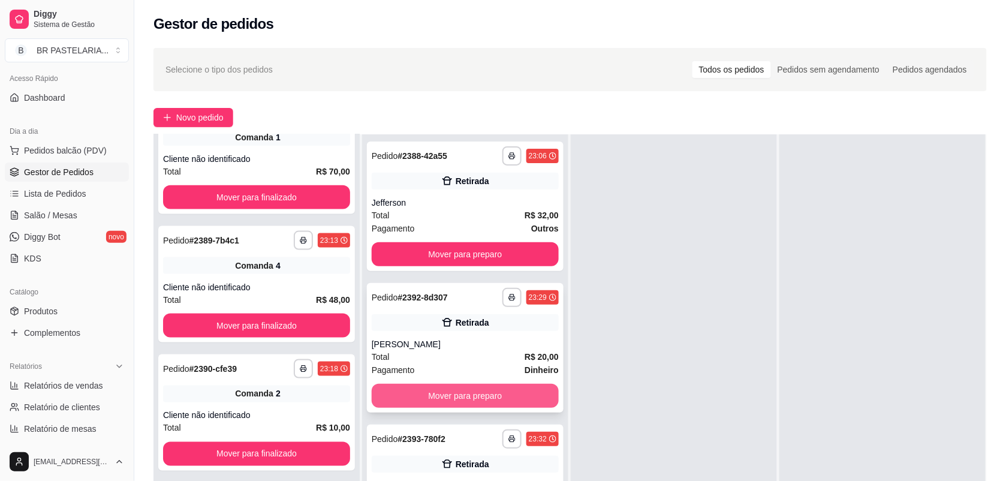
click at [530, 390] on button "Mover para preparo" at bounding box center [465, 396] width 187 height 24
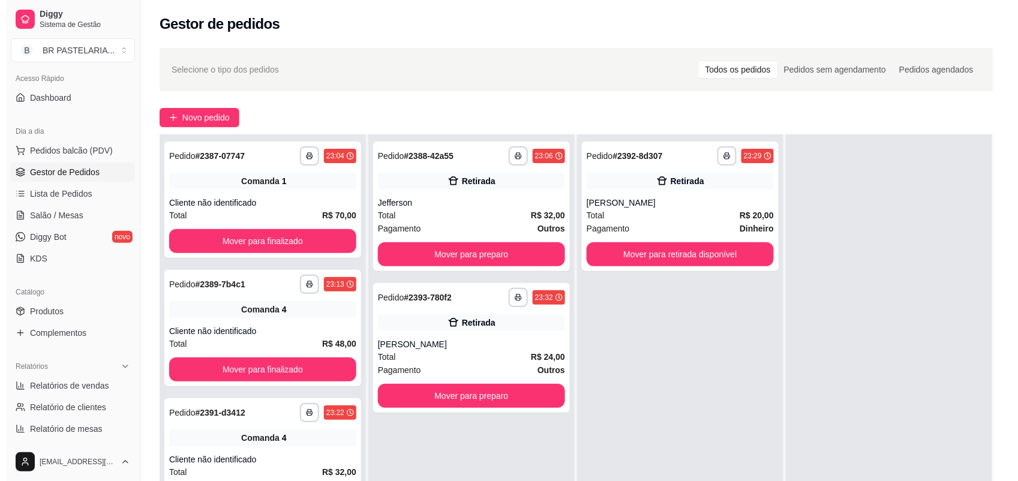
scroll to position [0, 0]
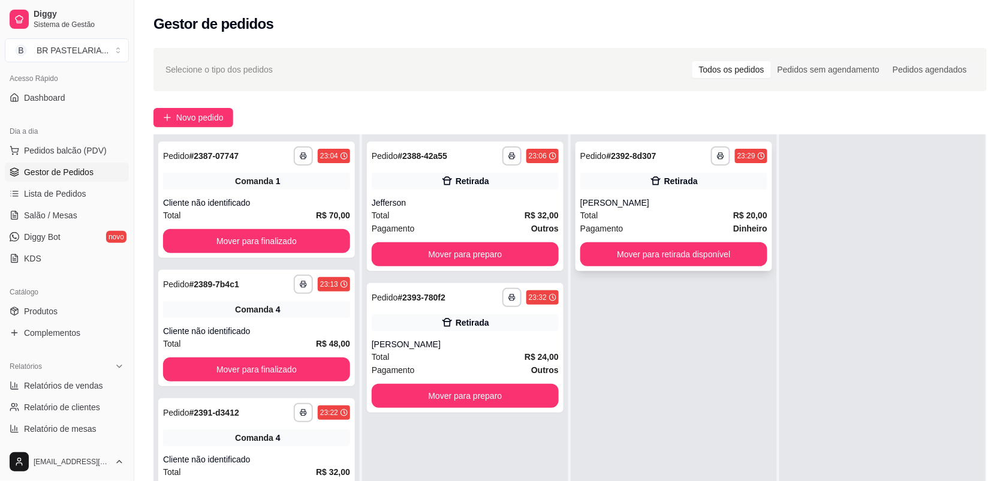
click at [703, 209] on div "Total R$ 20,00" at bounding box center [674, 215] width 187 height 13
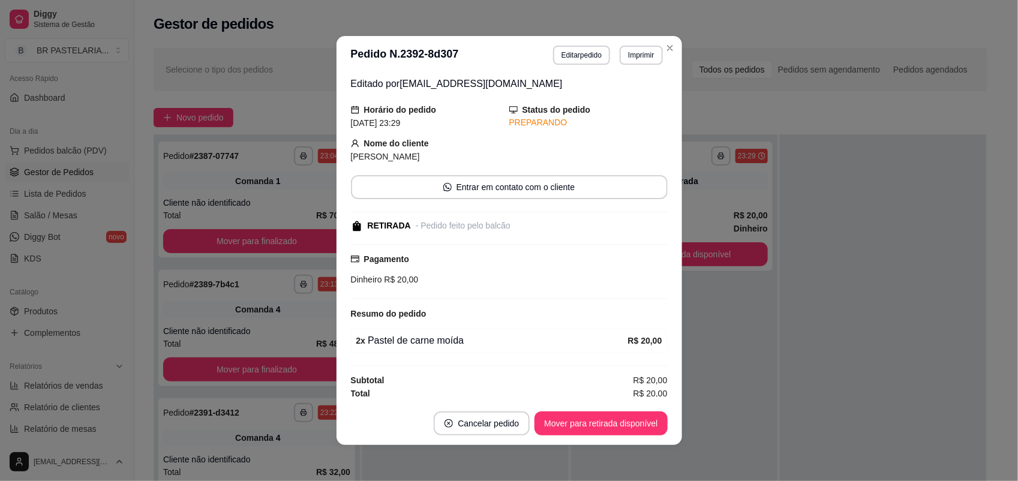
scroll to position [48, 0]
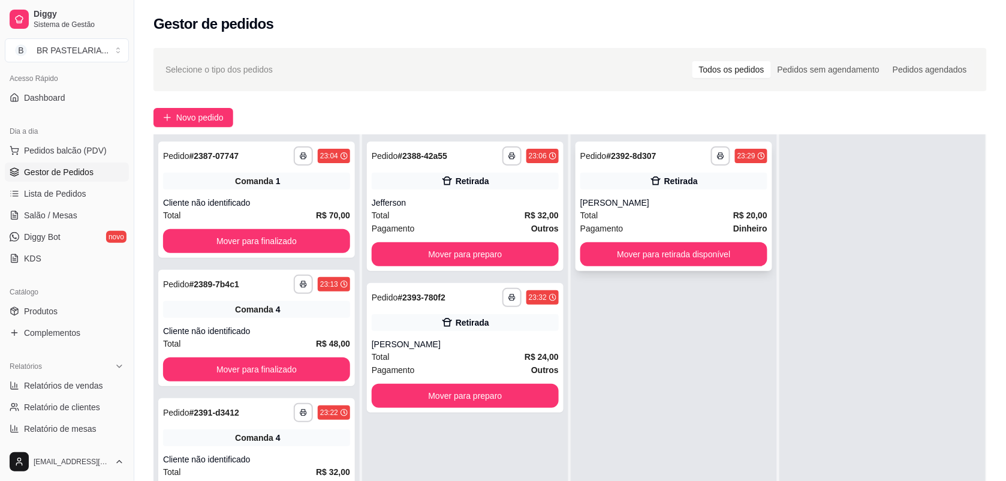
click at [753, 248] on button "Mover para retirada disponível" at bounding box center [674, 254] width 187 height 24
click at [501, 202] on div "Jefferson" at bounding box center [465, 203] width 187 height 12
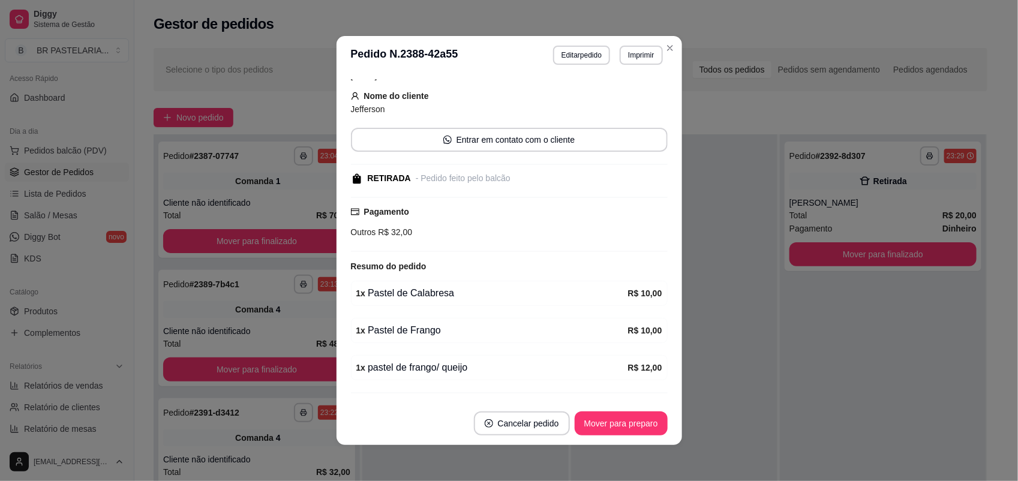
scroll to position [97, 0]
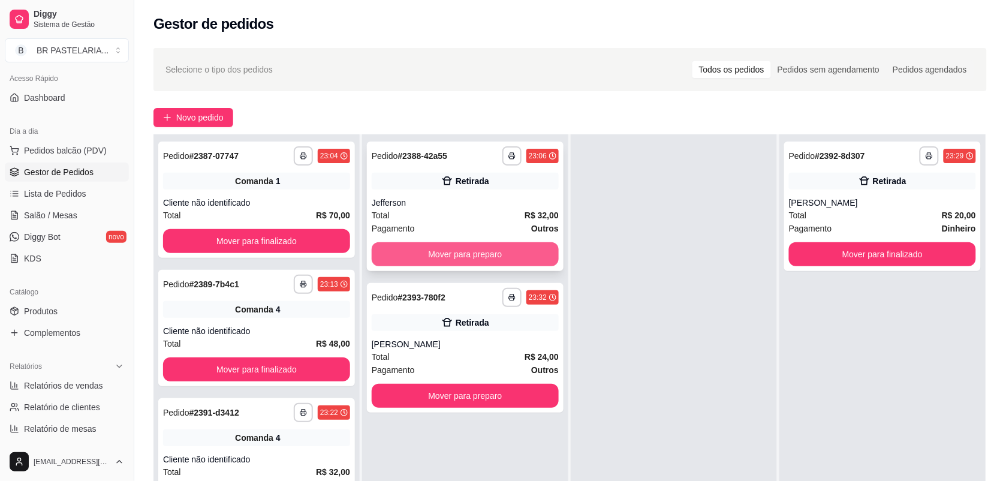
click at [495, 252] on button "Mover para preparo" at bounding box center [465, 254] width 187 height 24
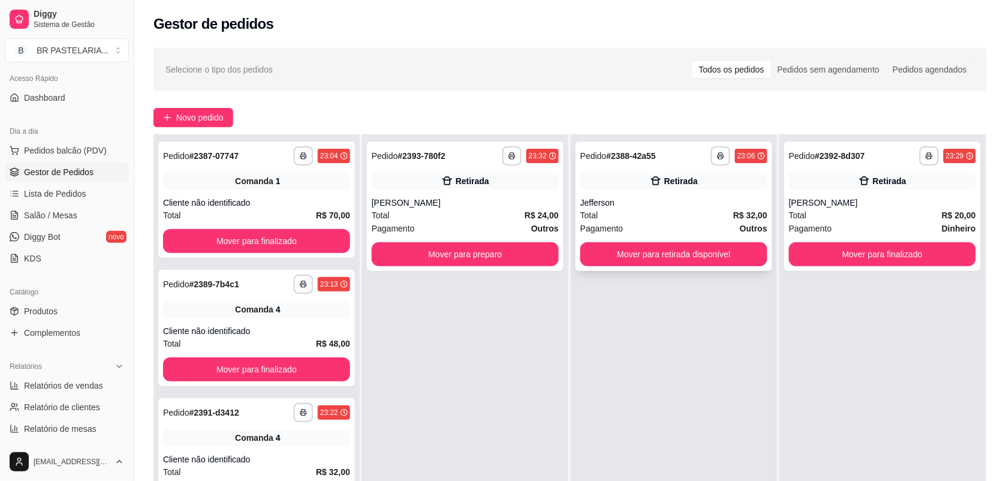
click at [679, 184] on div "Retirada" at bounding box center [681, 181] width 34 height 12
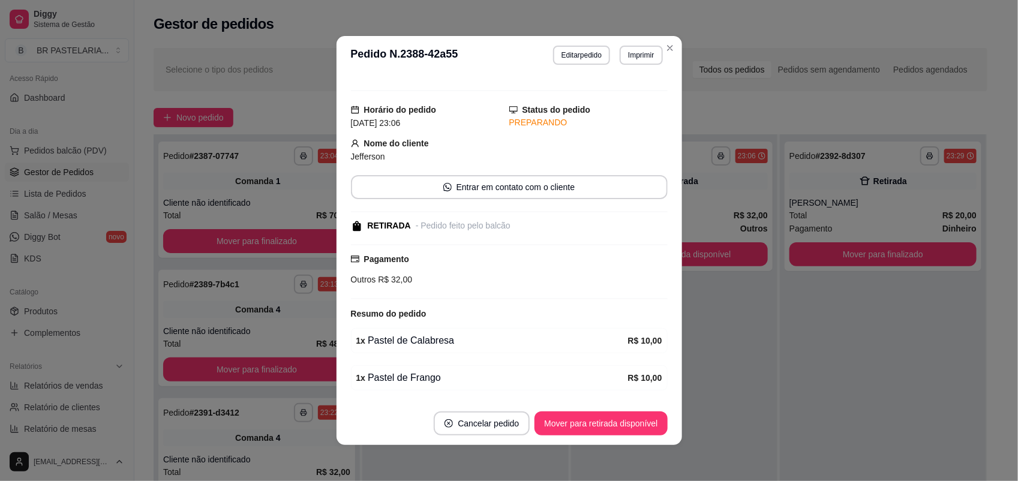
scroll to position [0, 0]
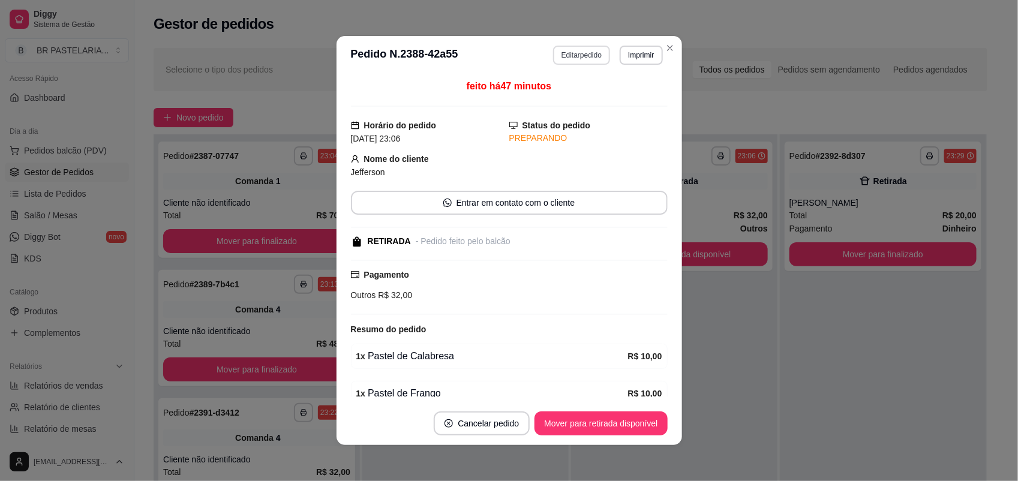
click at [564, 52] on button "Editar pedido" at bounding box center [581, 55] width 57 height 19
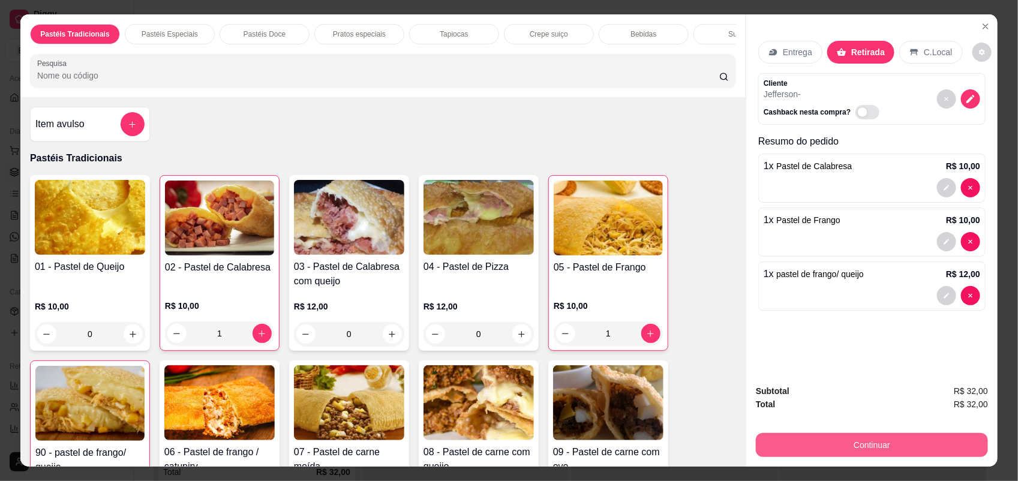
click at [873, 440] on button "Continuar" at bounding box center [872, 445] width 232 height 24
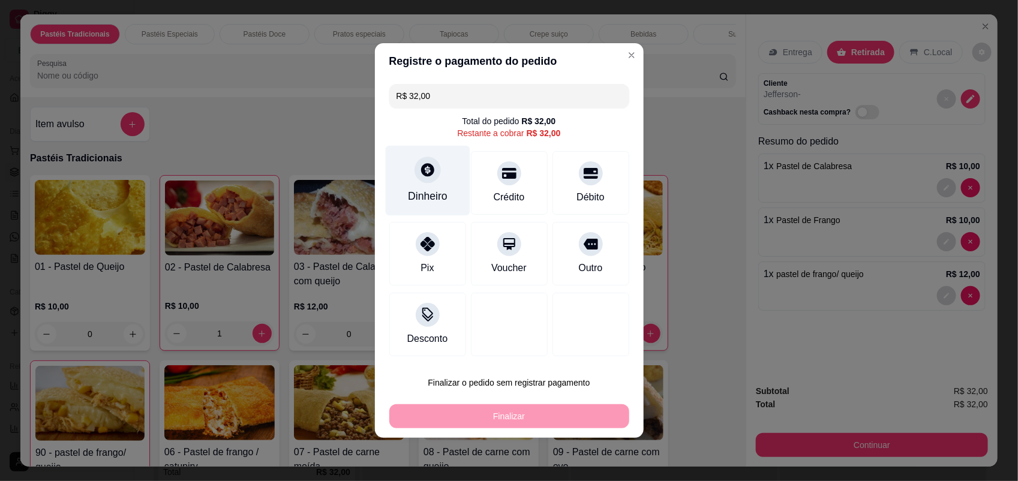
click at [435, 190] on div "Dinheiro" at bounding box center [428, 196] width 40 height 16
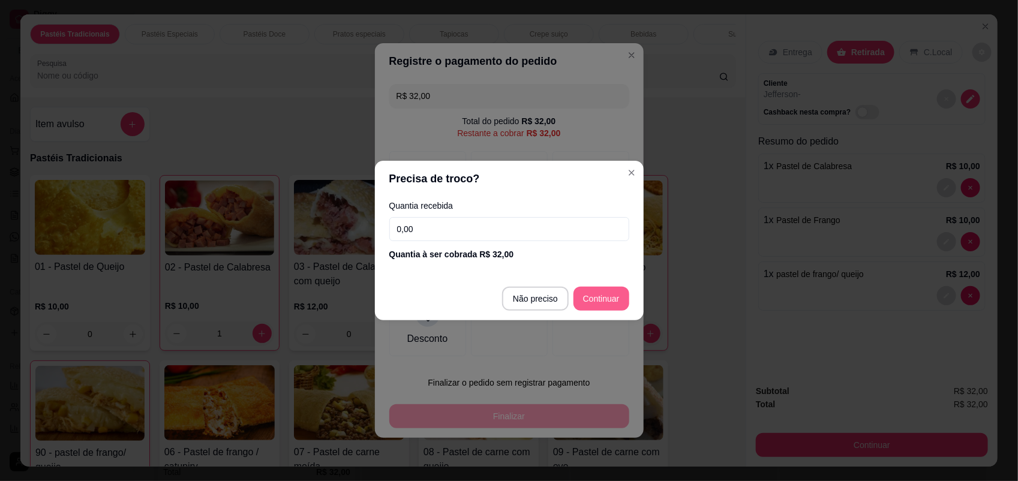
click at [612, 283] on footer "Não preciso Continuar" at bounding box center [509, 298] width 269 height 43
type input "R$ 0,00"
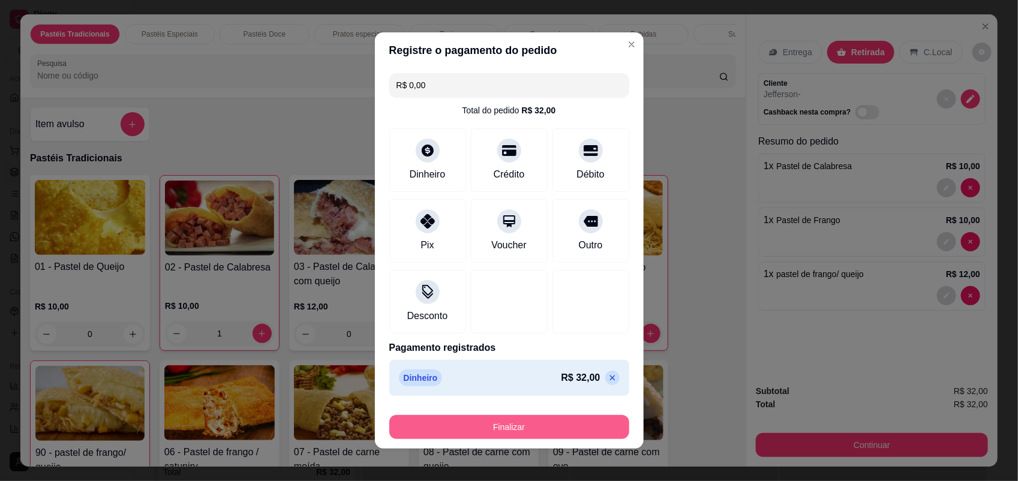
click at [523, 426] on button "Finalizar" at bounding box center [509, 427] width 240 height 24
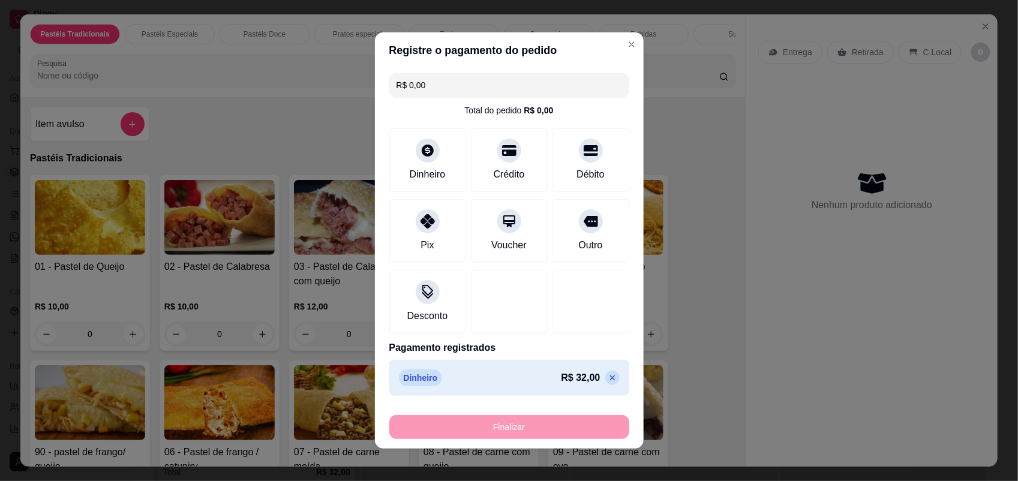
type input "0"
type input "-R$ 32,00"
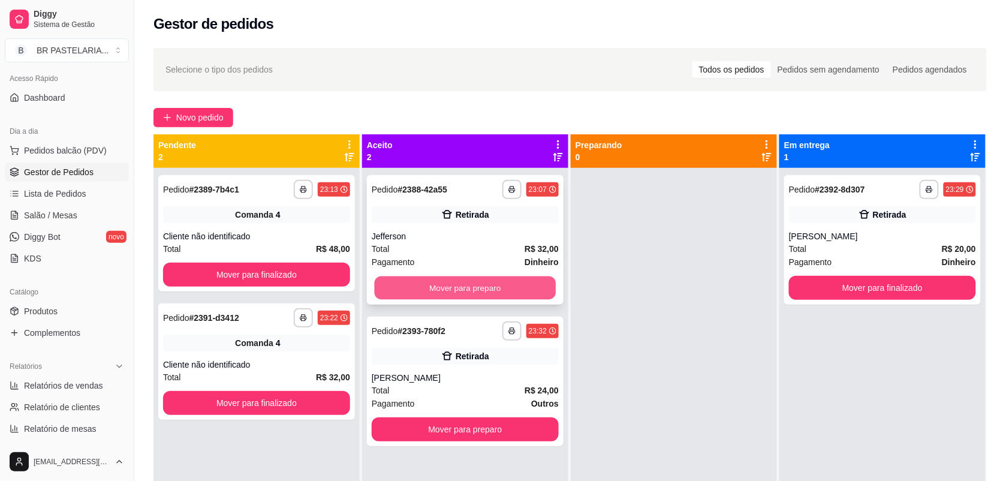
click at [474, 284] on button "Mover para preparo" at bounding box center [466, 287] width 182 height 23
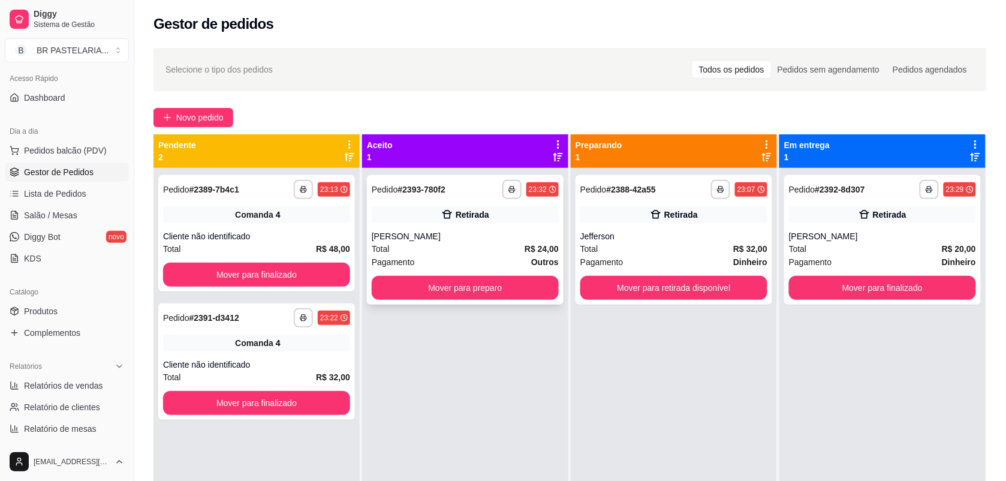
click at [456, 216] on div "Retirada" at bounding box center [473, 215] width 34 height 12
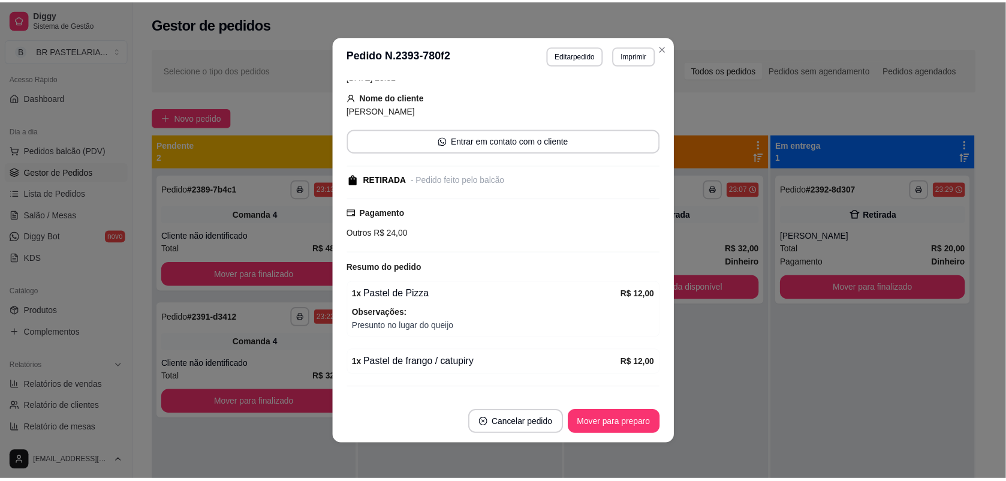
scroll to position [91, 0]
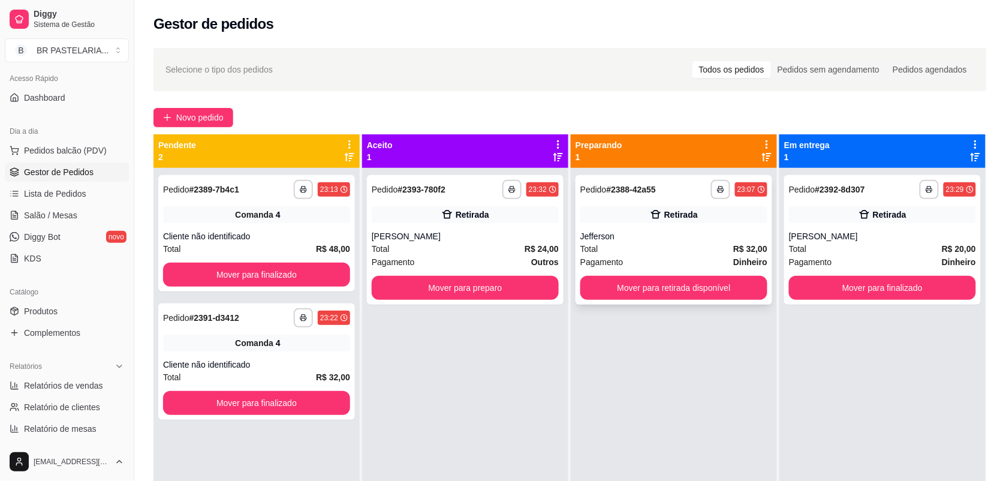
click at [687, 292] on button "Mover para retirada disponível" at bounding box center [674, 288] width 187 height 24
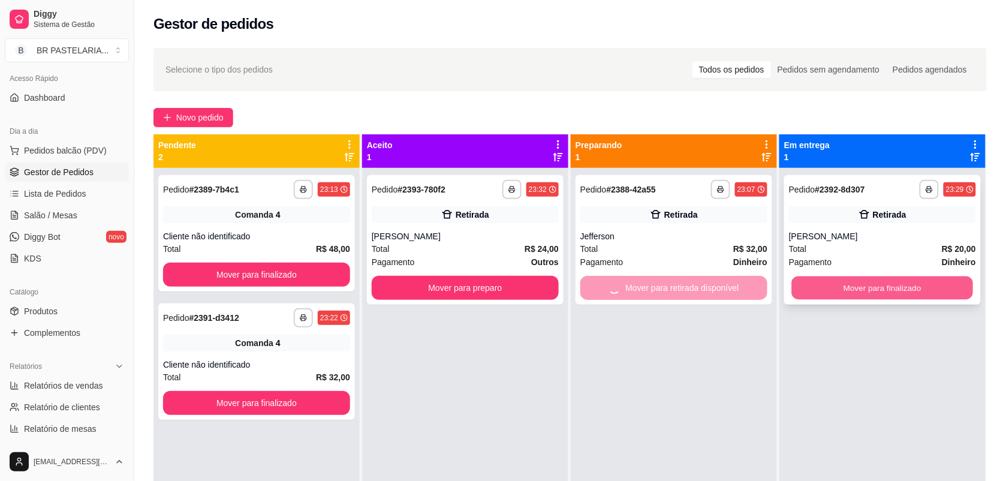
click at [829, 289] on button "Mover para finalizado" at bounding box center [883, 287] width 182 height 23
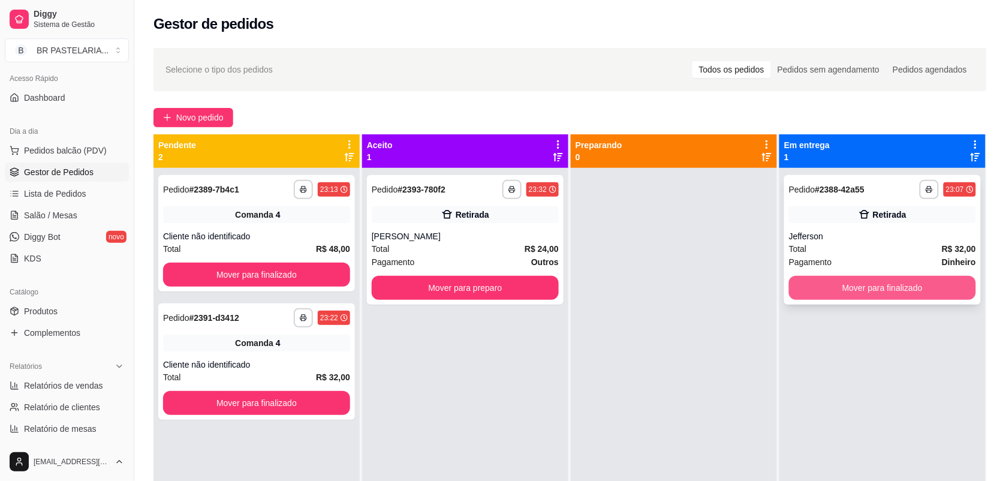
click at [835, 286] on button "Mover para finalizado" at bounding box center [882, 288] width 187 height 24
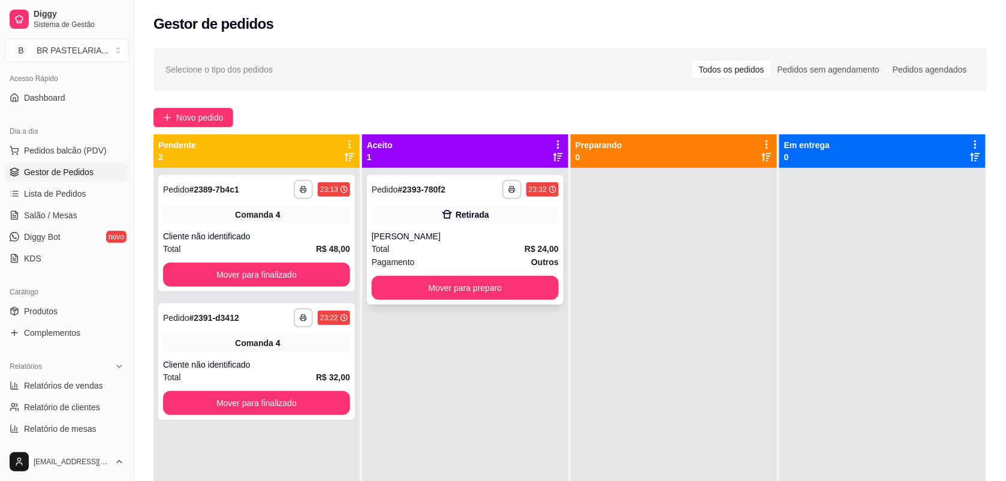
click at [513, 190] on button "button" at bounding box center [512, 189] width 19 height 19
click at [495, 234] on button "IMPRESSORA" at bounding box center [486, 226] width 70 height 16
click at [428, 288] on button "Mover para preparo" at bounding box center [465, 288] width 187 height 24
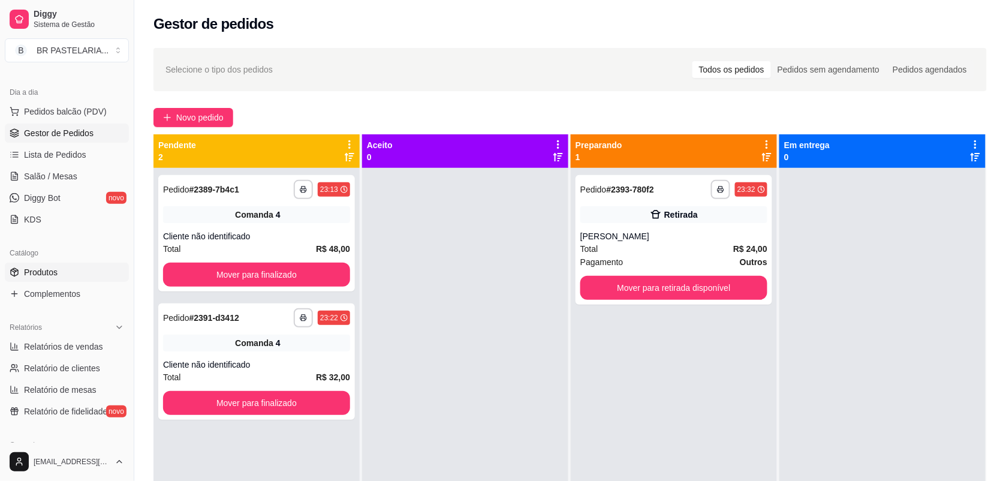
scroll to position [231, 0]
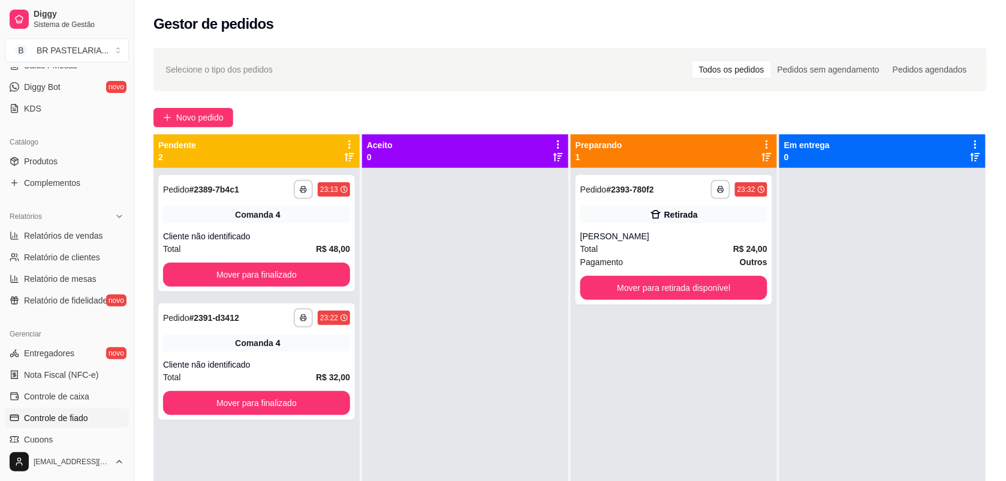
click at [63, 417] on span "Controle de fiado" at bounding box center [56, 418] width 64 height 12
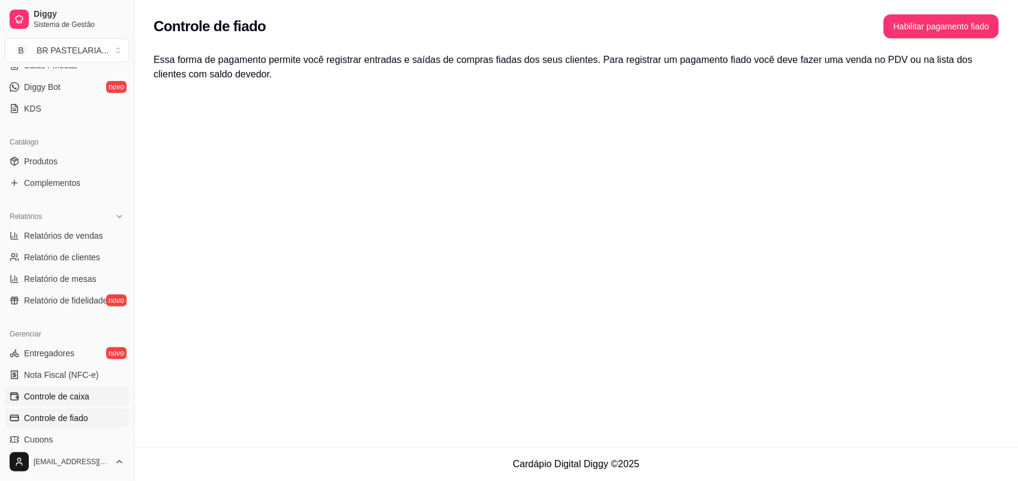
click at [76, 399] on span "Controle de caixa" at bounding box center [56, 396] width 65 height 12
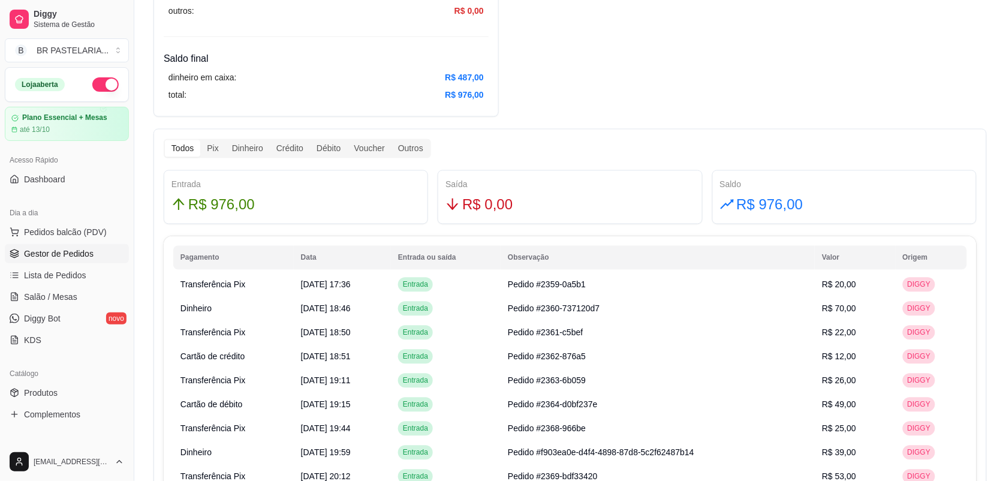
click at [55, 254] on span "Gestor de Pedidos" at bounding box center [59, 254] width 70 height 12
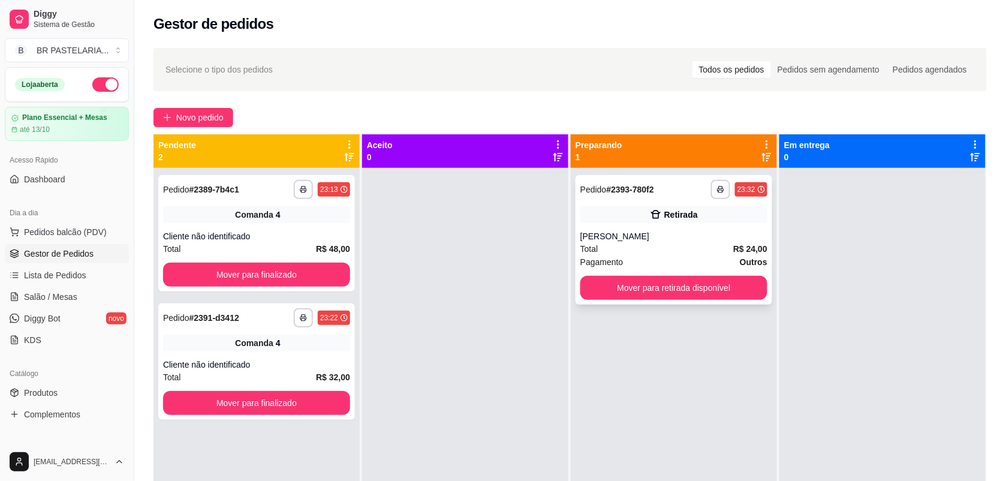
click at [640, 221] on div "Retirada" at bounding box center [674, 214] width 187 height 17
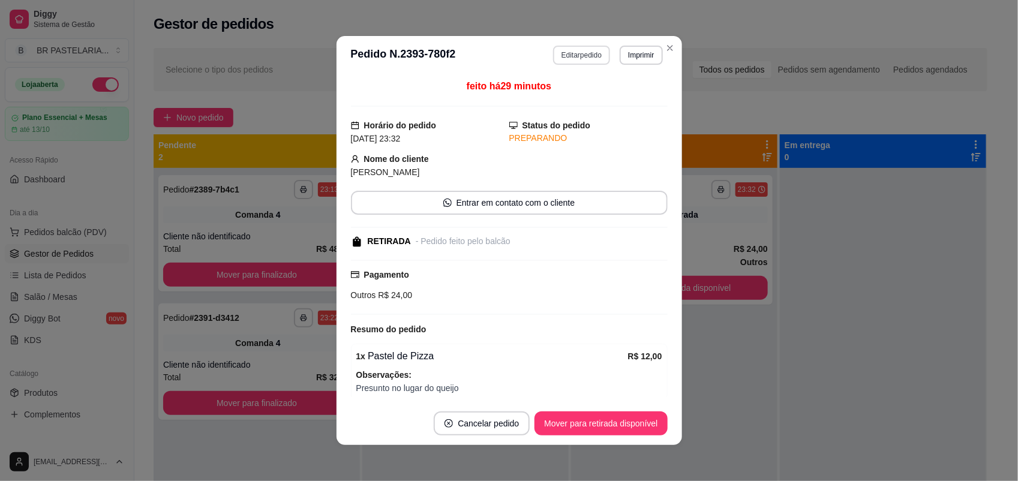
click at [556, 52] on button "Editar pedido" at bounding box center [581, 55] width 57 height 19
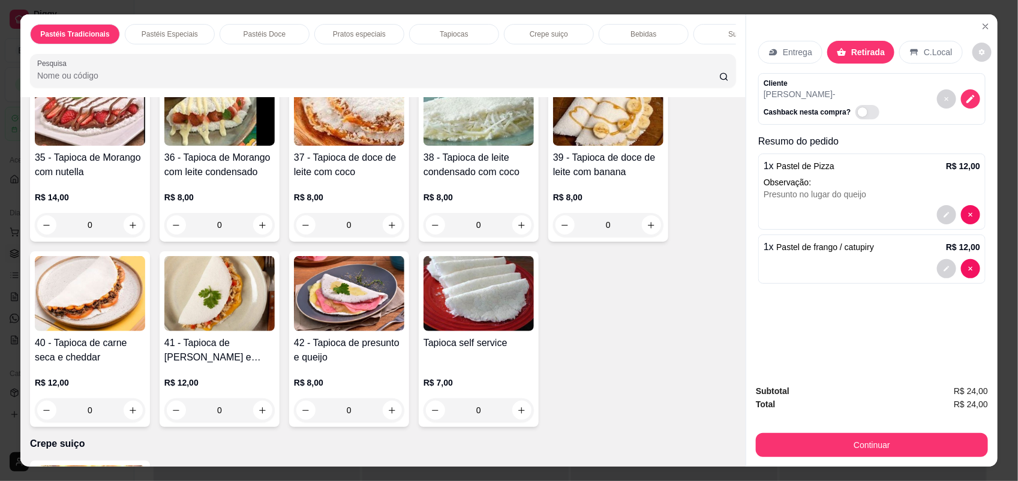
scroll to position [2174, 0]
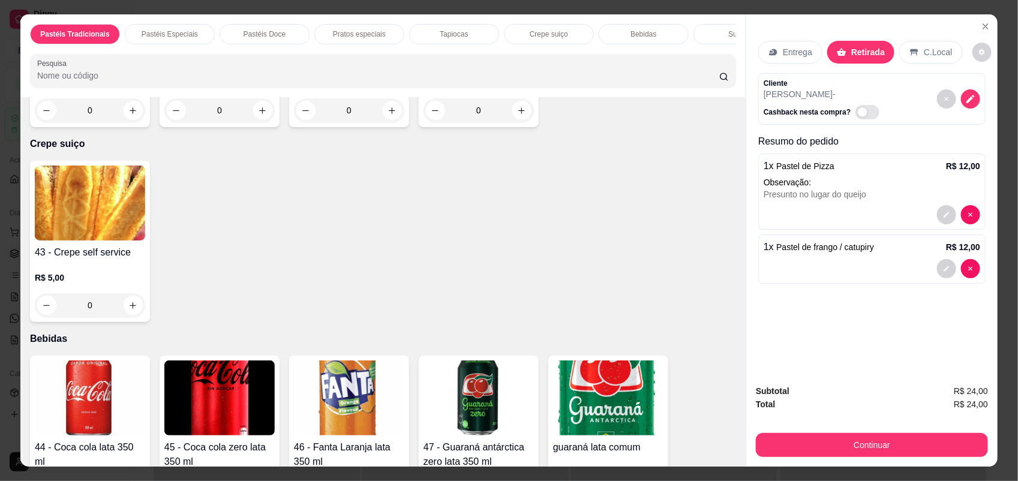
click at [103, 415] on img at bounding box center [90, 397] width 110 height 75
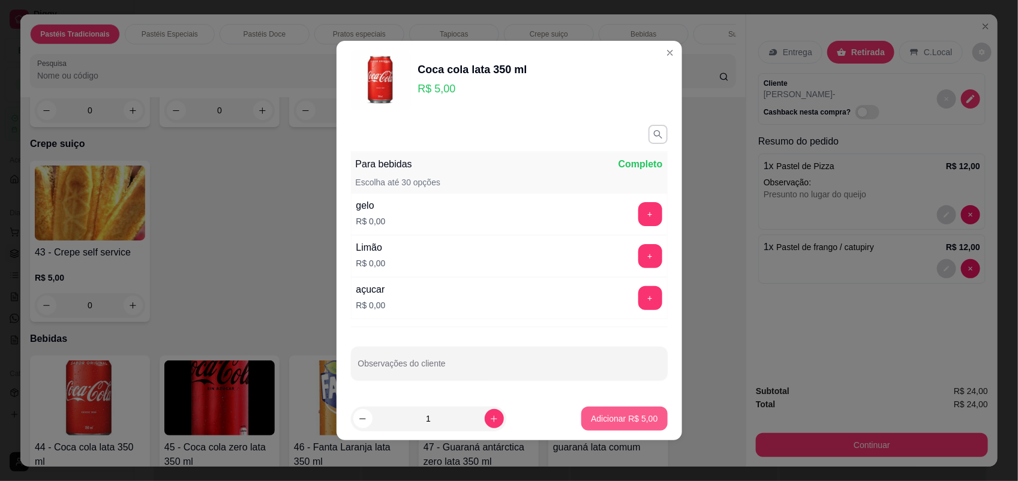
click at [597, 418] on p "Adicionar R$ 5,00" at bounding box center [624, 419] width 67 height 12
type input "1"
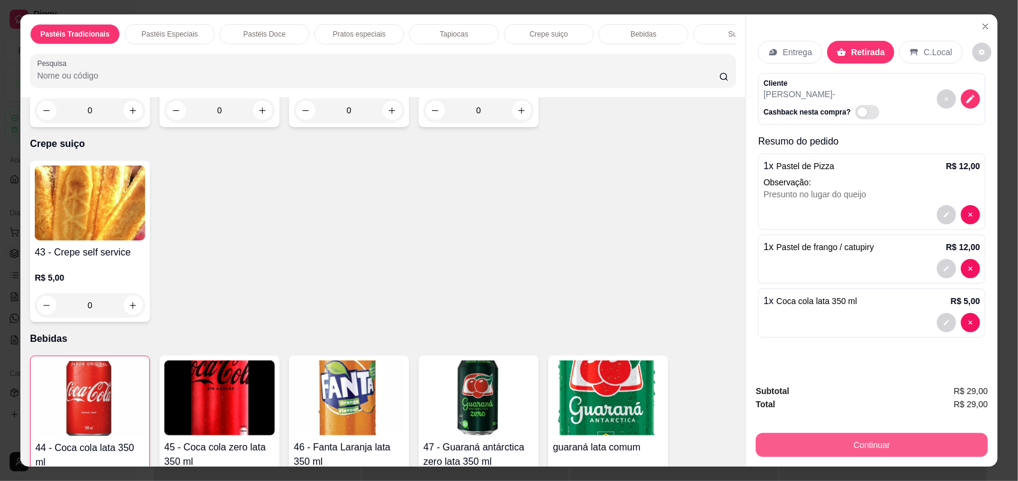
click at [883, 442] on button "Continuar" at bounding box center [872, 445] width 232 height 24
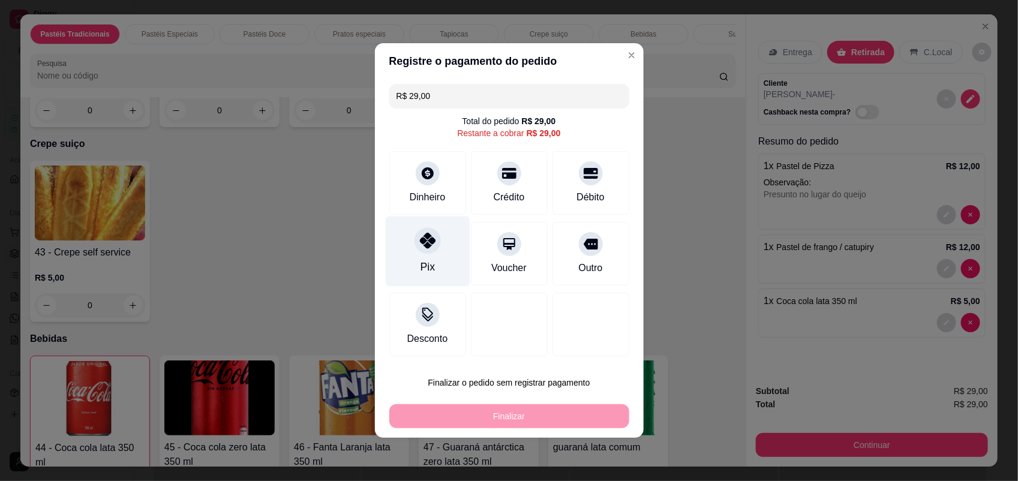
click at [414, 256] on div "Pix" at bounding box center [427, 251] width 85 height 70
type input "R$ 0,00"
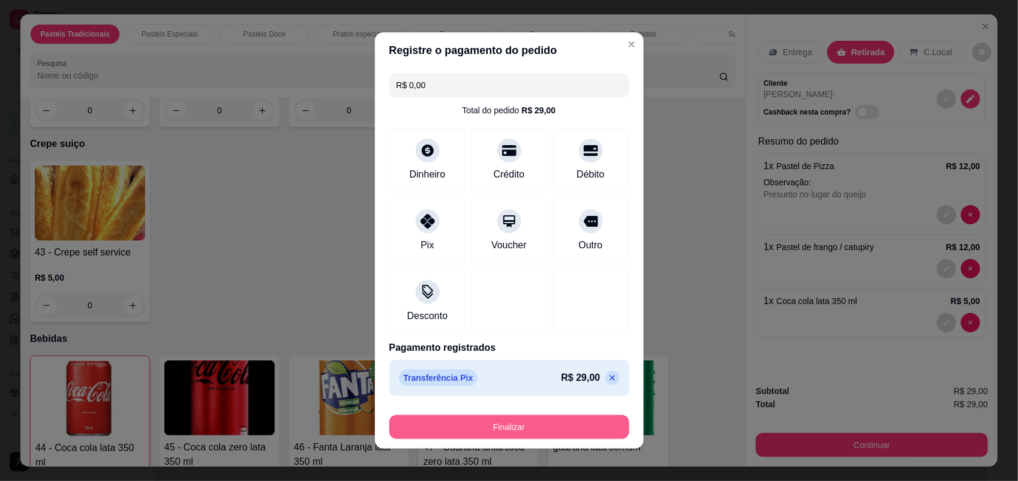
click at [521, 429] on button "Finalizar" at bounding box center [509, 427] width 240 height 24
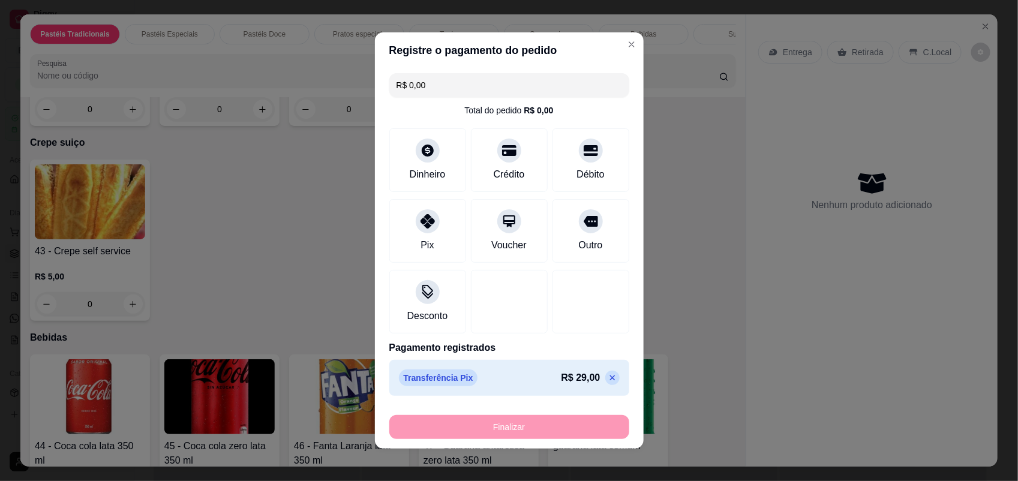
type input "0"
type input "-R$ 29,00"
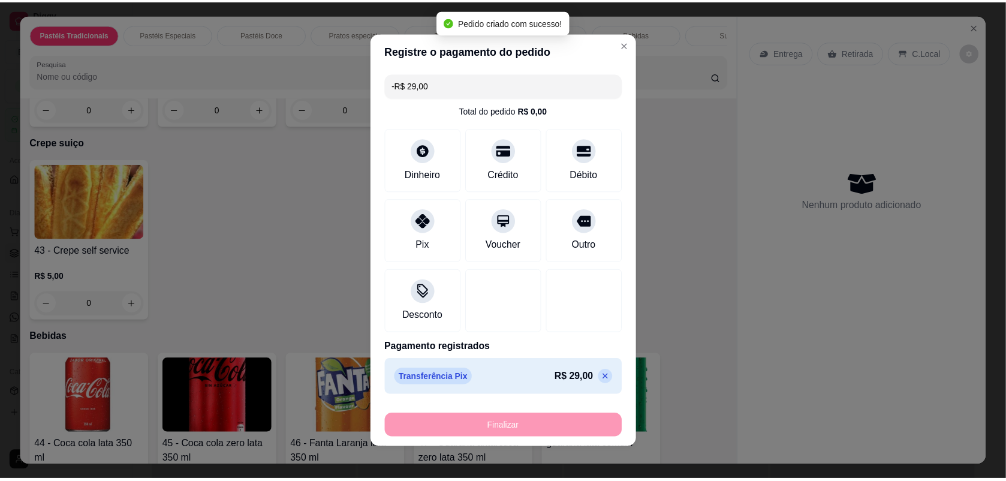
scroll to position [2172, 0]
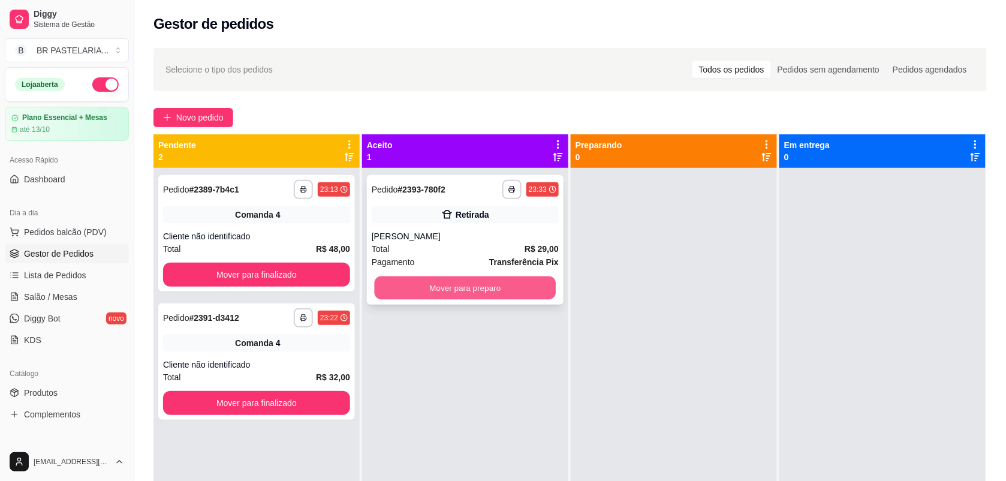
click at [537, 282] on button "Mover para preparo" at bounding box center [466, 287] width 182 height 23
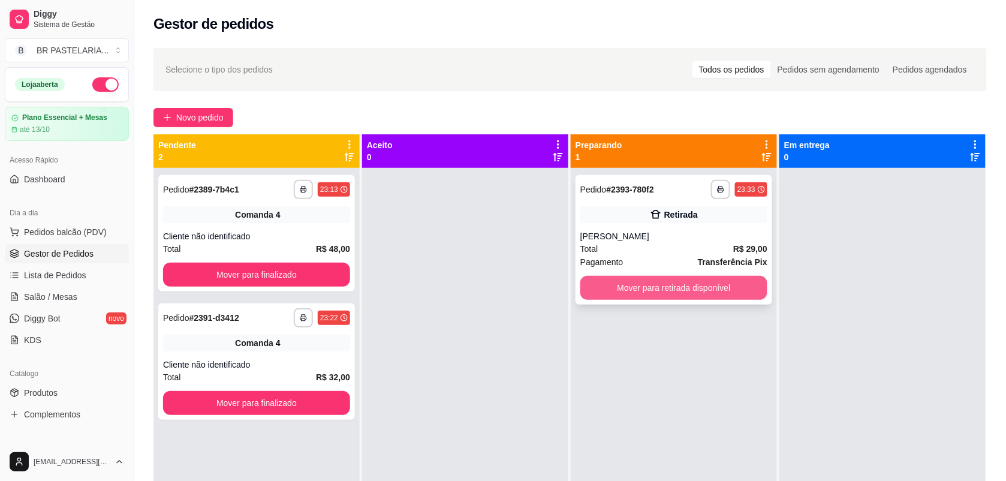
click at [639, 281] on button "Mover para retirada disponível" at bounding box center [674, 288] width 187 height 24
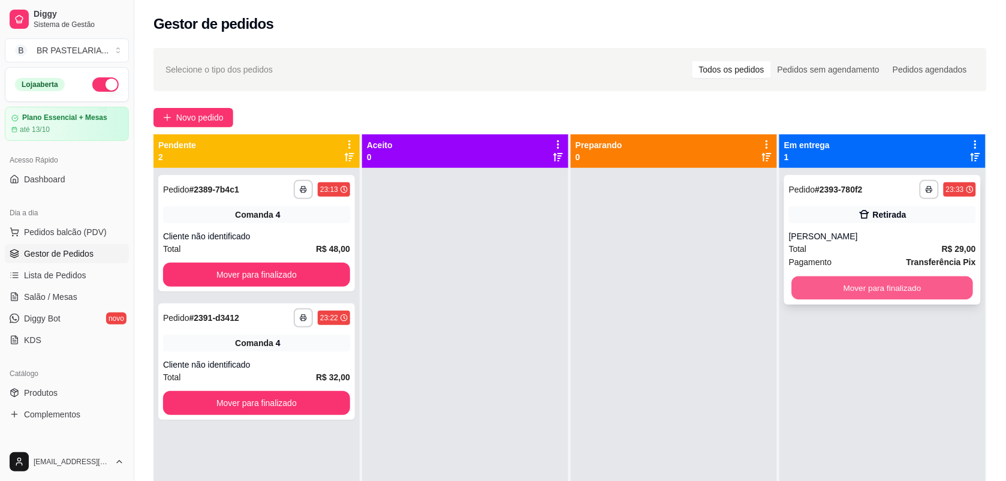
click at [828, 276] on button "Mover para finalizado" at bounding box center [883, 287] width 182 height 23
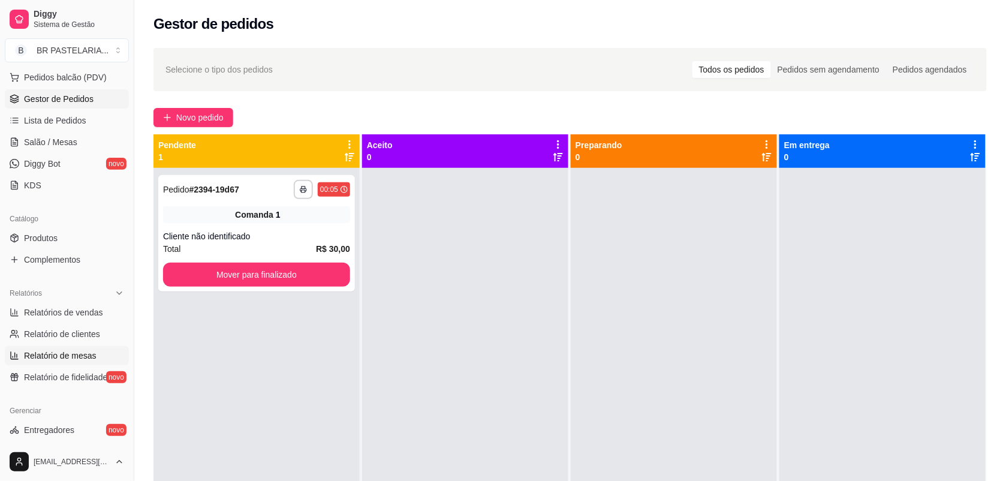
scroll to position [225, 0]
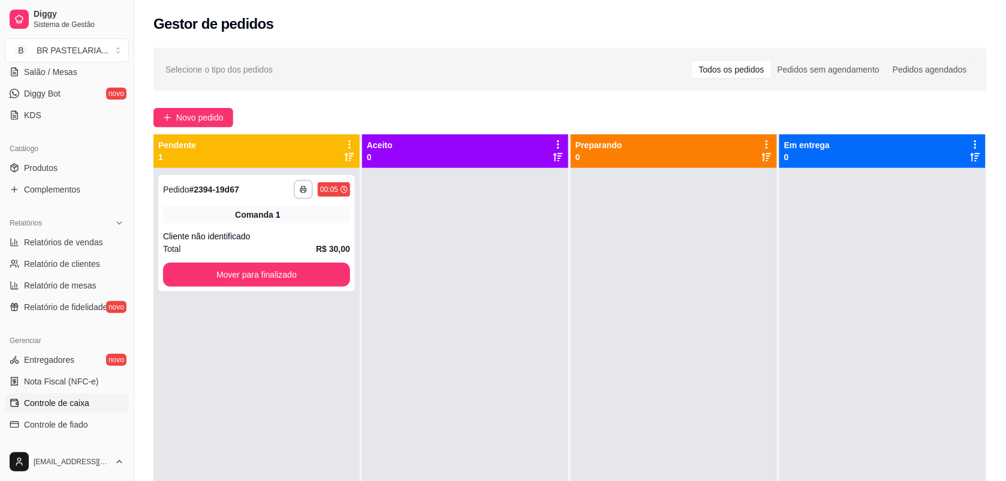
click at [82, 410] on link "Controle de caixa" at bounding box center [67, 402] width 124 height 19
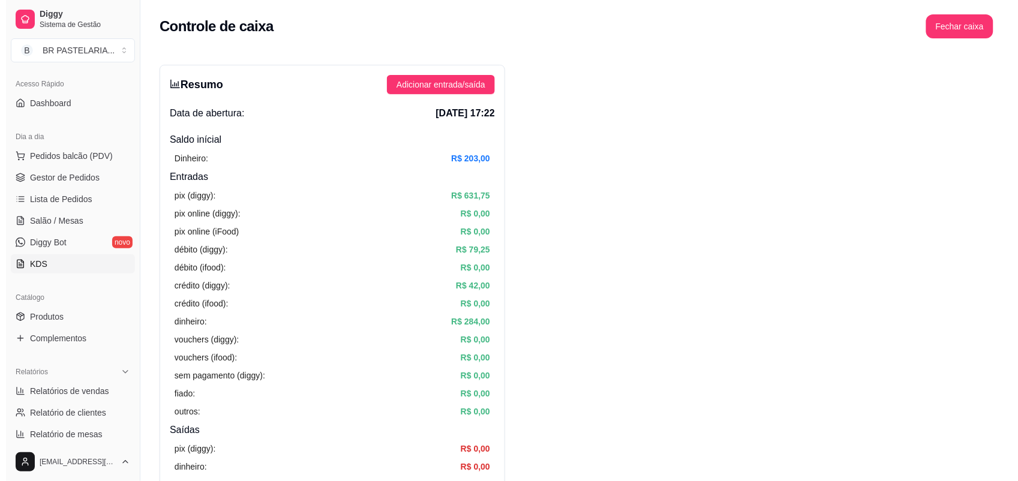
scroll to position [75, 0]
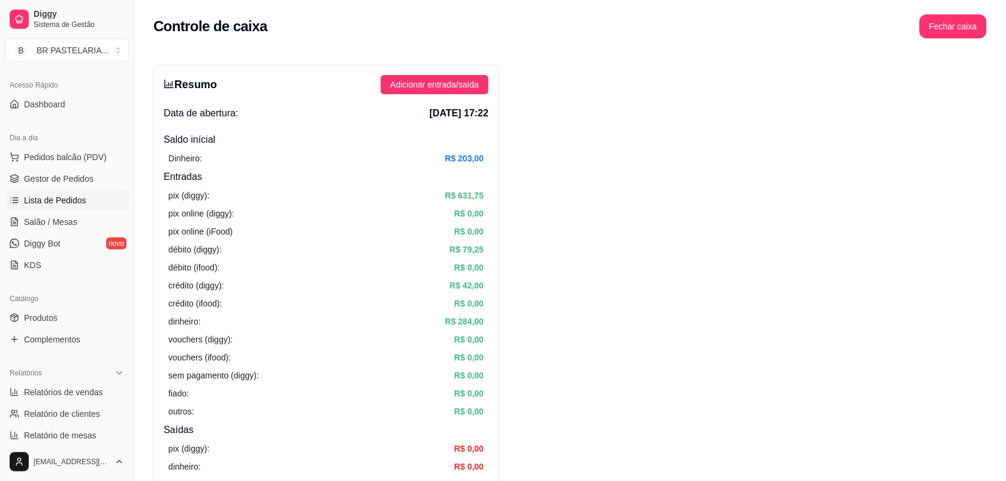
click at [86, 203] on link "Lista de Pedidos" at bounding box center [67, 200] width 124 height 19
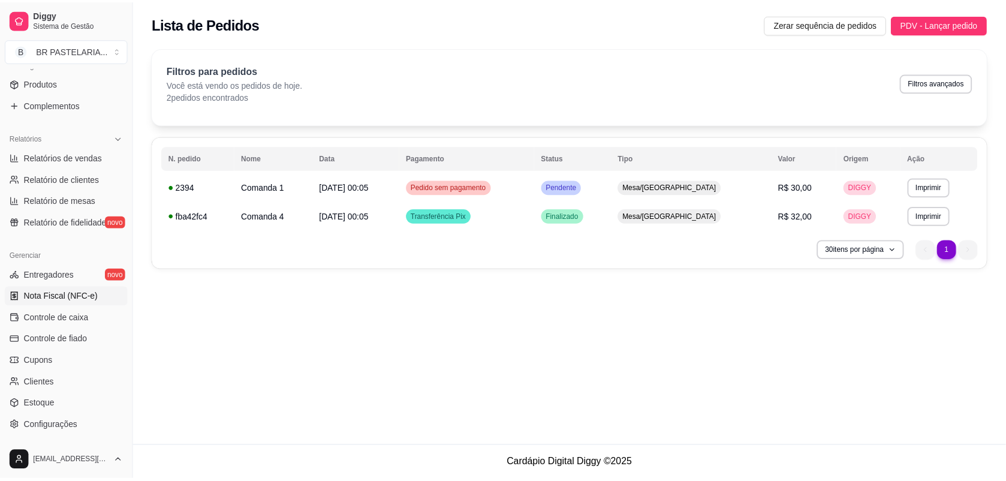
scroll to position [381, 0]
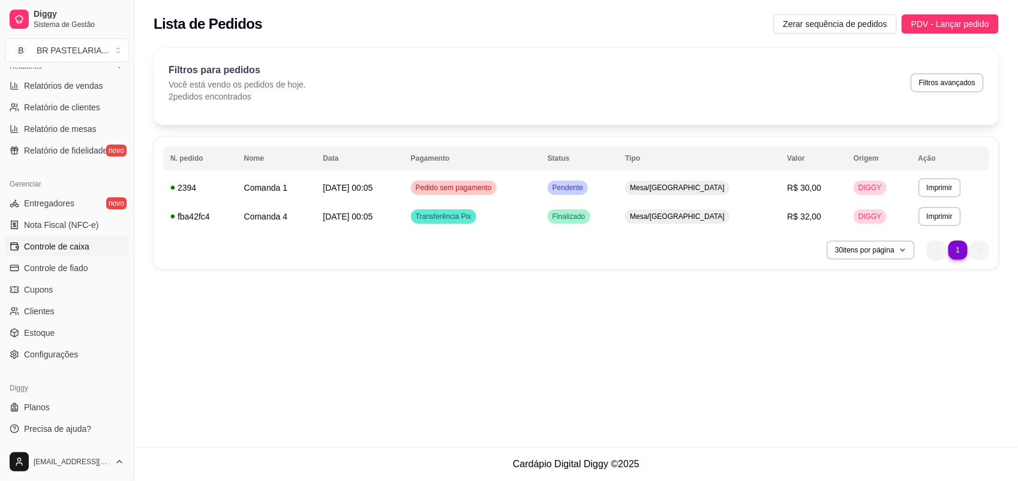
click at [76, 255] on link "Controle de caixa" at bounding box center [67, 246] width 124 height 19
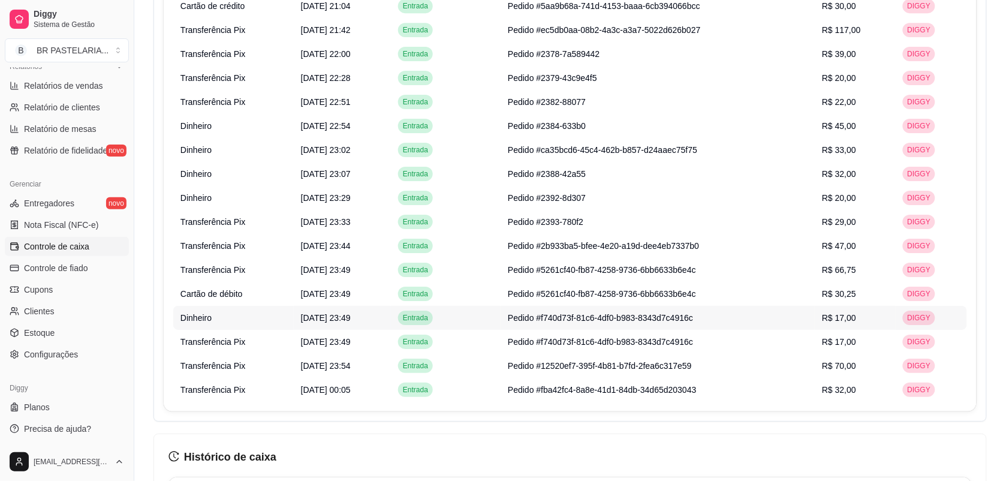
scroll to position [1124, 0]
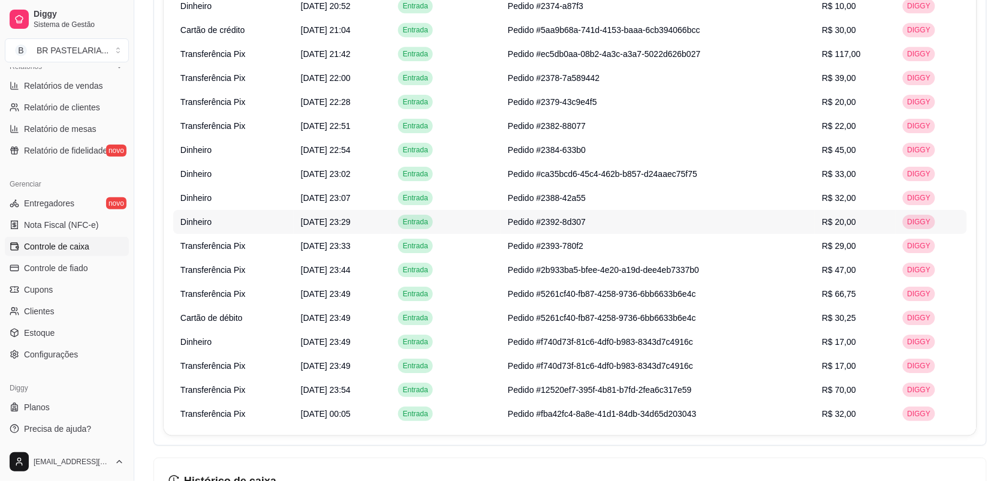
click at [670, 219] on td "Pedido #2392-8d307" at bounding box center [658, 222] width 314 height 24
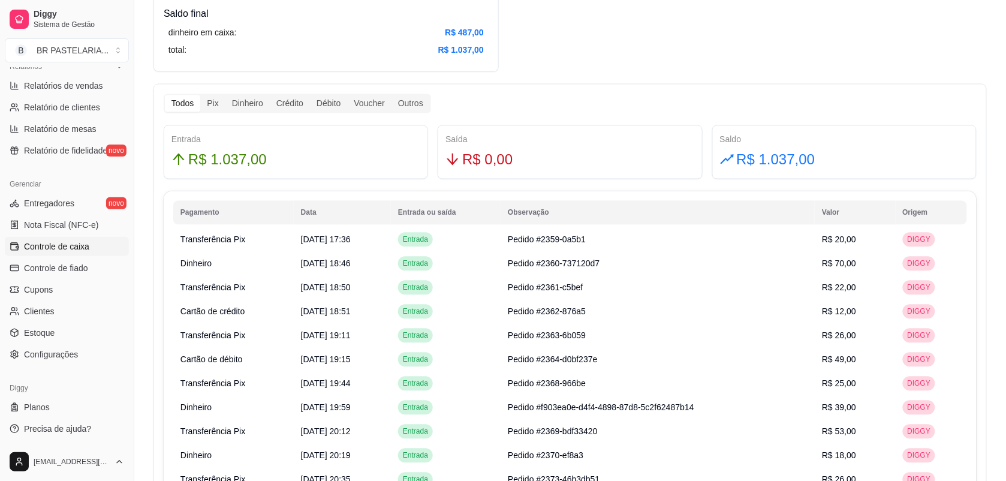
scroll to position [600, 0]
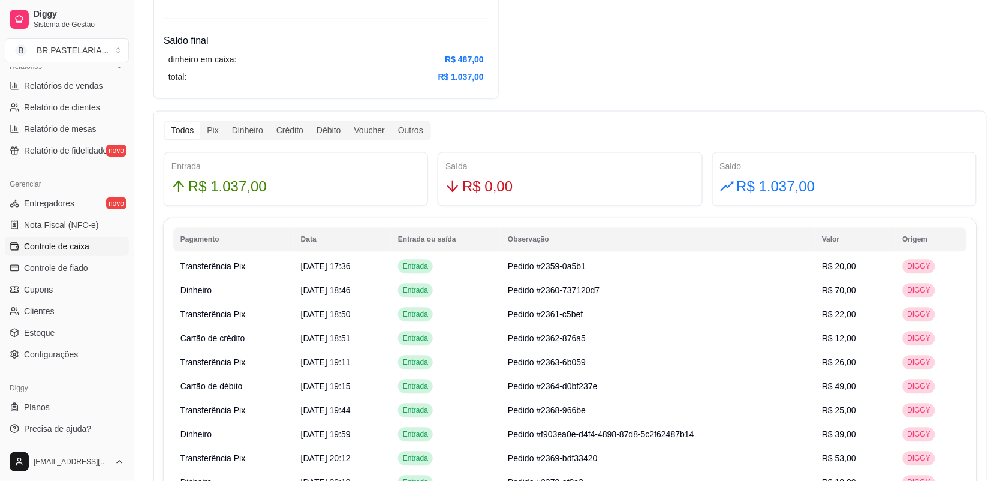
click at [512, 72] on div "Resumo Adicionar entrada/saída Data de abertura: [DATE] 17:22 Saldo inícial Din…" at bounding box center [571, 410] width 834 height 1891
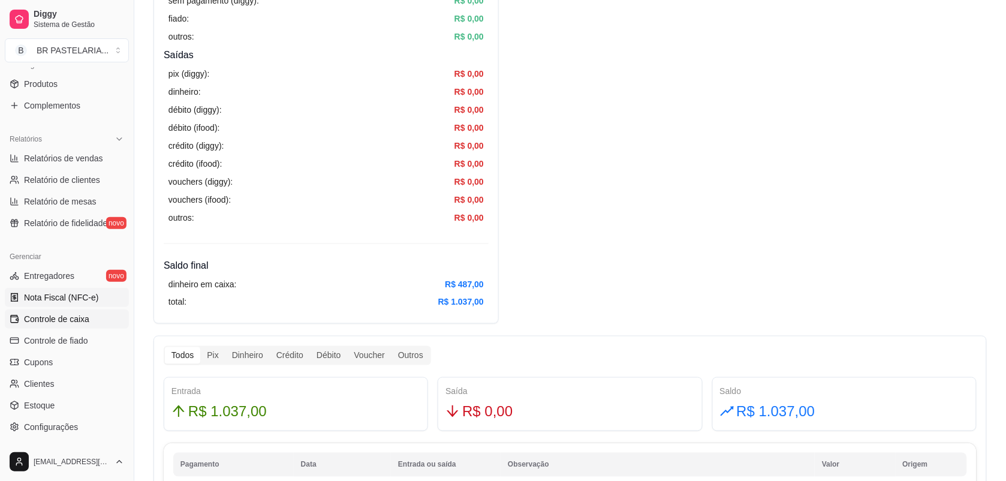
scroll to position [381, 0]
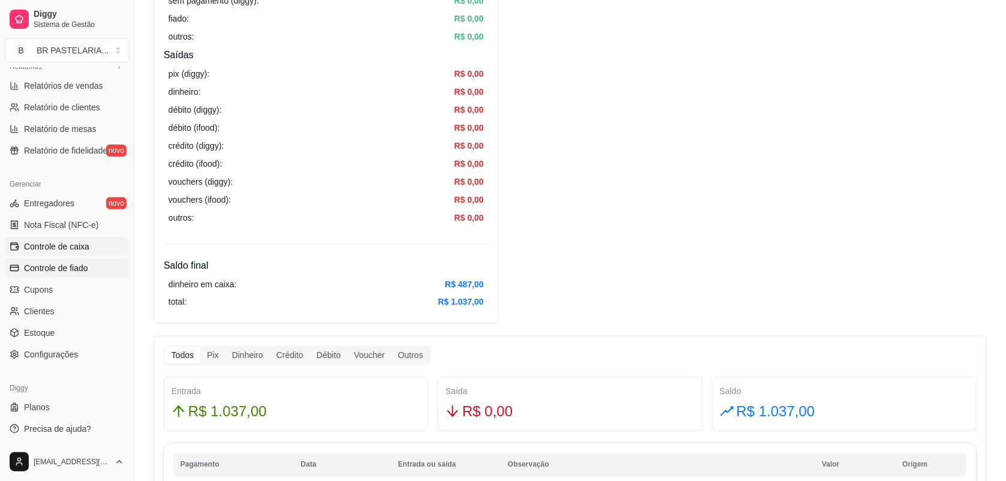
click at [76, 265] on span "Controle de fiado" at bounding box center [56, 268] width 64 height 12
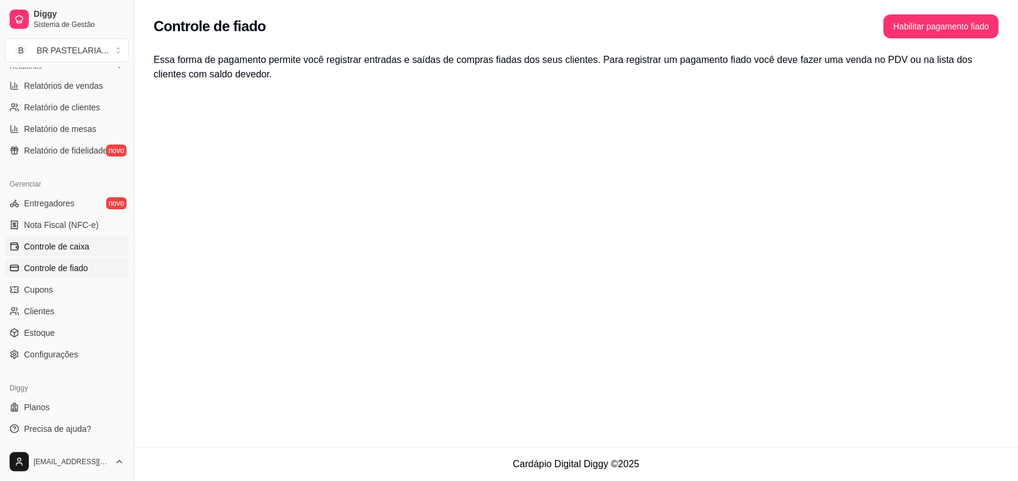
click at [84, 253] on link "Controle de caixa" at bounding box center [67, 246] width 124 height 19
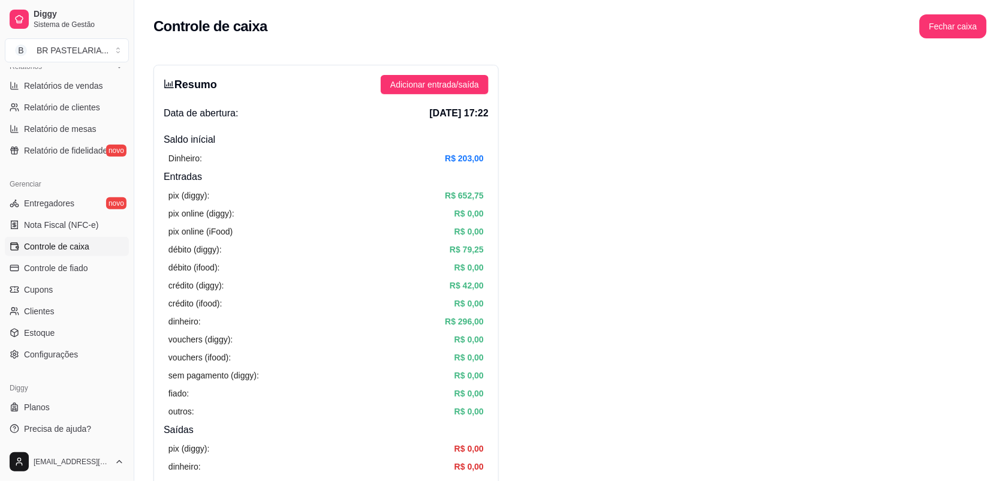
click at [925, 22] on button "Fechar caixa" at bounding box center [953, 26] width 67 height 24
click at [994, 100] on span "Sim" at bounding box center [987, 106] width 14 height 13
